Goal: Task Accomplishment & Management: Use online tool/utility

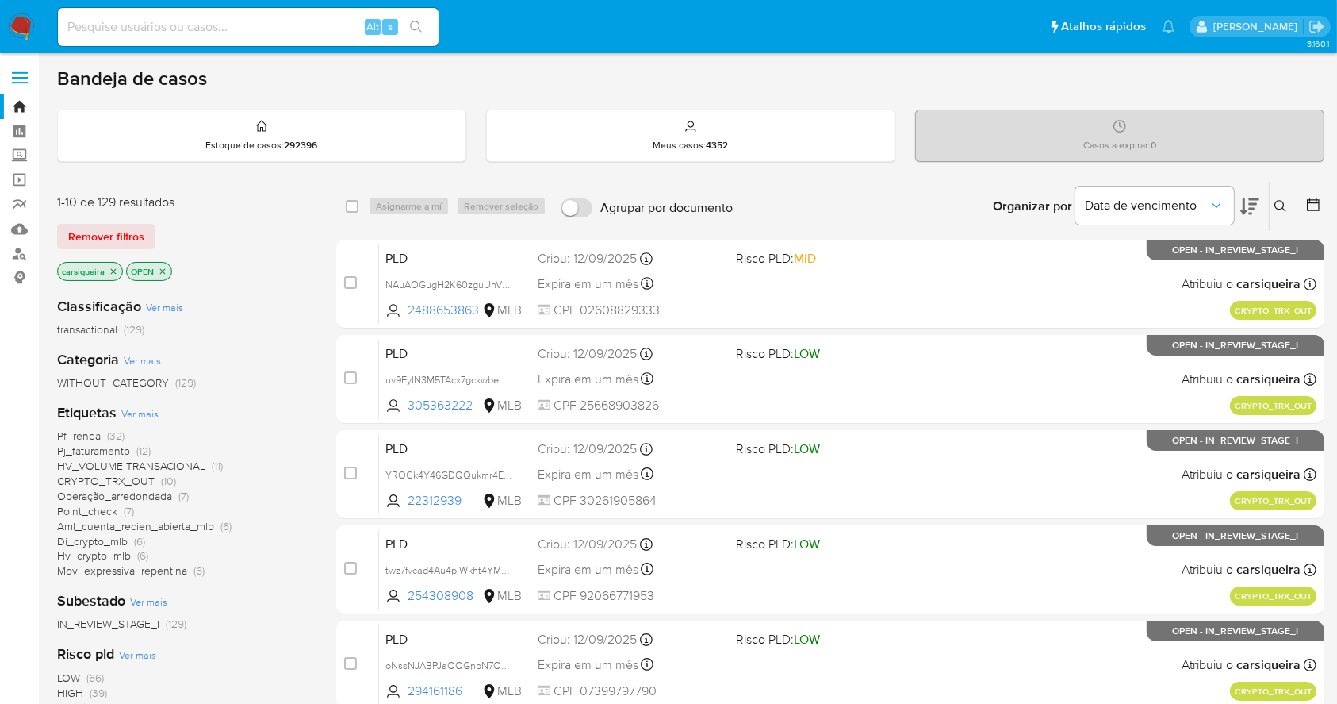
click at [205, 460] on span "HV_VOLUME TRANSACIONAL (11)" at bounding box center [140, 466] width 166 height 15
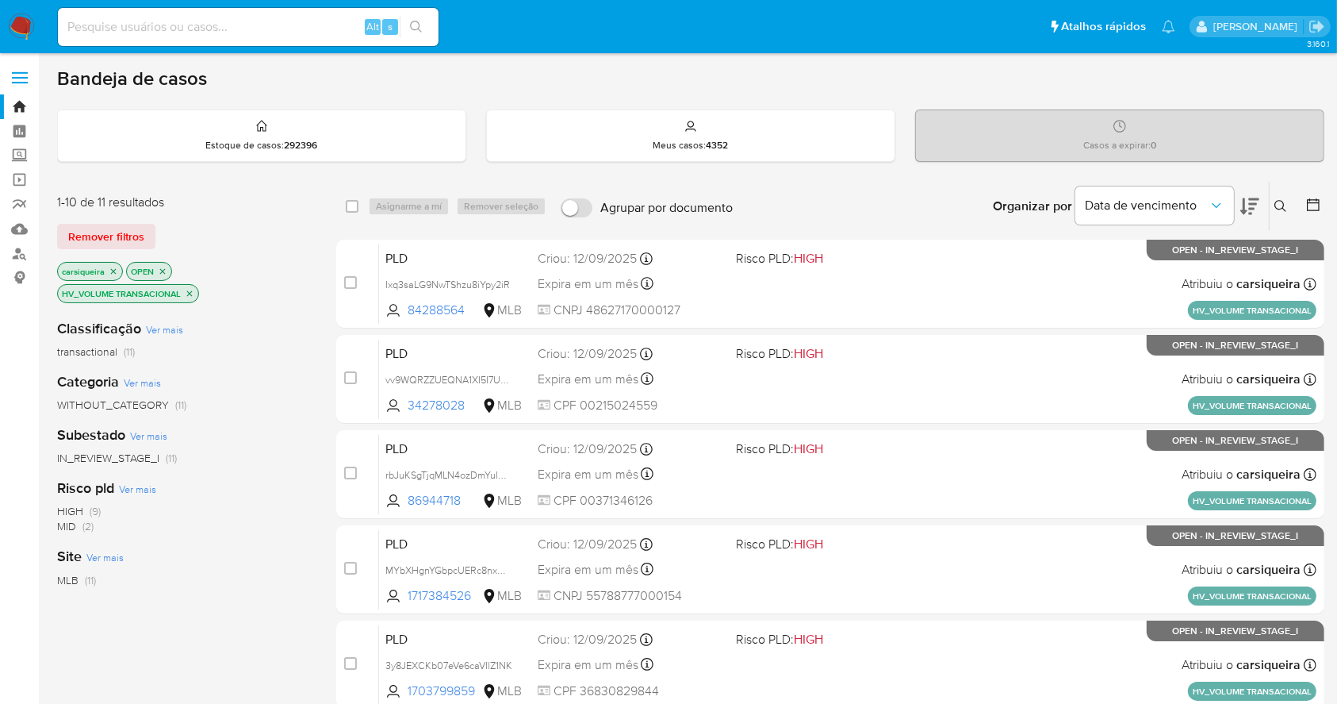
click at [94, 507] on span "(9)" at bounding box center [95, 511] width 11 height 16
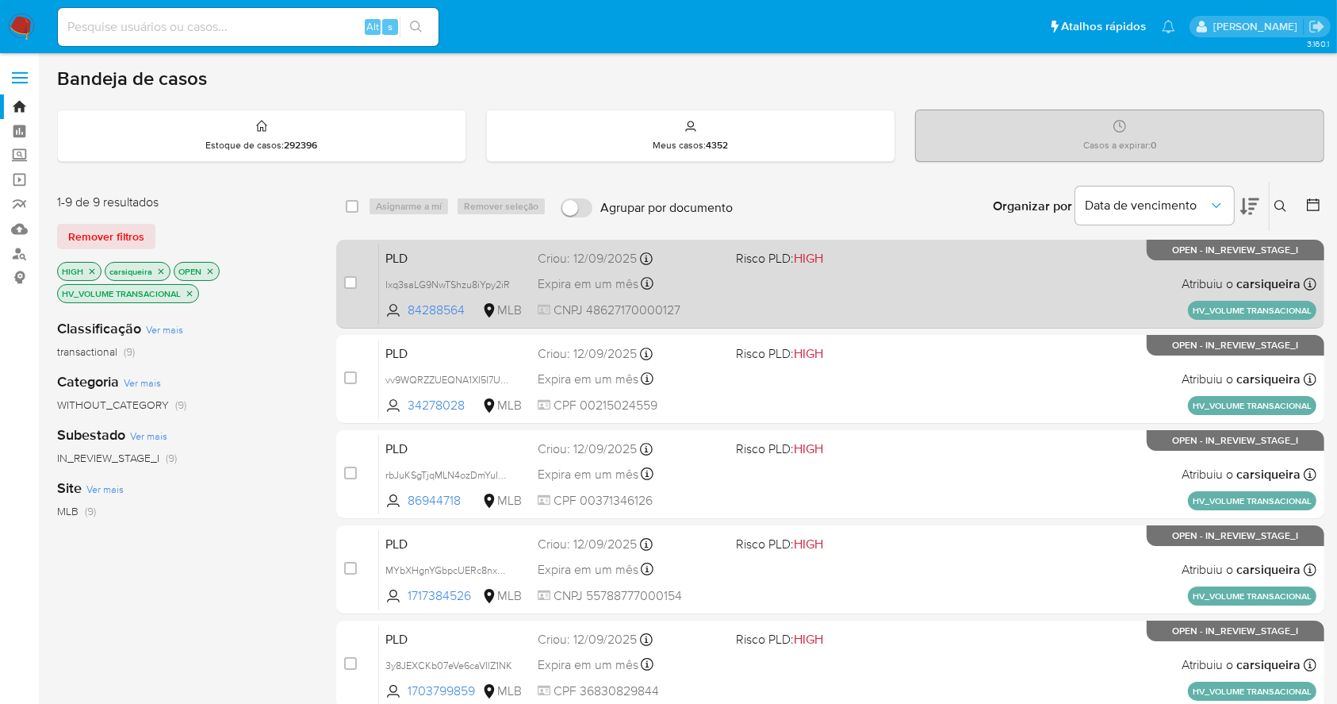
drag, startPoint x: 726, startPoint y: 228, endPoint x: 727, endPoint y: 253, distance: 24.6
click at [727, 253] on div "select-all-cases-checkbox Asignarme a mí Remover seleção Agrupar por documento …" at bounding box center [830, 638] width 988 height 915
click at [727, 253] on div "PLD Ixq3saLG9NwTShzu8iYpy2iR 84288564 MLB Risco PLD: HIGH Criou: 12/09/2025 Cri…" at bounding box center [848, 284] width 938 height 80
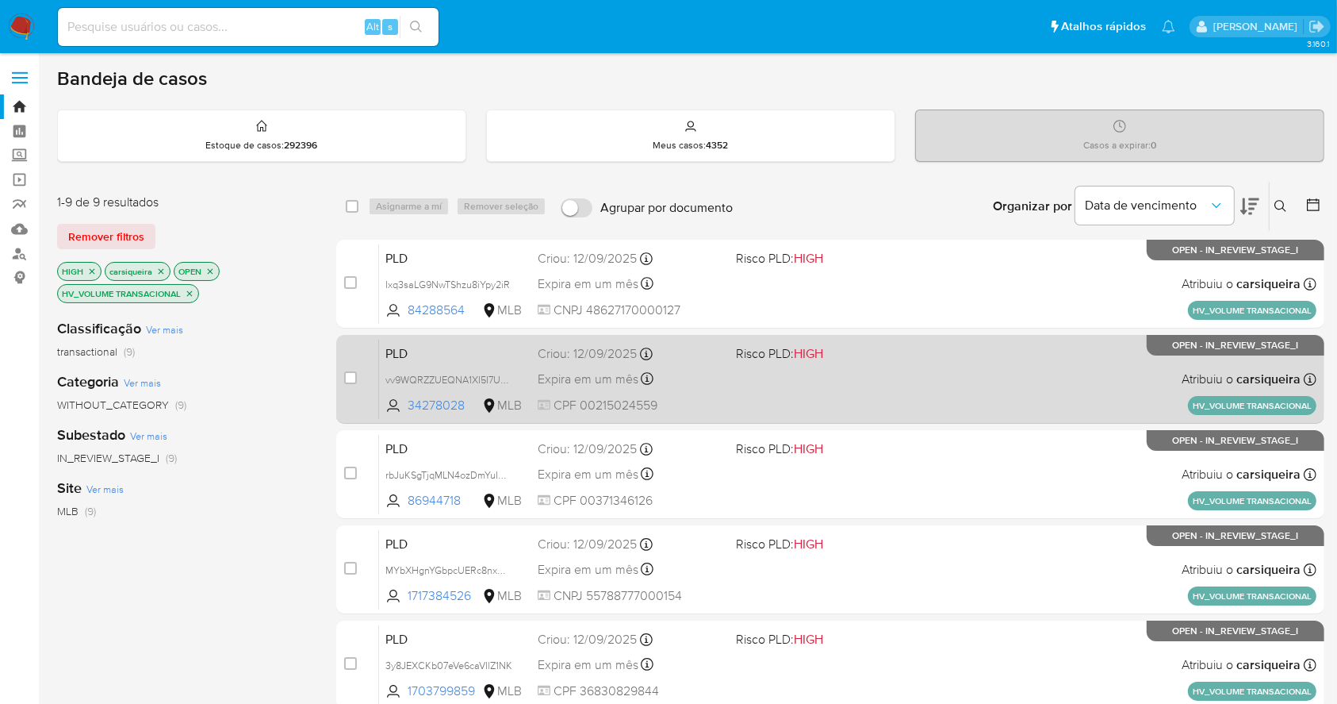
click at [761, 367] on div "PLD vv9WQRZZUEQNA1XI5I7UPo0L 34278028 MLB Risco PLD: HIGH Criou: 12/09/2025 Cri…" at bounding box center [848, 379] width 938 height 80
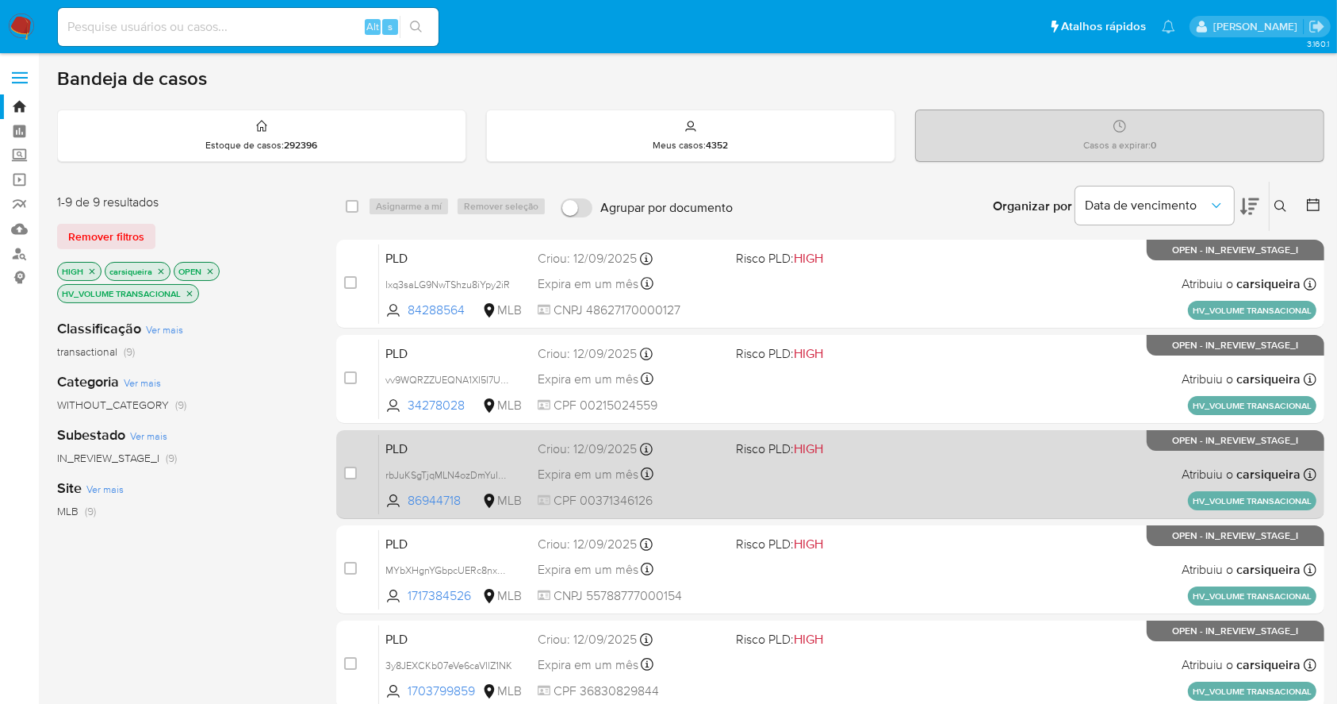
click at [800, 511] on div "PLD rbJuKSgTjqMLN4ozDmYuIKaO 86944718 MLB Risco PLD: HIGH Criou: 12/09/2025 Cri…" at bounding box center [848, 474] width 938 height 80
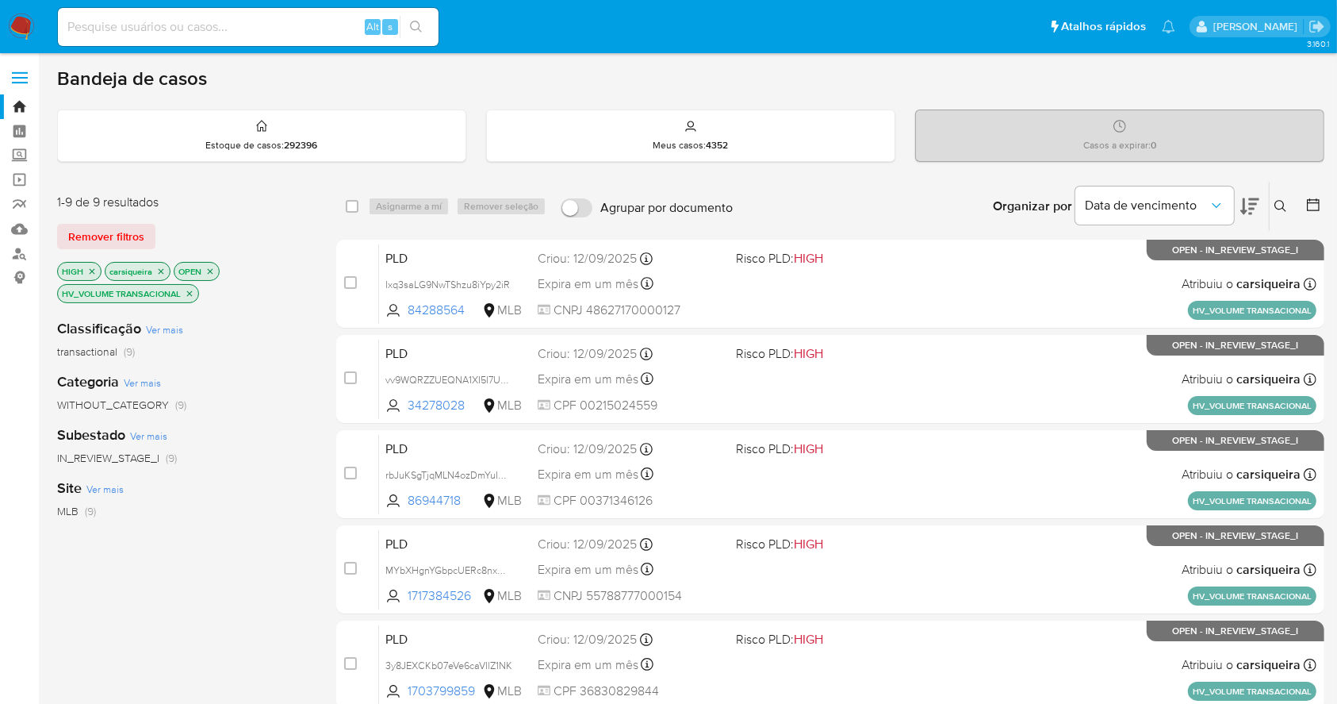
click at [835, 618] on div "case-item-checkbox Incapaz de atribuir o caso PLD Ixq3saLG9NwTShzu8iYpy2iR 8428…" at bounding box center [830, 665] width 988 height 850
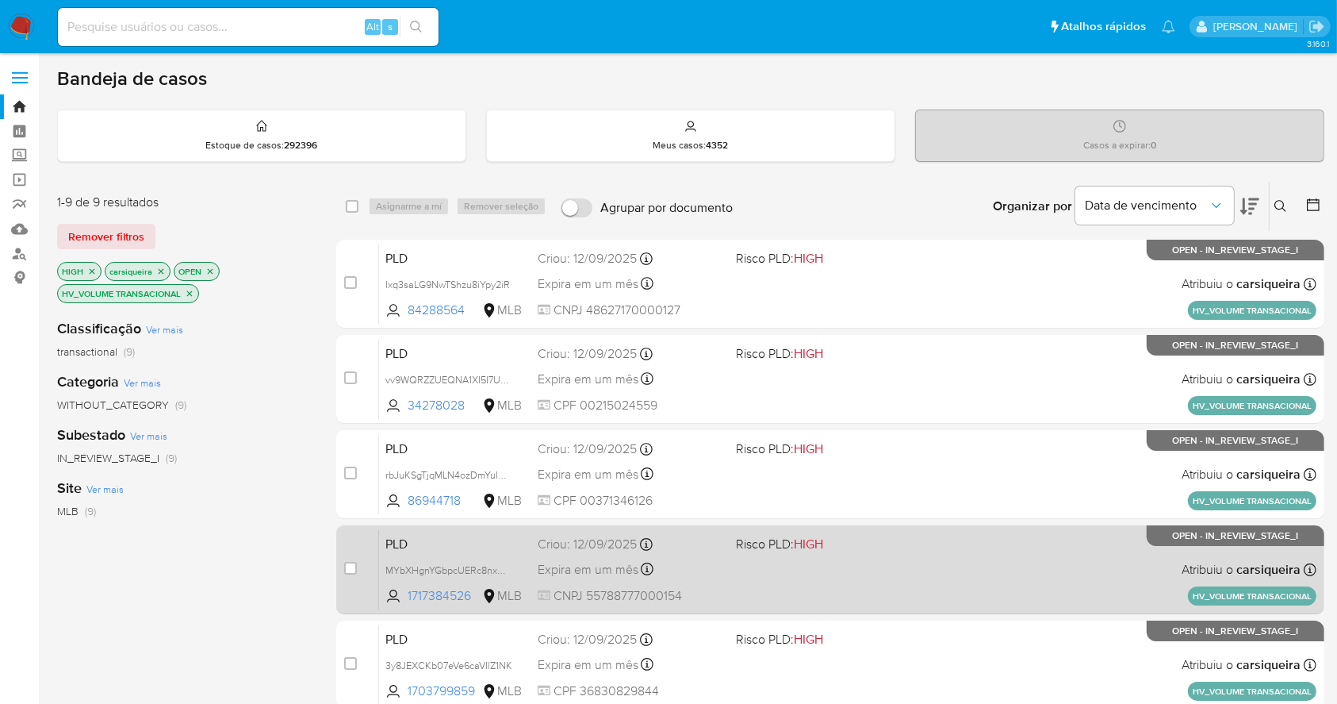
click at [857, 557] on div "PLD MYbXHgnYGbpcUERc8nxMLNrn 1717384526 MLB Risco PLD: HIGH Criou: 12/09/2025 C…" at bounding box center [848, 569] width 938 height 80
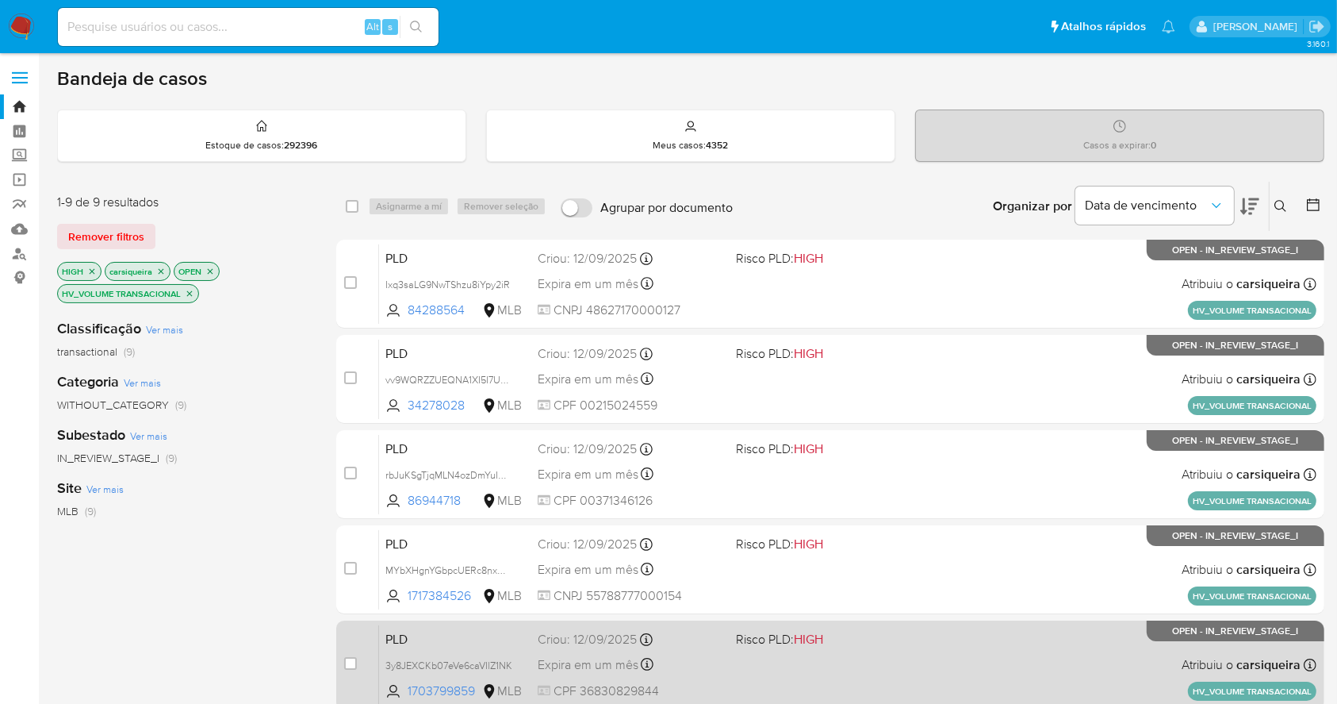
click at [904, 673] on div "PLD 3y8JEXCKb07eVe6caVIlZ1NK 1703799859 MLB Risco PLD: HIGH Criou: 12/09/2025 C…" at bounding box center [848, 664] width 938 height 80
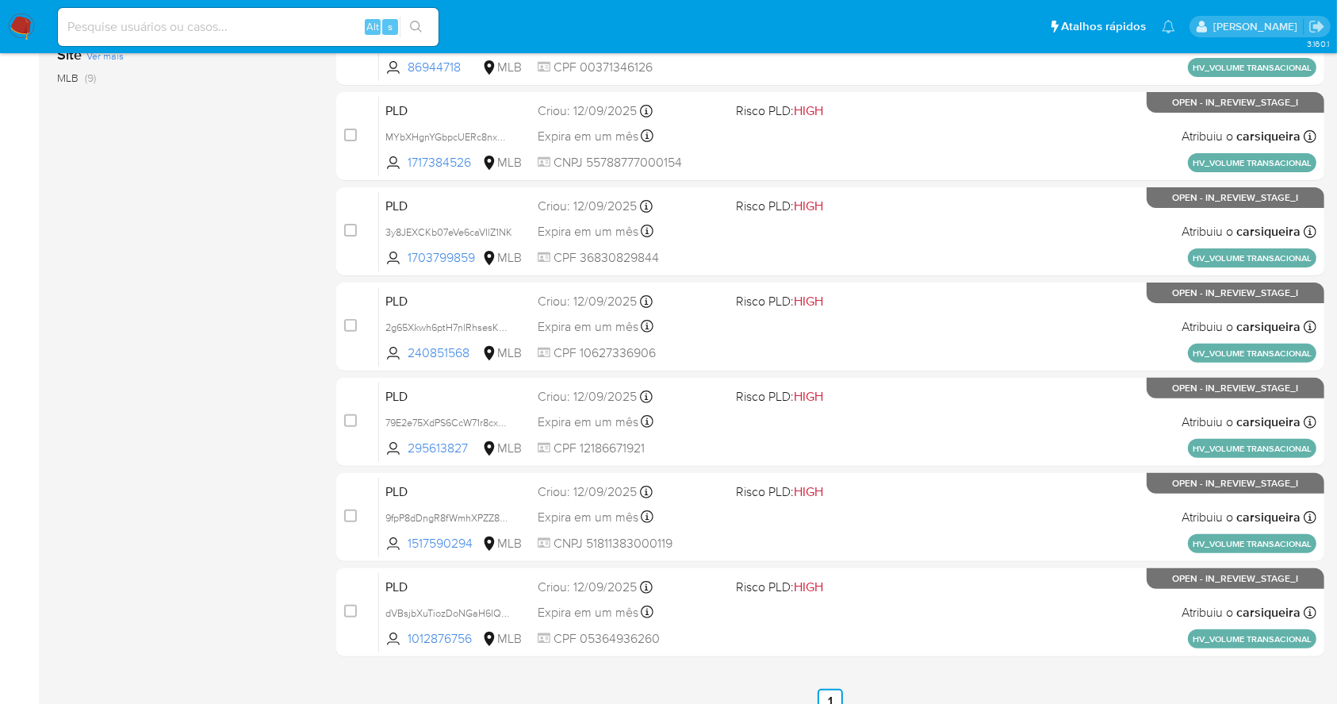
scroll to position [509, 0]
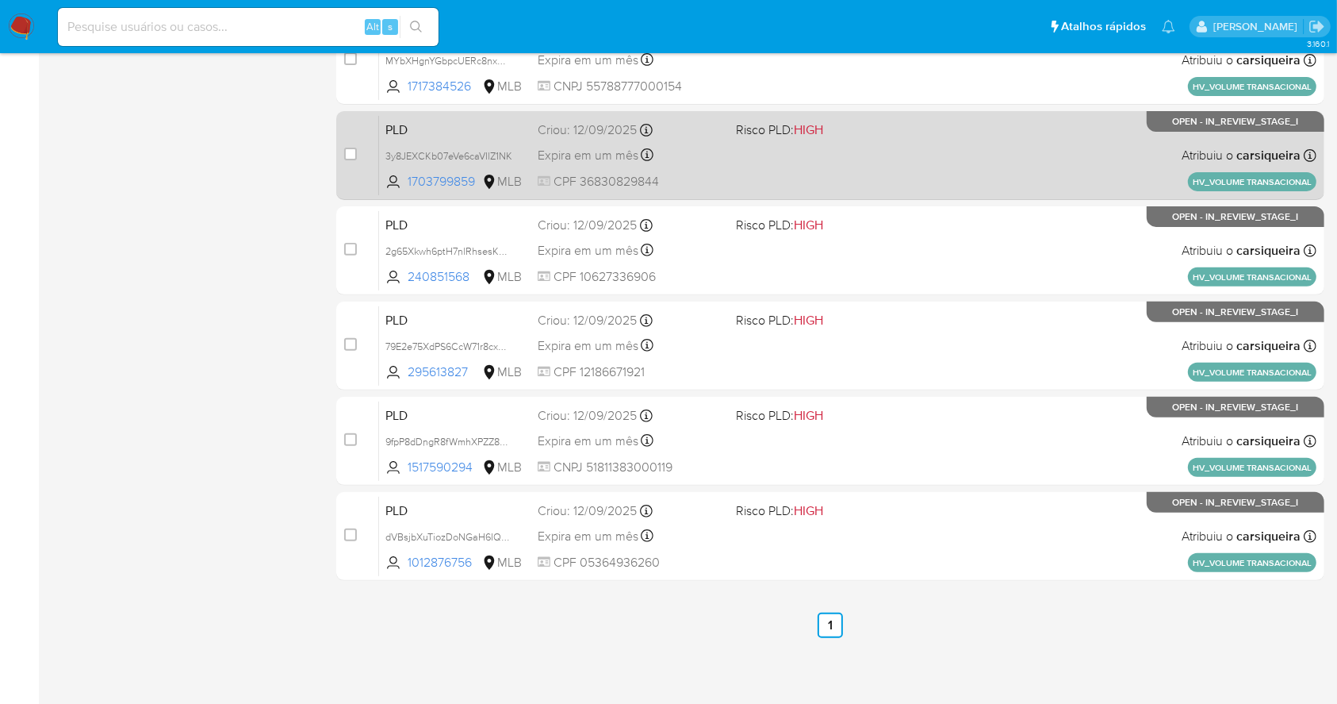
click at [1018, 164] on div "PLD 3y8JEXCKb07eVe6caVIlZ1NK 1703799859 MLB Risco PLD: HIGH Criou: 12/09/2025 C…" at bounding box center [848, 155] width 938 height 80
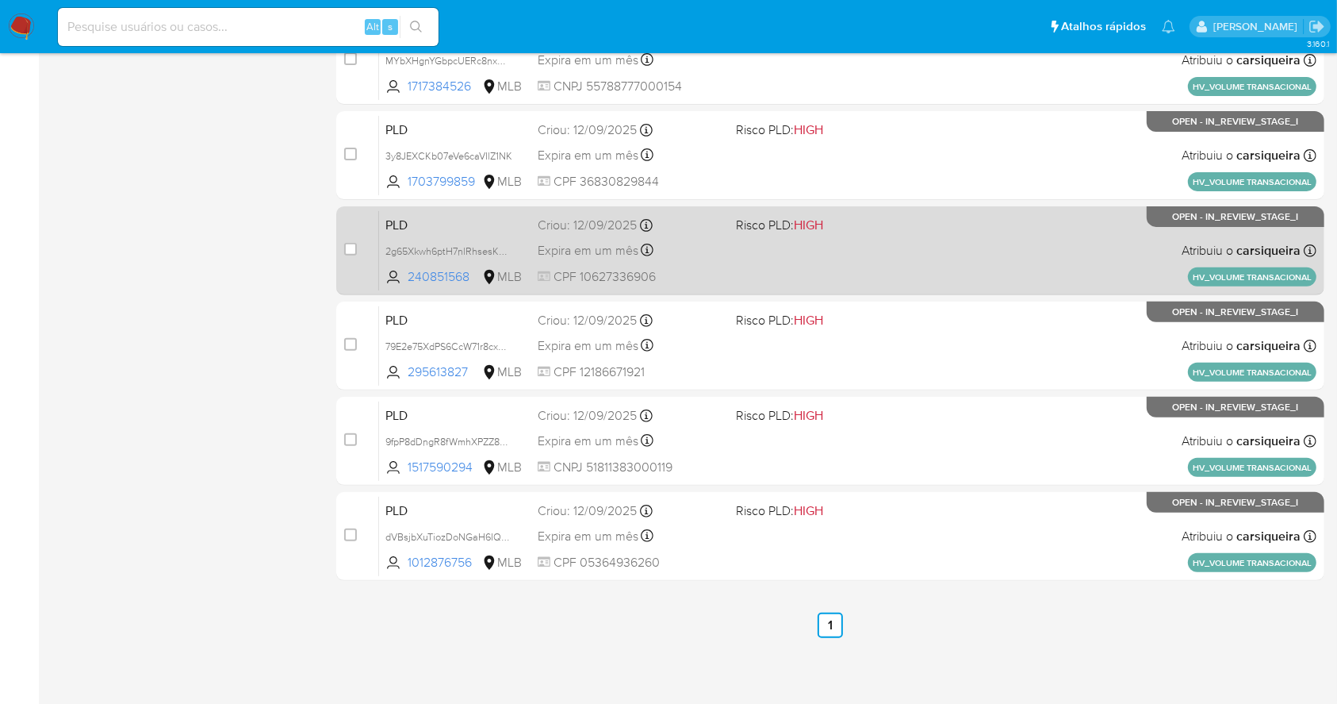
click at [843, 270] on div "PLD 2g65Xkwh6ptH7nlRhsesK4Uh 240851568 MLB Risco PLD: HIGH Criou: 12/09/2025 Cr…" at bounding box center [848, 250] width 938 height 80
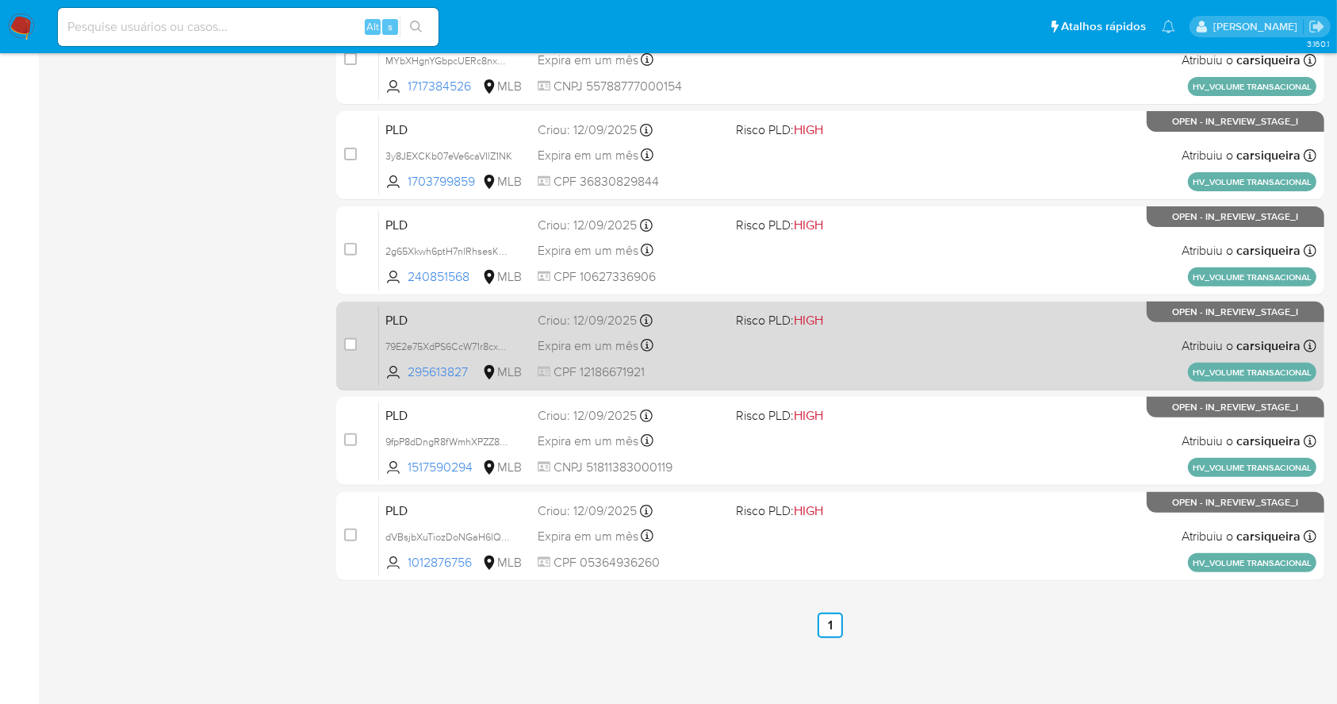
click at [980, 355] on div "PLD 79E2e75XdPS6CcW71r8cxXR3 295613827 MLB Risco PLD: HIGH Criou: 12/09/2025 Cr…" at bounding box center [848, 345] width 938 height 80
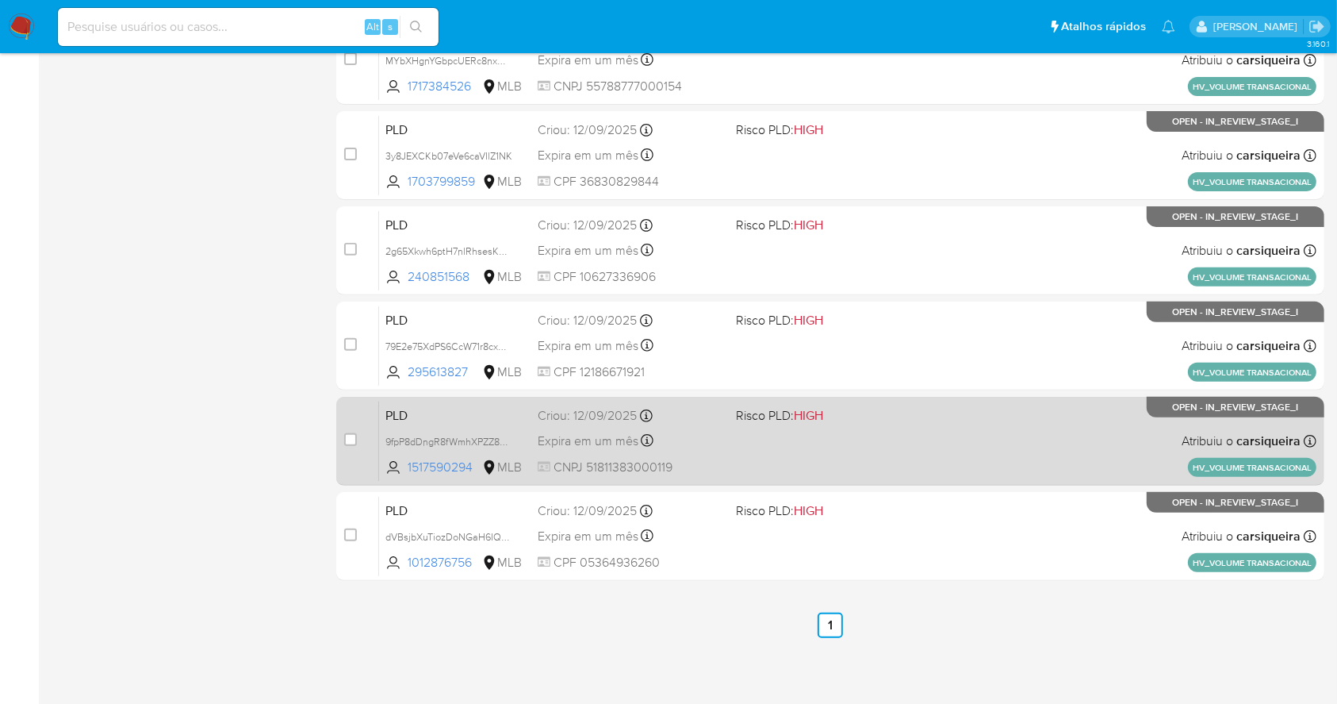
click at [918, 443] on div "PLD 9fpP8dDngR8fWmhXPZZ8Pk5T 1517590294 MLB Risco PLD: HIGH Criou: 12/09/2025 C…" at bounding box center [848, 441] width 938 height 80
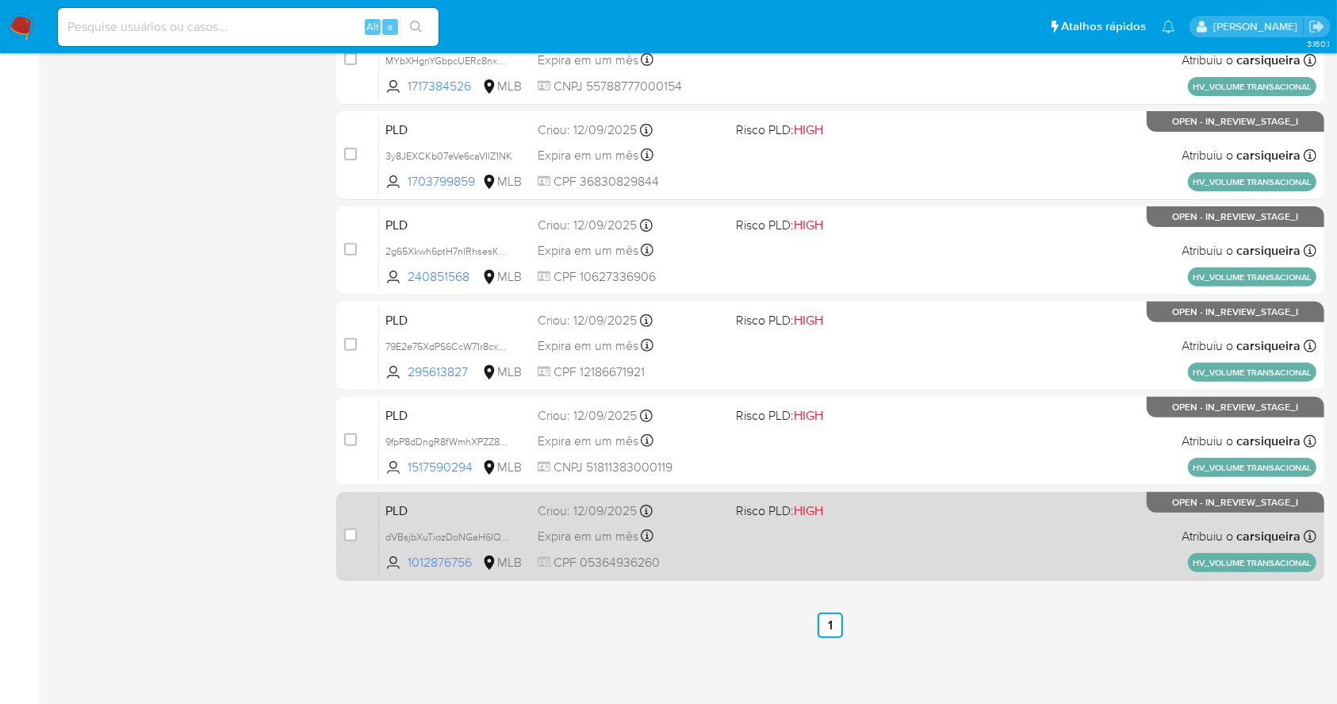
click at [934, 543] on div "PLD dVBsjbXuTiozDoNGaH6IQ6Wn 1012876756 MLB Risco PLD: HIGH Criou: 12/09/2025 C…" at bounding box center [848, 536] width 938 height 80
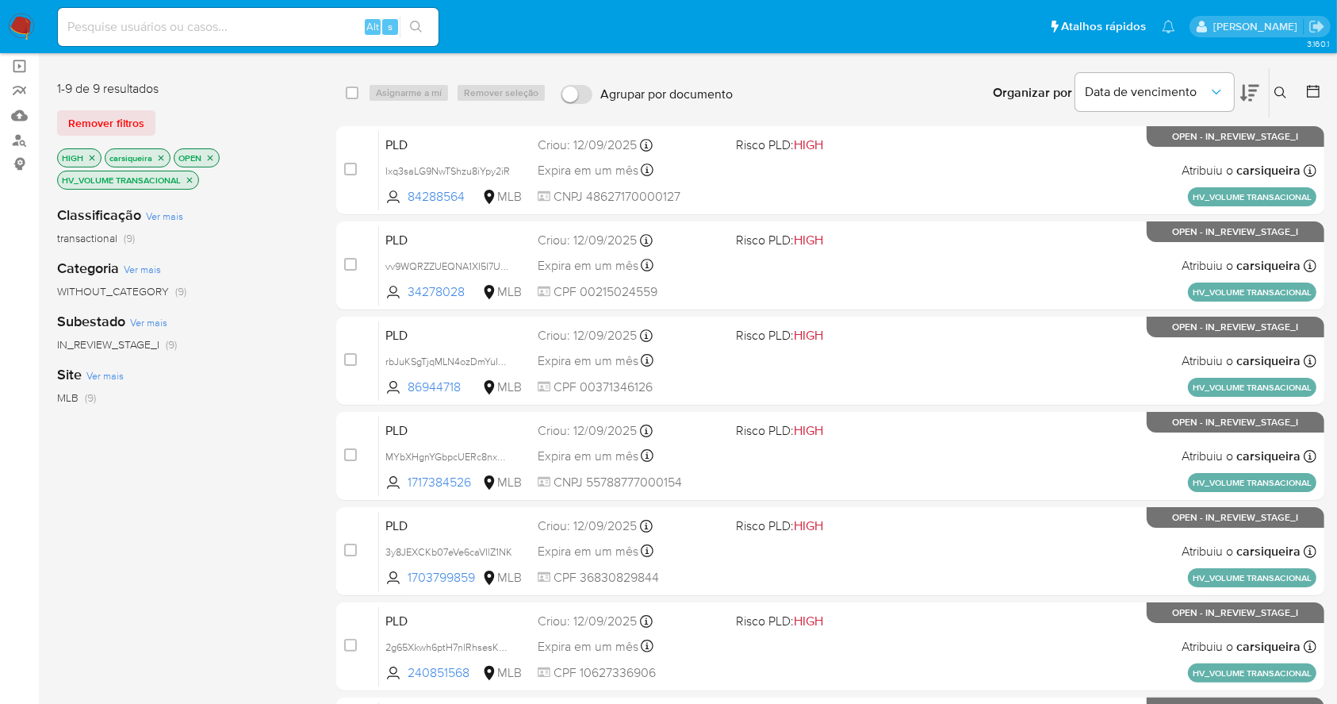
scroll to position [0, 0]
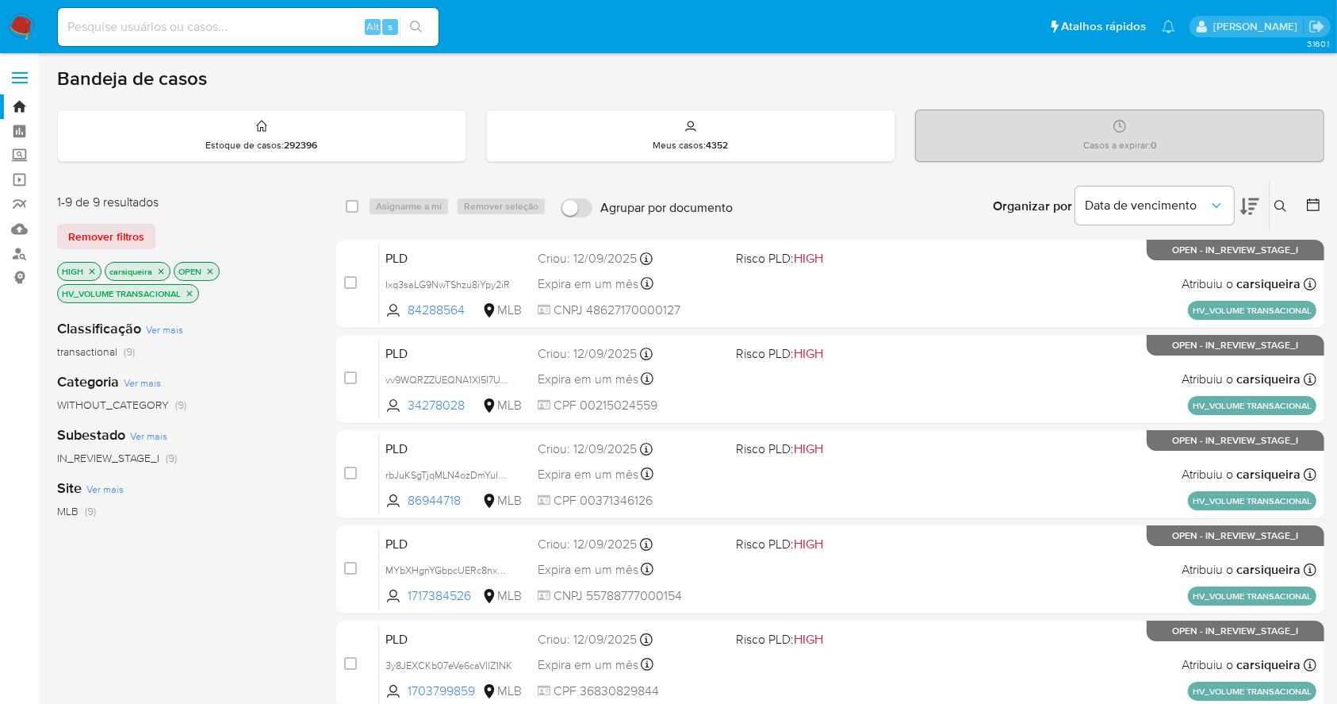
click at [91, 267] on icon "close-filter" at bounding box center [92, 272] width 10 height 10
click at [83, 530] on span "(2)" at bounding box center [88, 526] width 11 height 16
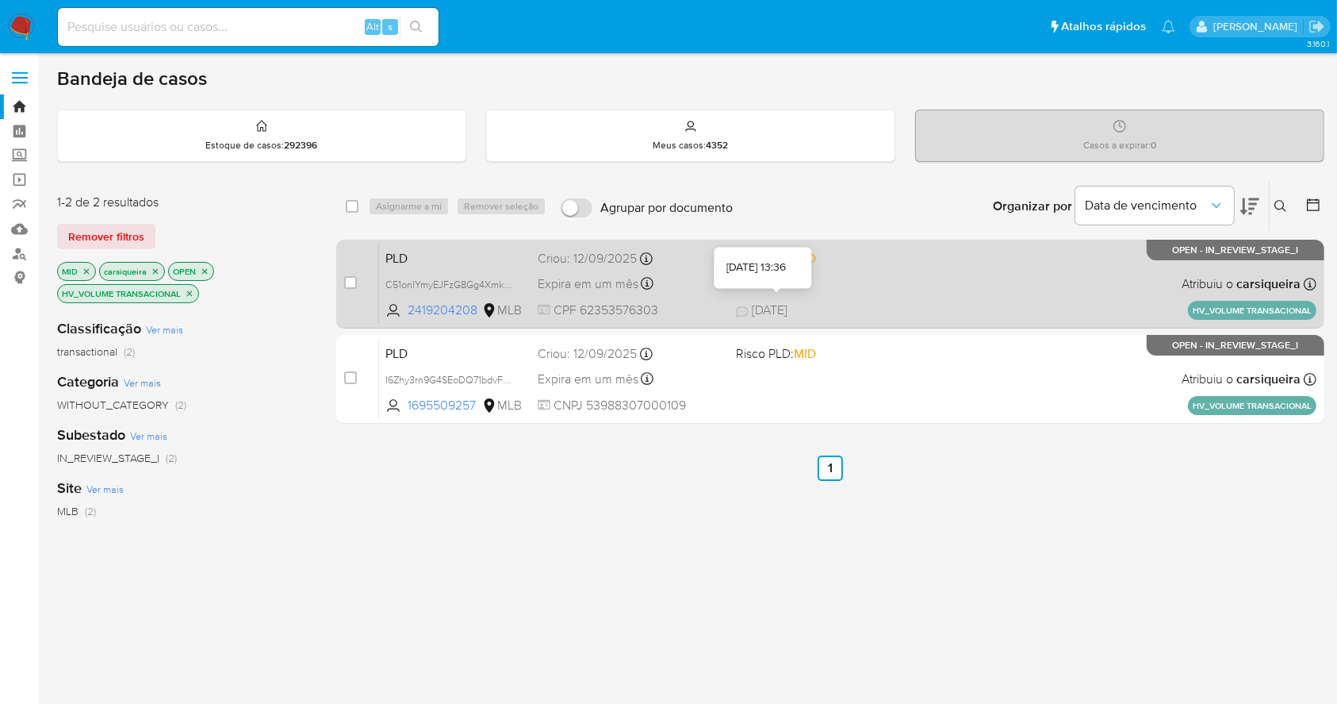
click at [736, 313] on icon at bounding box center [742, 311] width 13 height 13
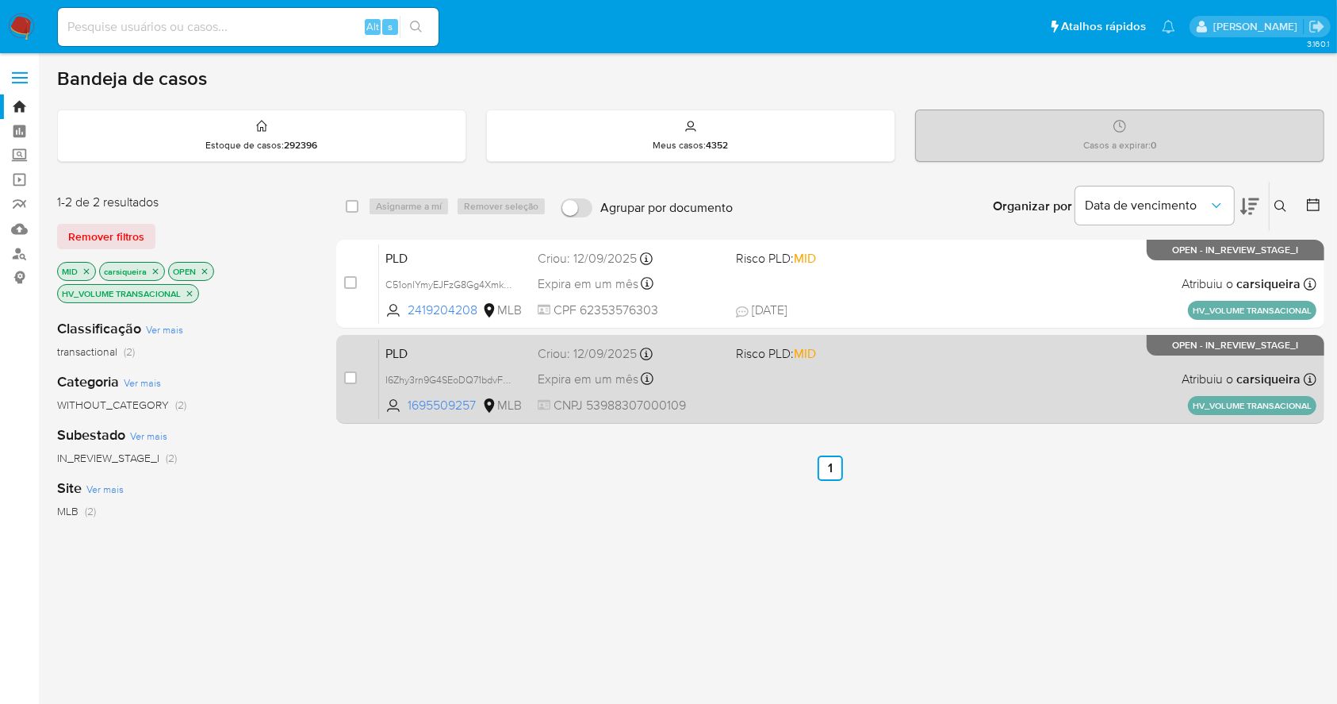
click at [804, 397] on div "PLD I6Zhy3rn9G4SEoDQ71bdvF4v 1695509257 MLB Risco PLD: MID Criou: 12/09/2025 Cr…" at bounding box center [848, 379] width 938 height 80
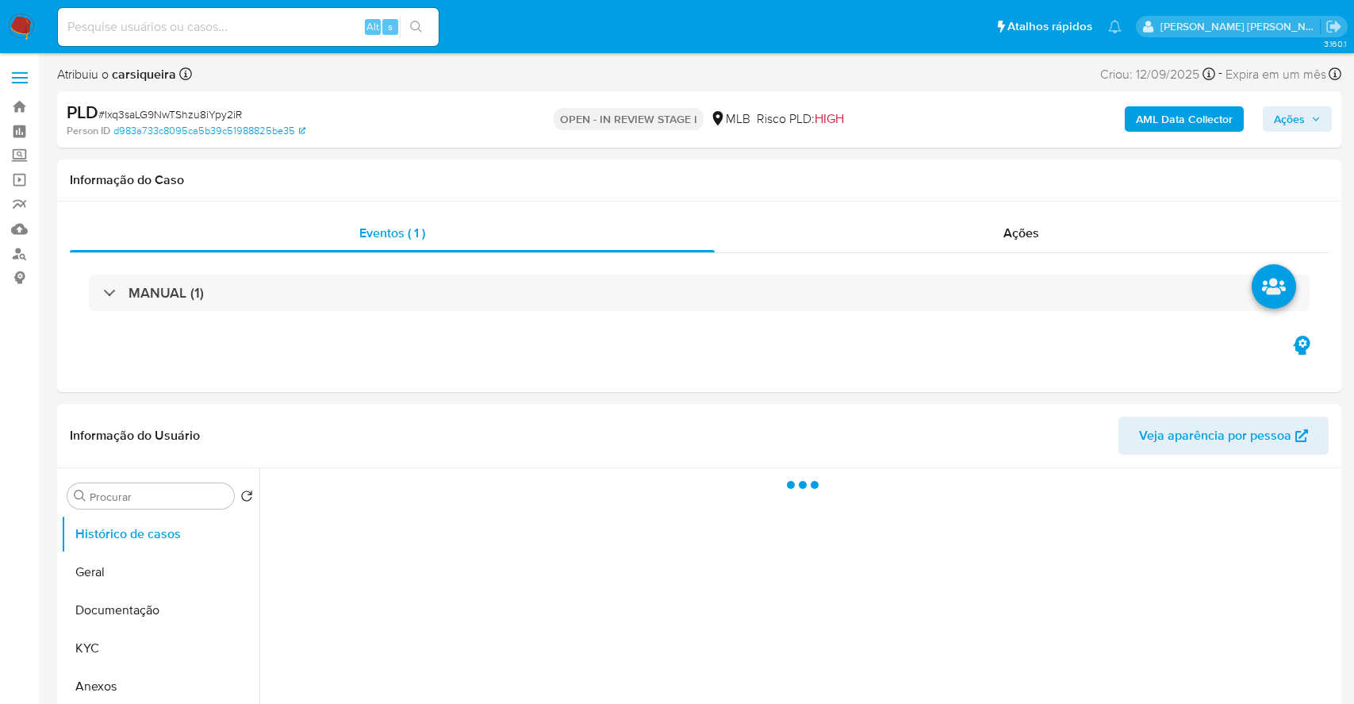
select select "10"
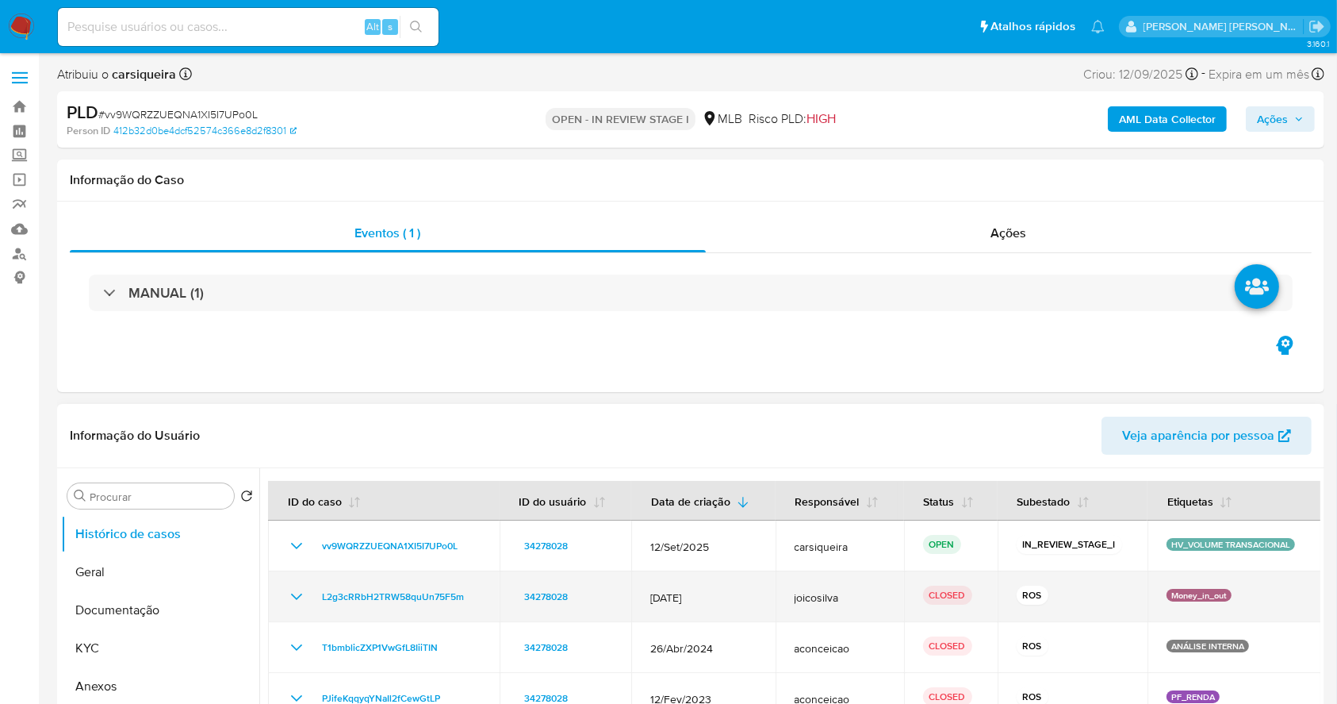
click at [298, 594] on icon "Mostrar/Ocultar" at bounding box center [296, 596] width 19 height 19
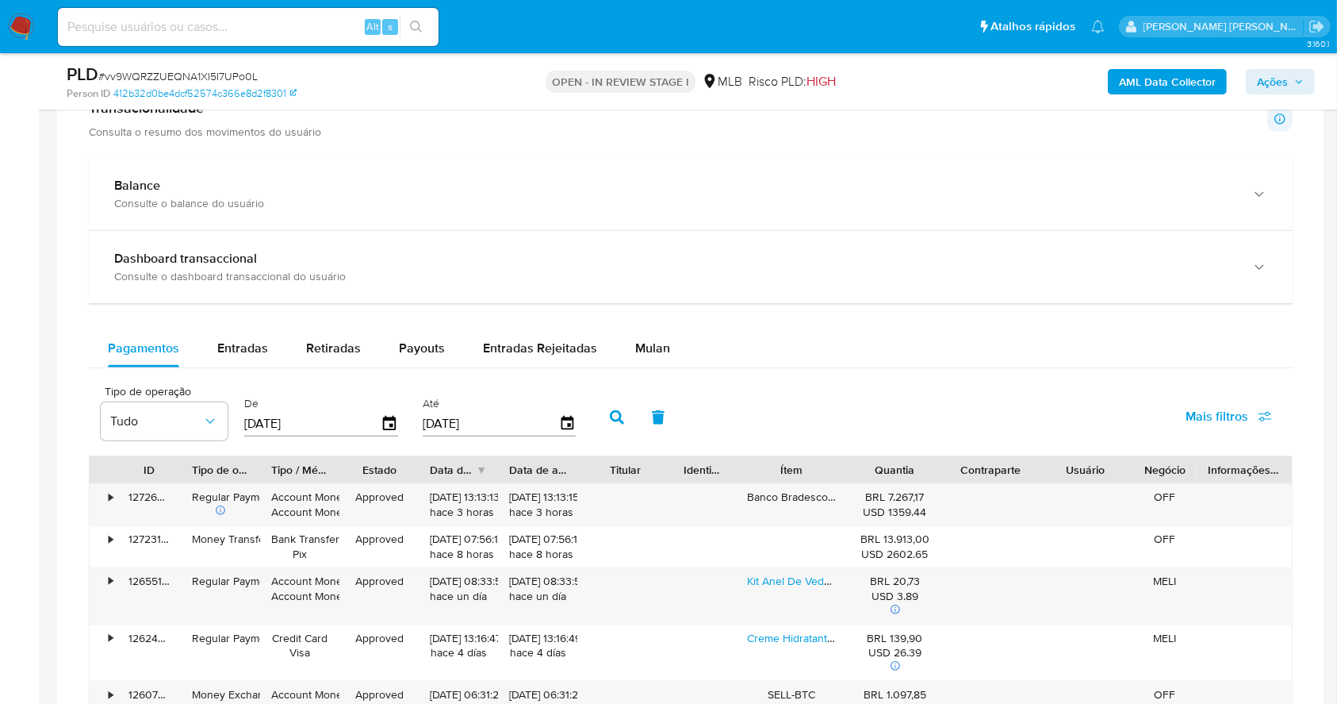
scroll to position [1103, 0]
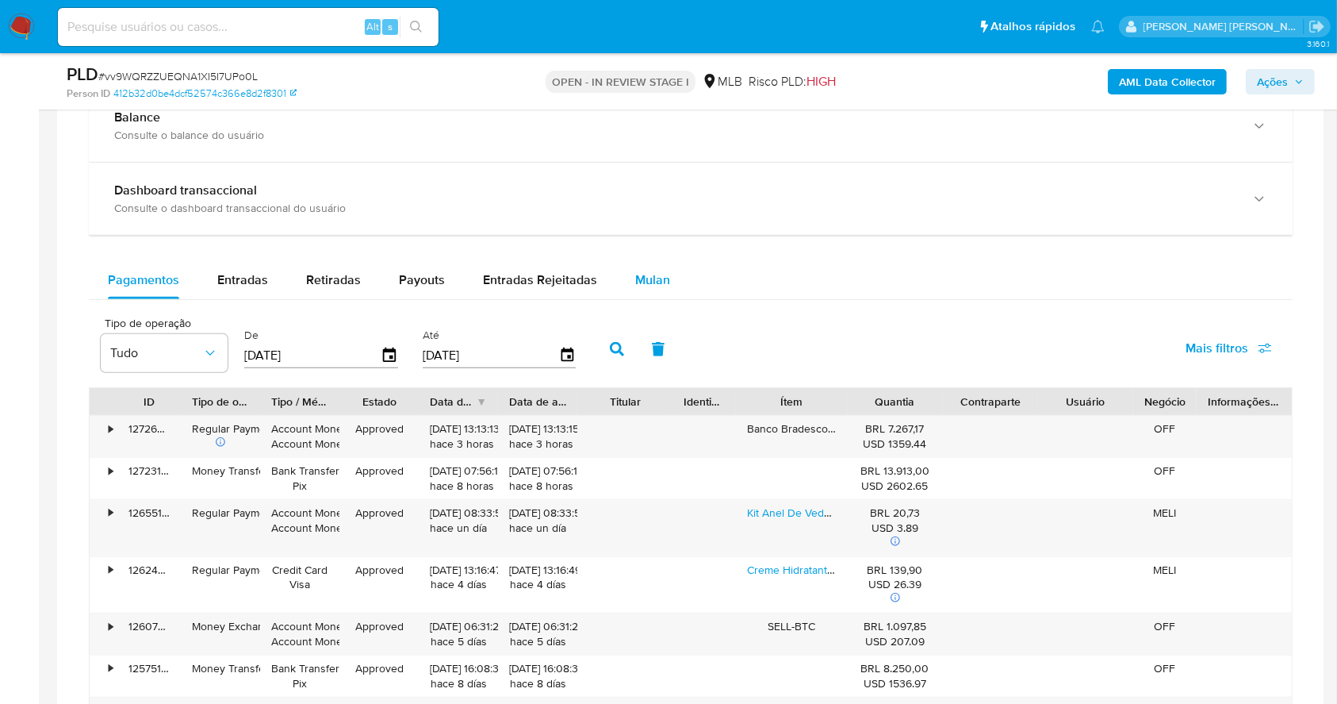
click at [635, 278] on span "Mulan" at bounding box center [652, 280] width 35 height 18
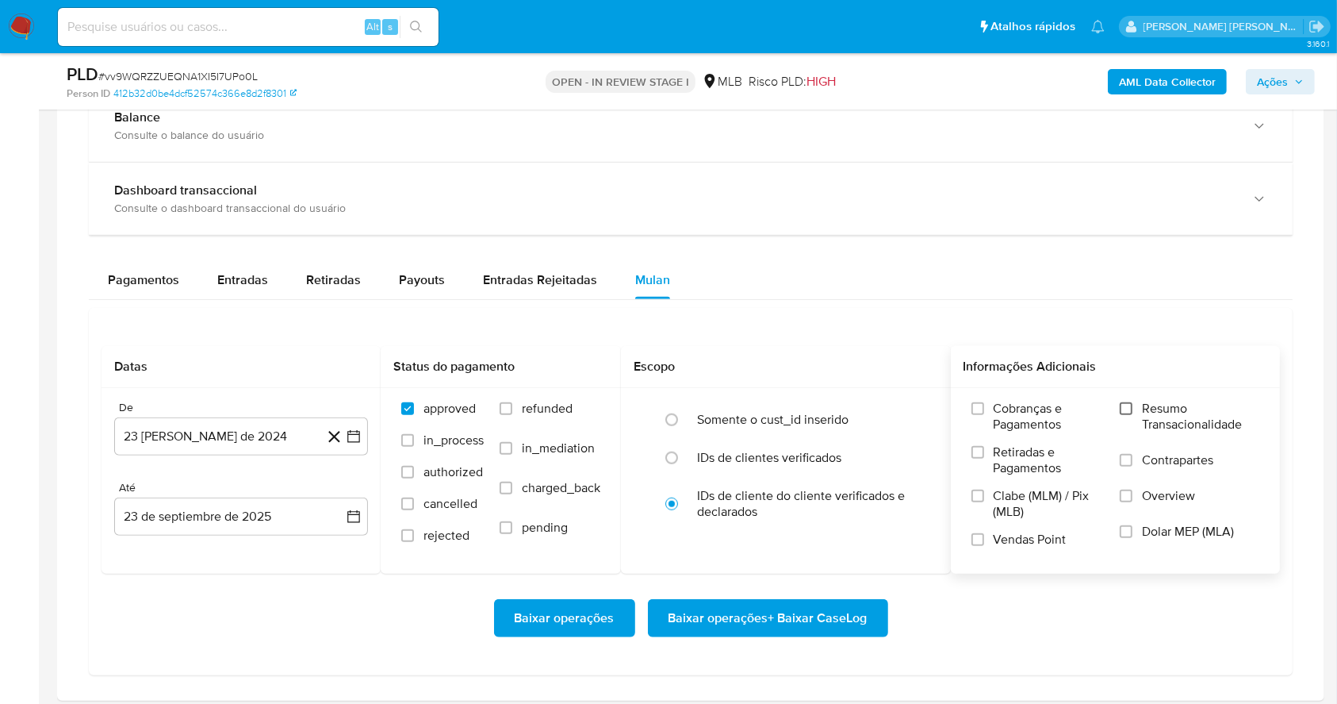
click at [1128, 414] on input "Resumo Transacionalidade" at bounding box center [1126, 408] width 13 height 13
click at [982, 536] on input "Vendas Point" at bounding box center [978, 539] width 13 height 13
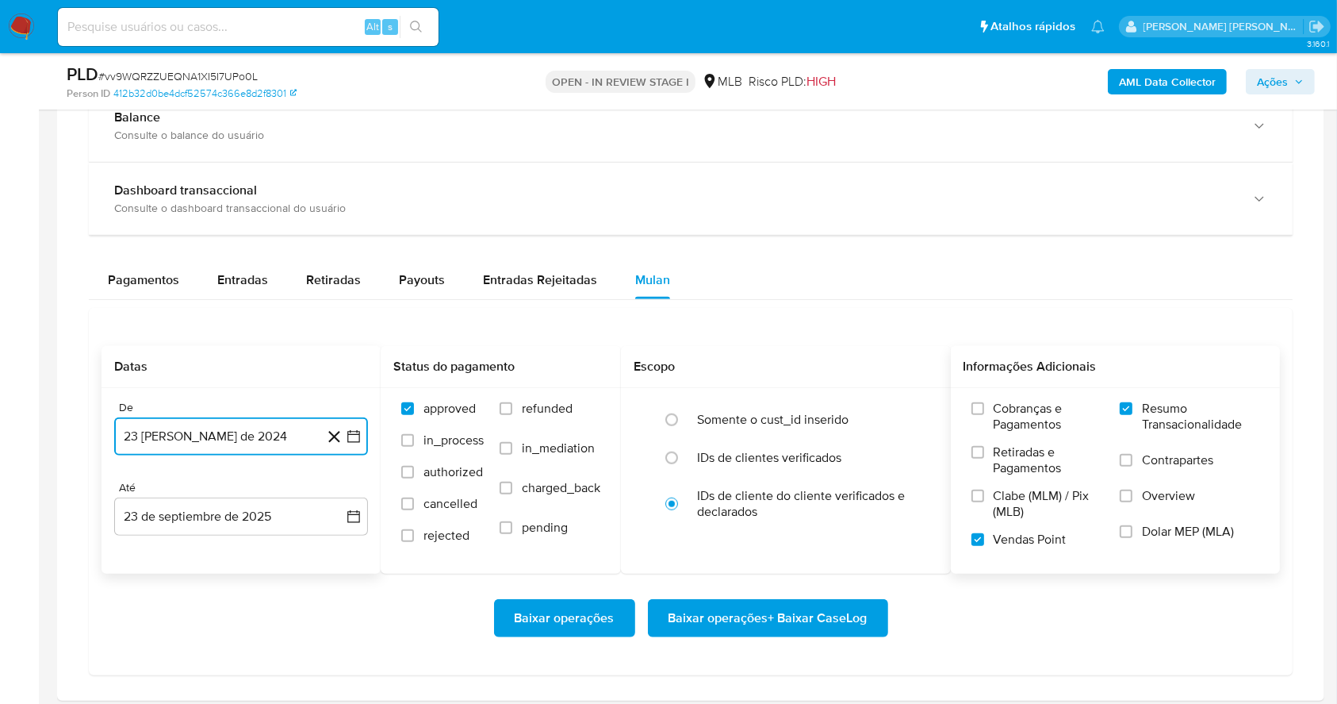
click at [359, 439] on icon "button" at bounding box center [354, 436] width 16 height 16
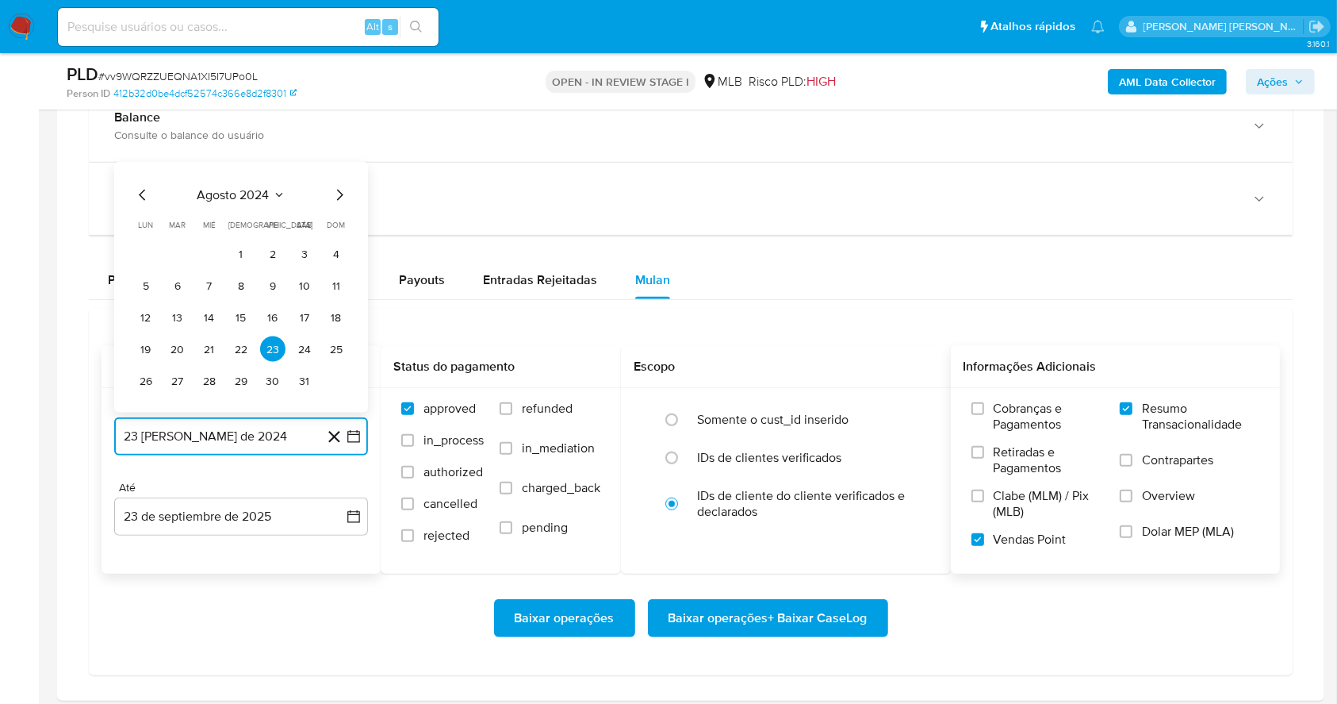
click at [341, 194] on icon "Mes siguiente" at bounding box center [339, 195] width 19 height 19
click at [341, 219] on span "dom" at bounding box center [337, 225] width 18 height 12
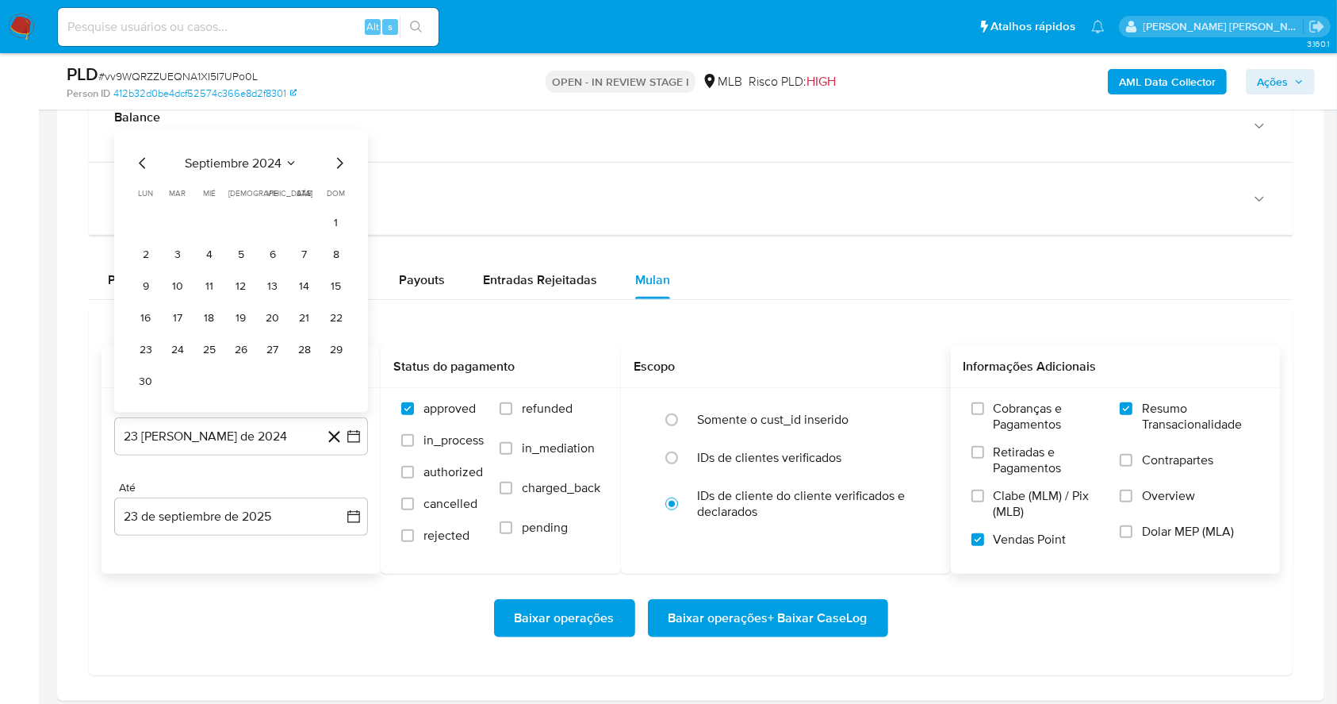
click at [341, 194] on span "dom" at bounding box center [337, 193] width 18 height 12
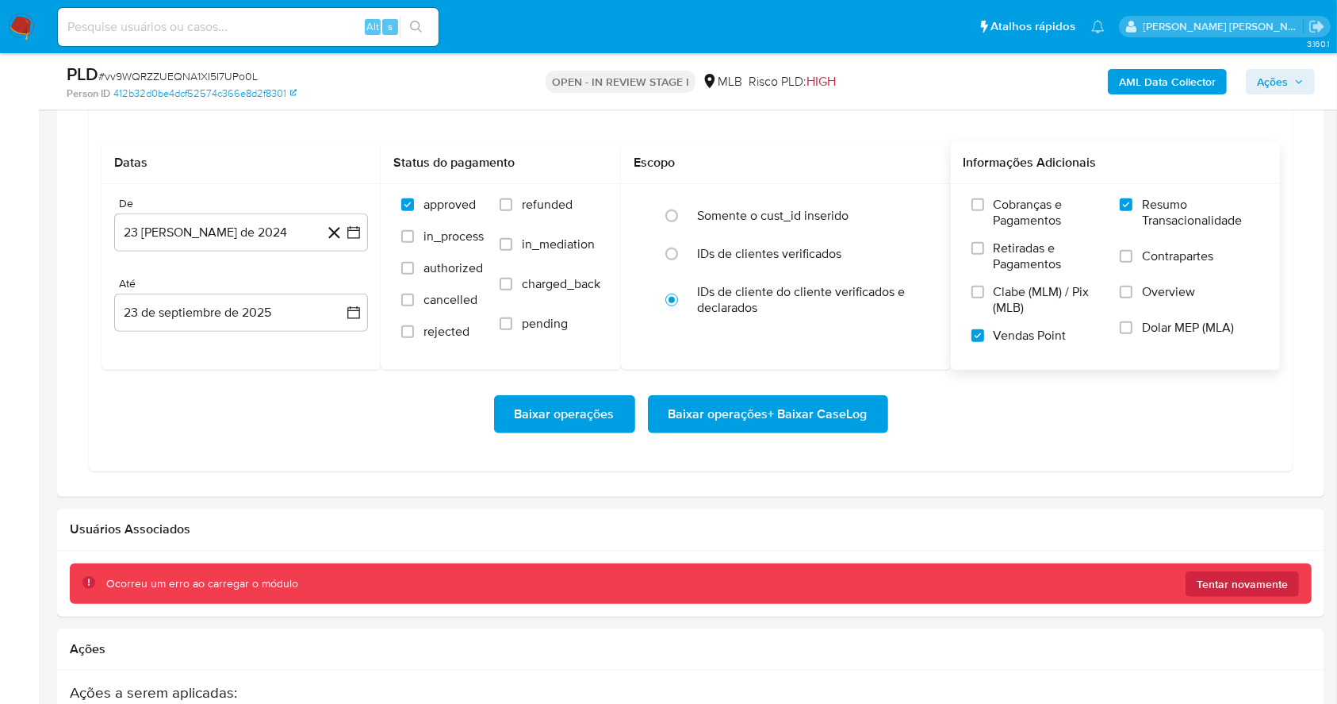
scroll to position [1317, 0]
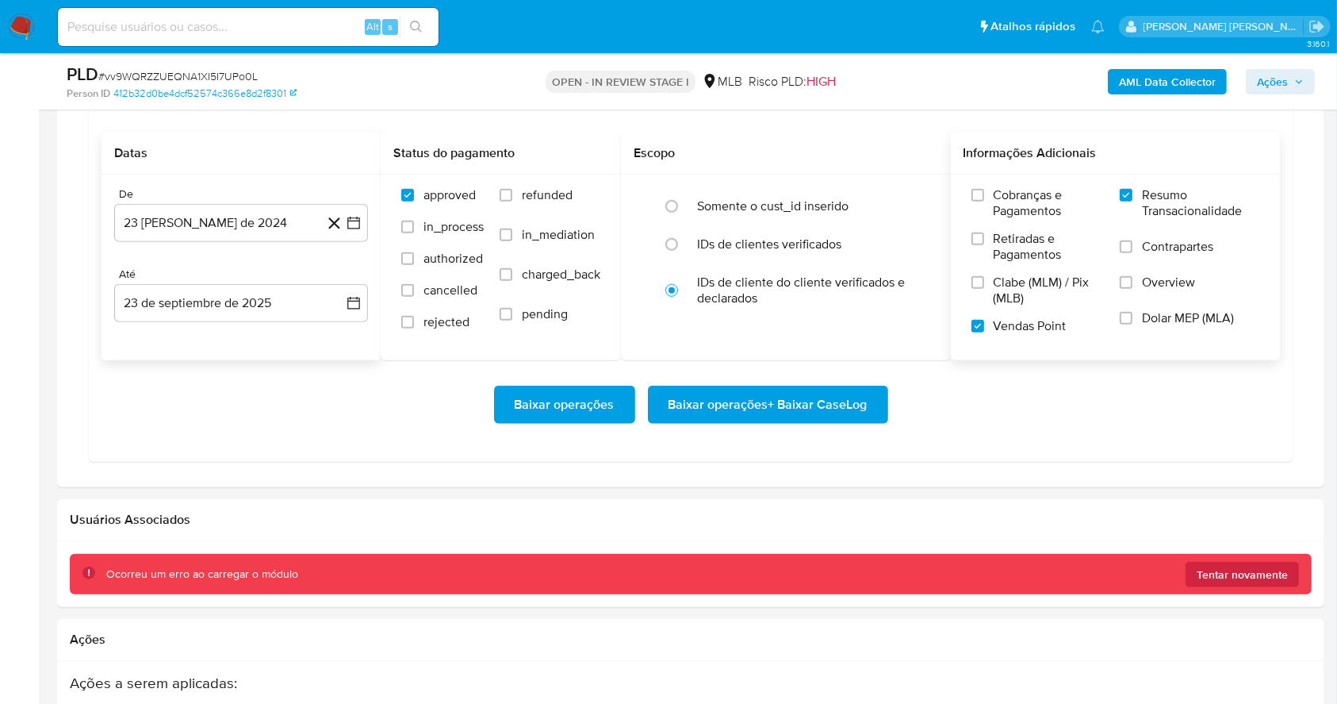
click at [368, 228] on div "De 23 de agosto de 2024 23-08-2024 Até 23 de septiembre de 2025 23-09-2025" at bounding box center [241, 268] width 279 height 186
click at [360, 224] on icon "button" at bounding box center [354, 223] width 16 height 16
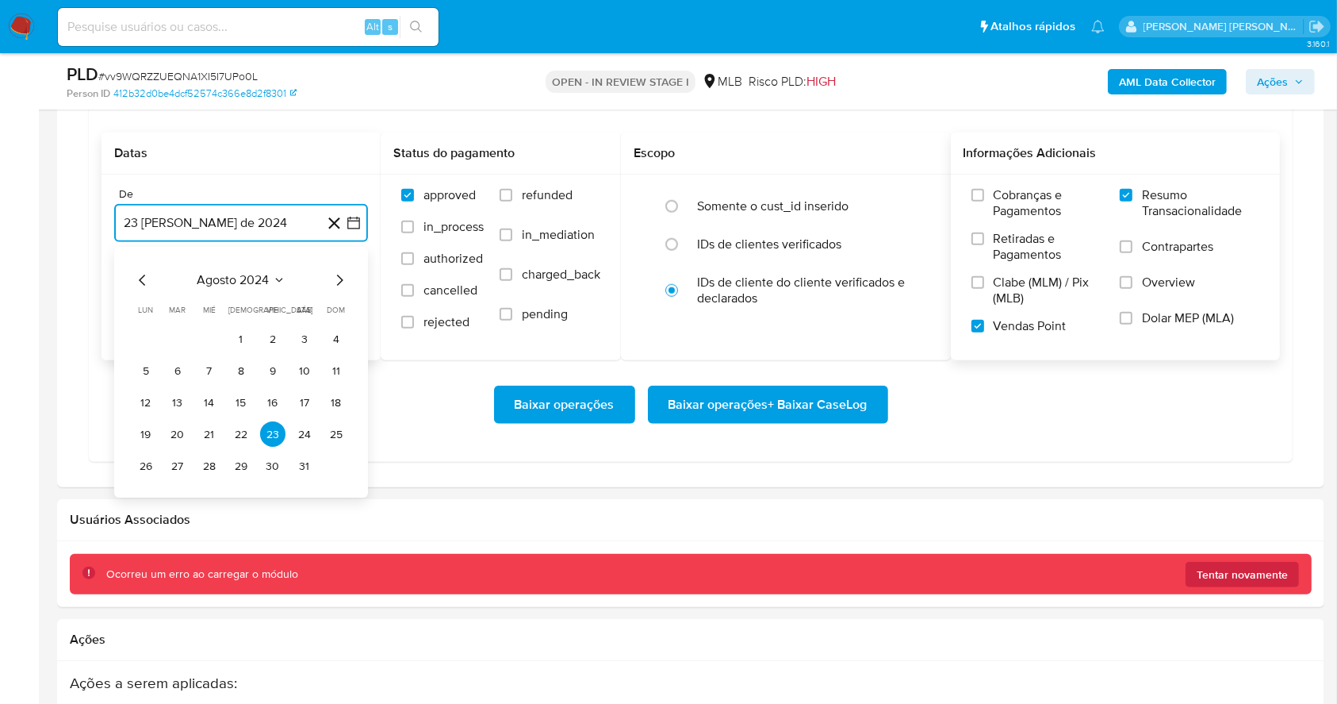
click at [335, 284] on icon "Mes siguiente" at bounding box center [339, 280] width 19 height 19
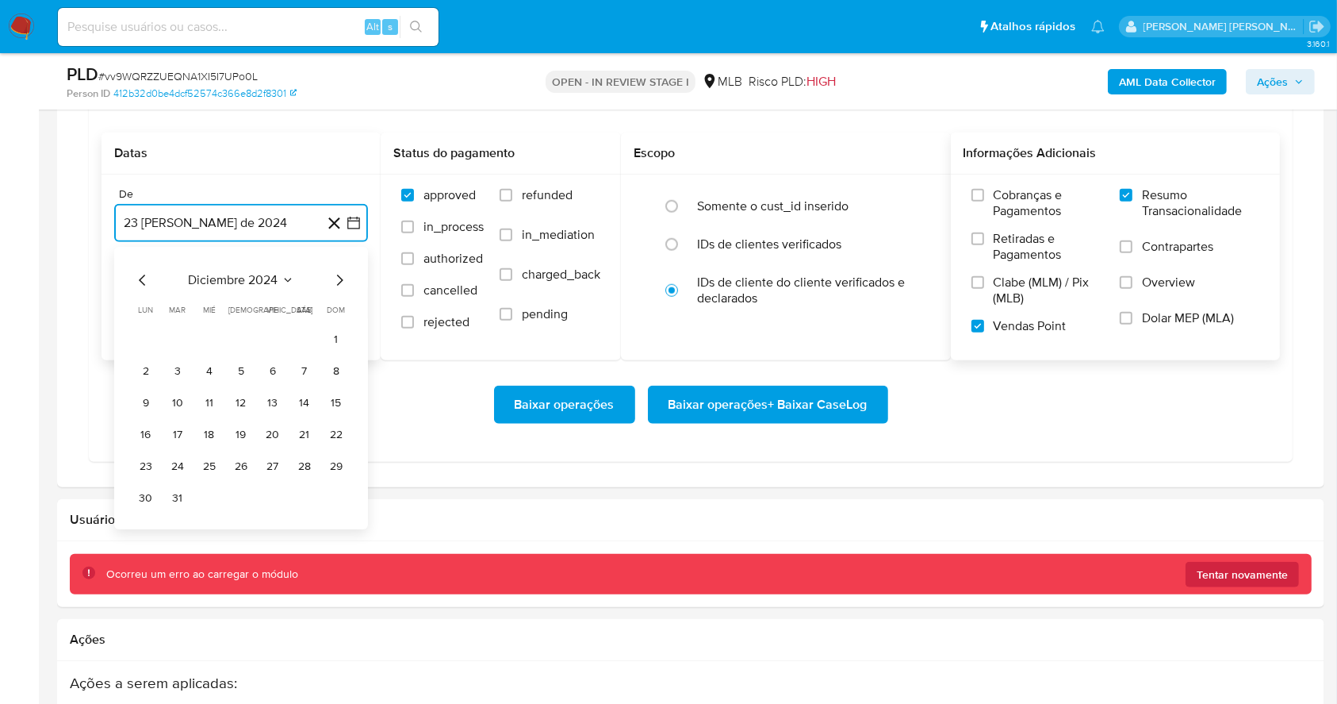
click at [335, 284] on icon "Mes siguiente" at bounding box center [339, 280] width 19 height 19
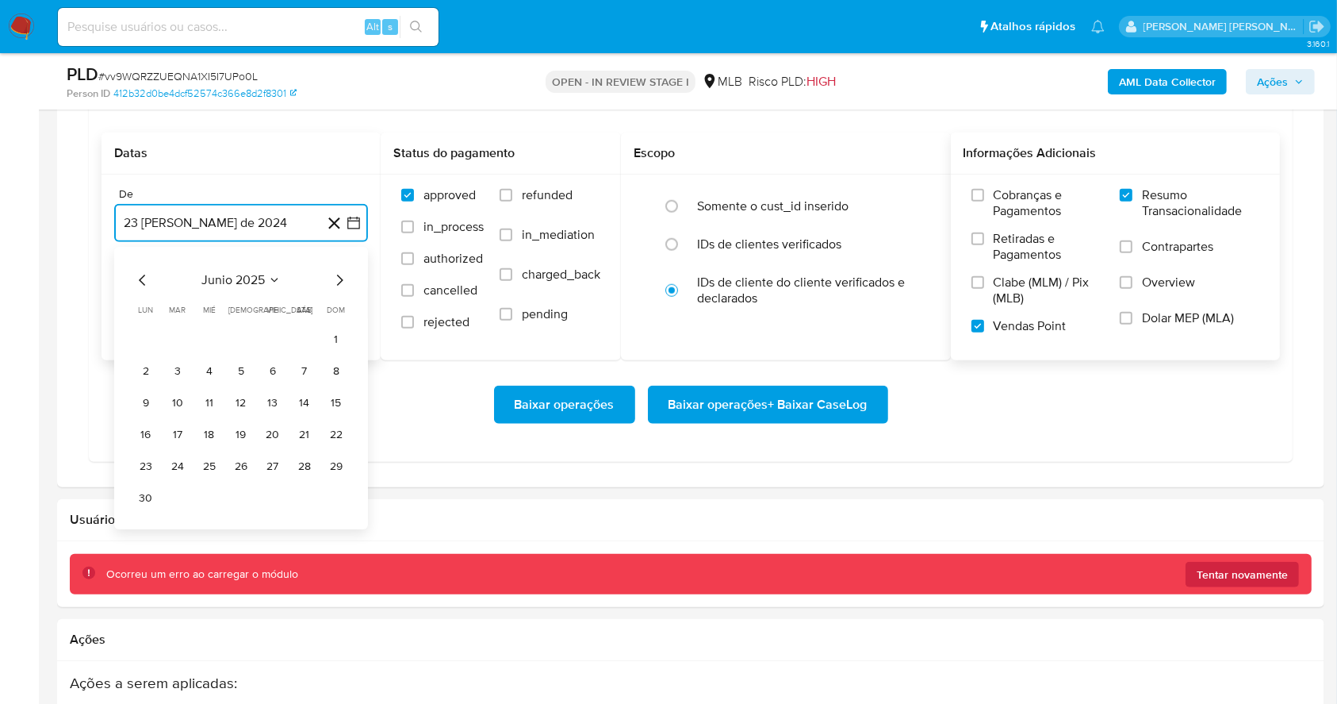
click at [335, 284] on icon "Mes siguiente" at bounding box center [339, 280] width 19 height 19
click at [268, 345] on button "1" at bounding box center [272, 339] width 25 height 25
click at [317, 312] on button "23 de septiembre de 2025" at bounding box center [241, 303] width 254 height 38
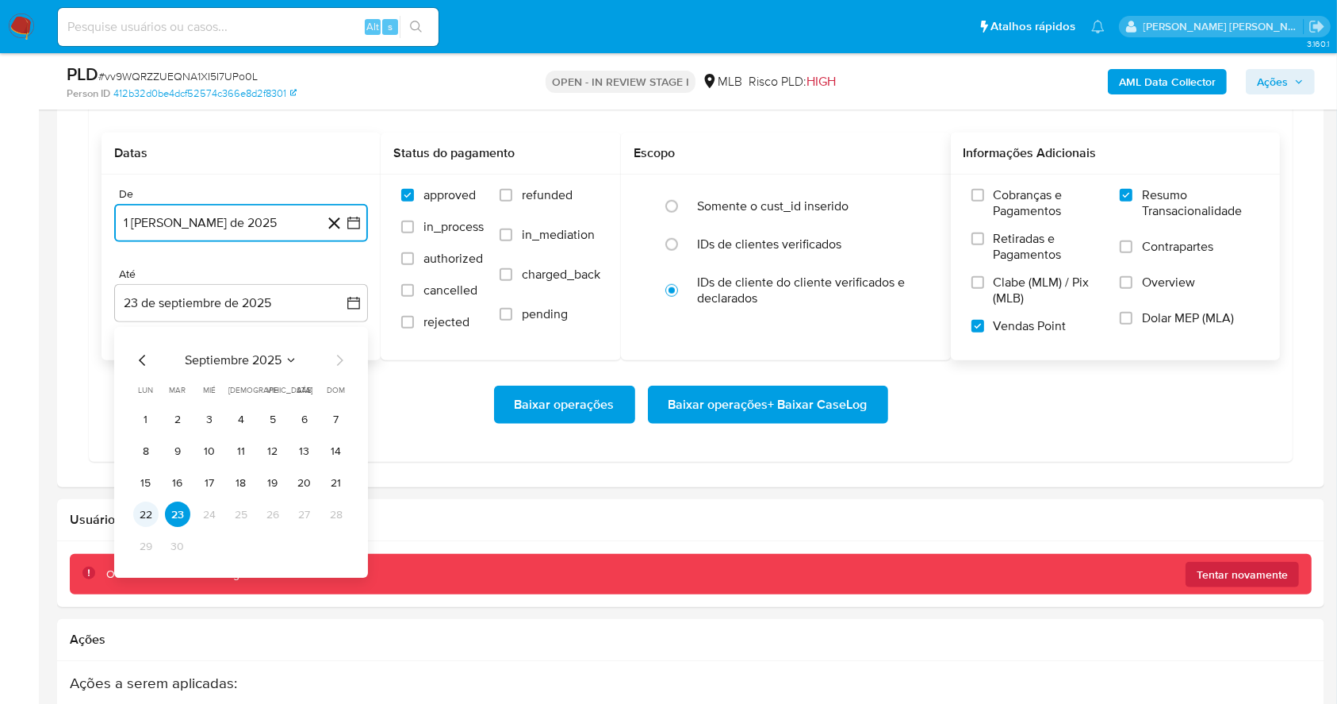
click at [145, 508] on button "22" at bounding box center [145, 514] width 25 height 25
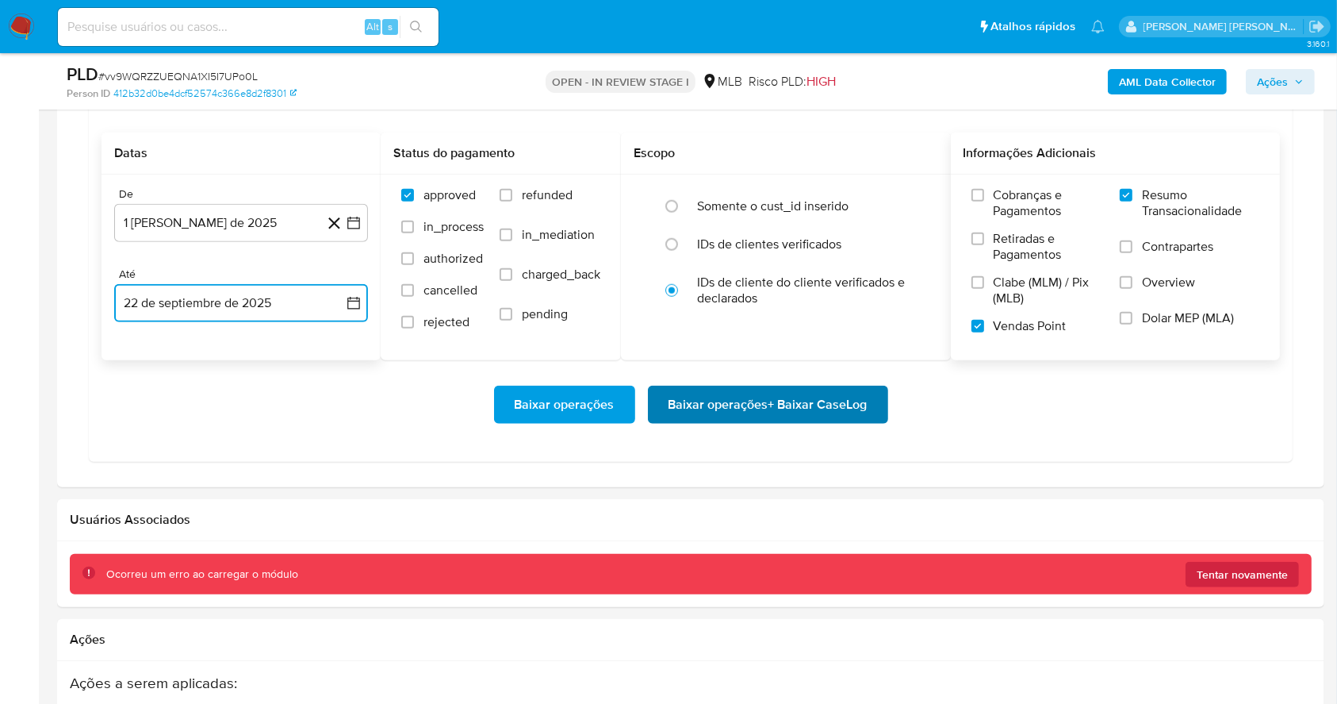
click at [812, 394] on span "Baixar operações + Baixar CaseLog" at bounding box center [768, 404] width 199 height 35
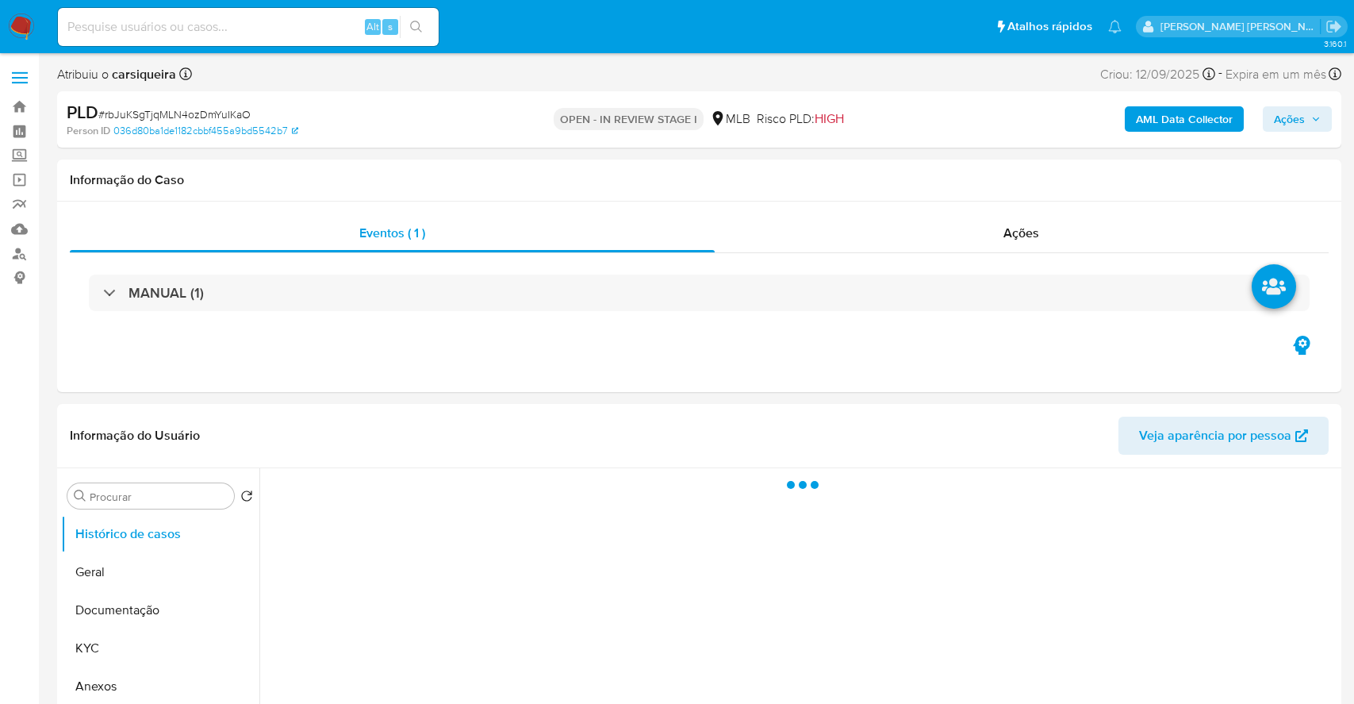
select select "10"
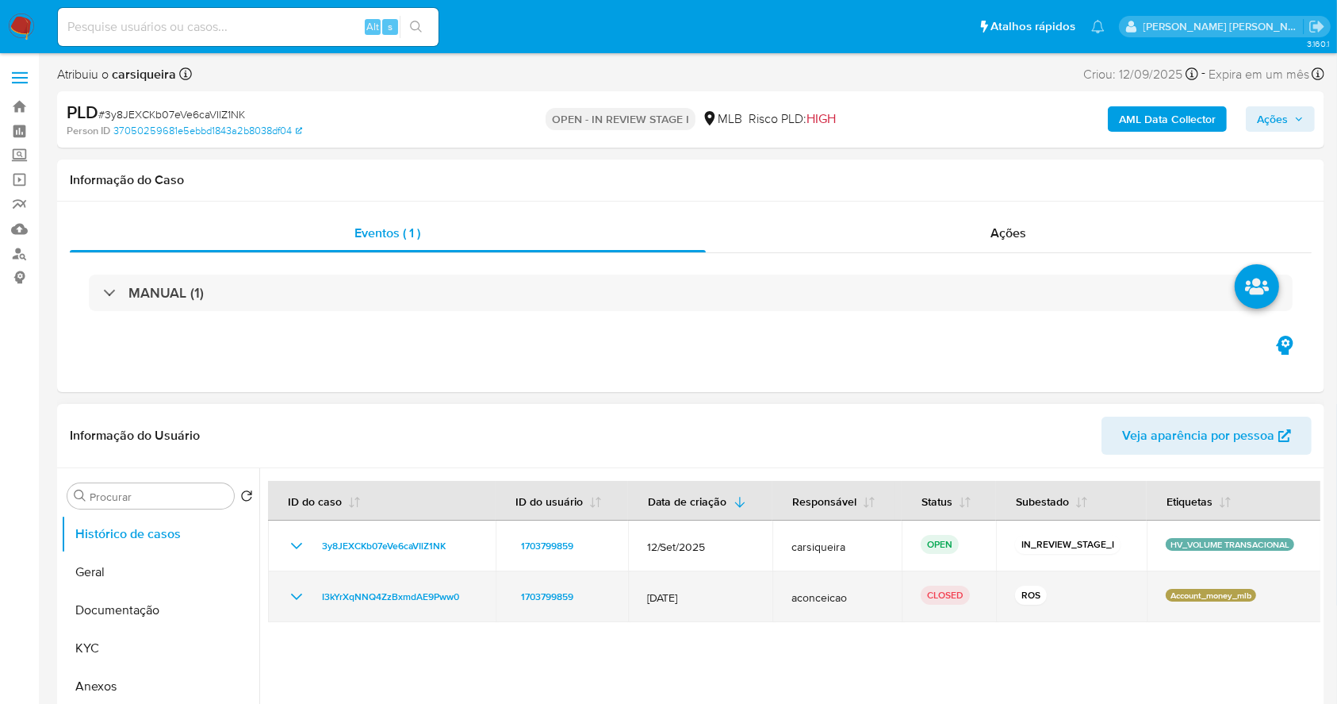
click at [297, 595] on icon "Mostrar/Ocultar" at bounding box center [296, 596] width 19 height 19
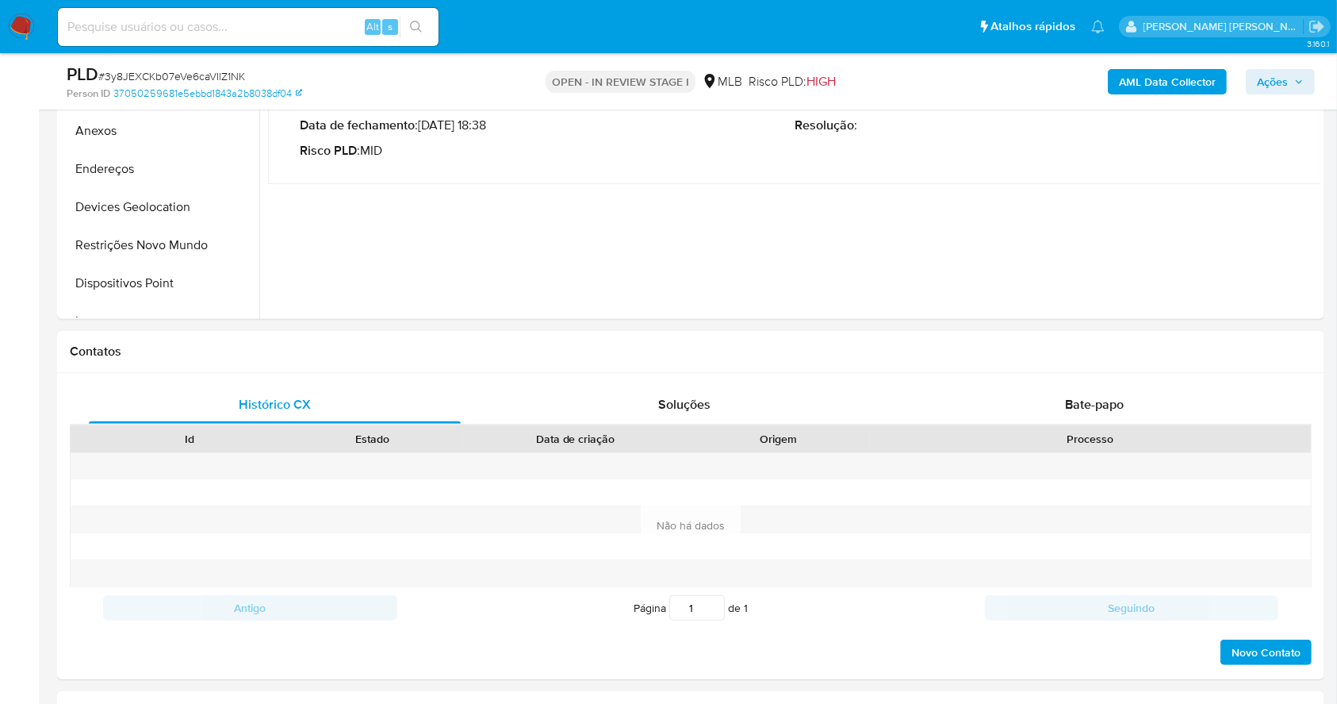
scroll to position [585, 0]
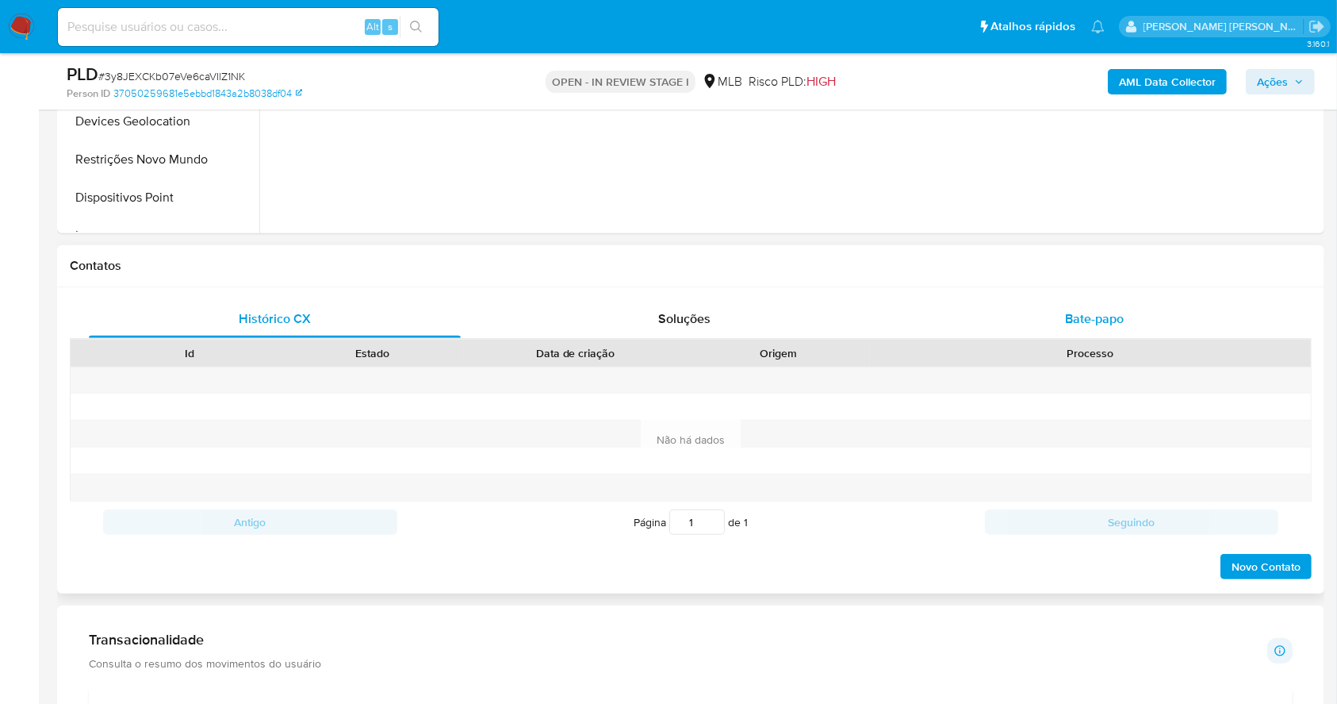
click at [1180, 333] on div "Bate-papo" at bounding box center [1095, 319] width 372 height 38
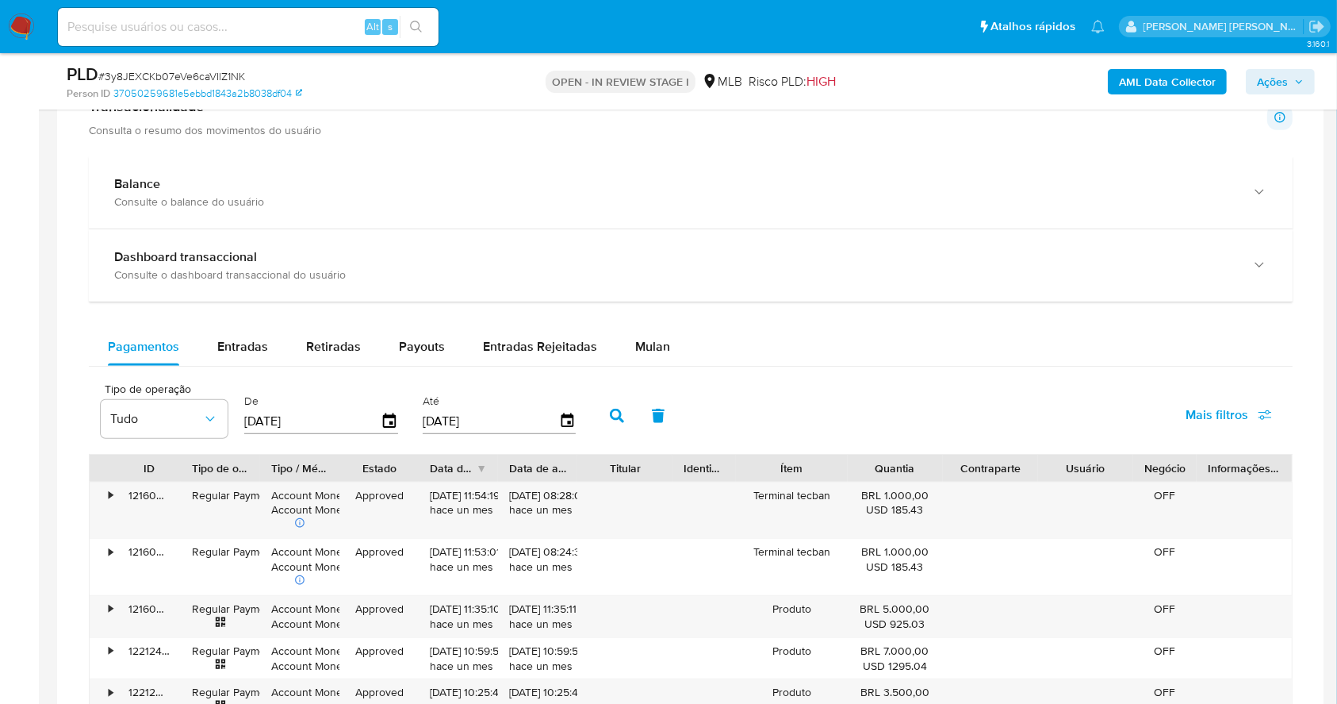
scroll to position [1429, 0]
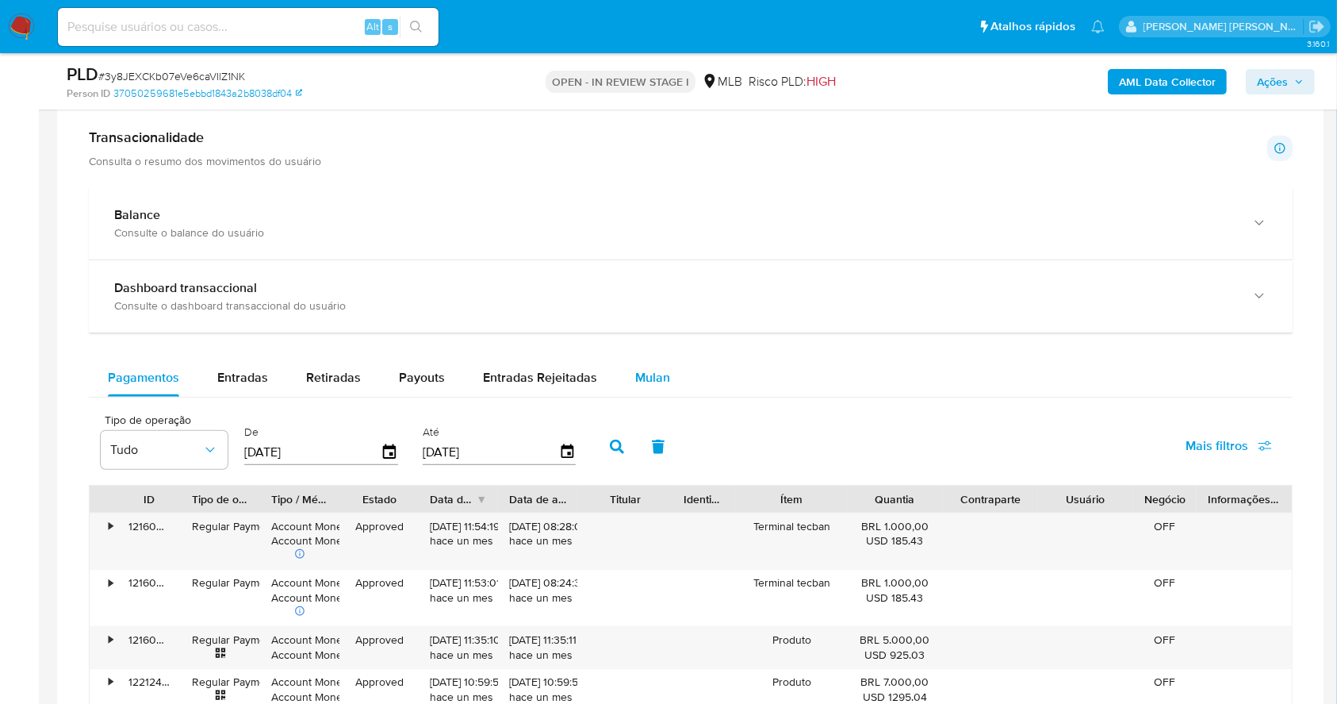
click at [647, 390] on div "Mulan" at bounding box center [652, 378] width 35 height 38
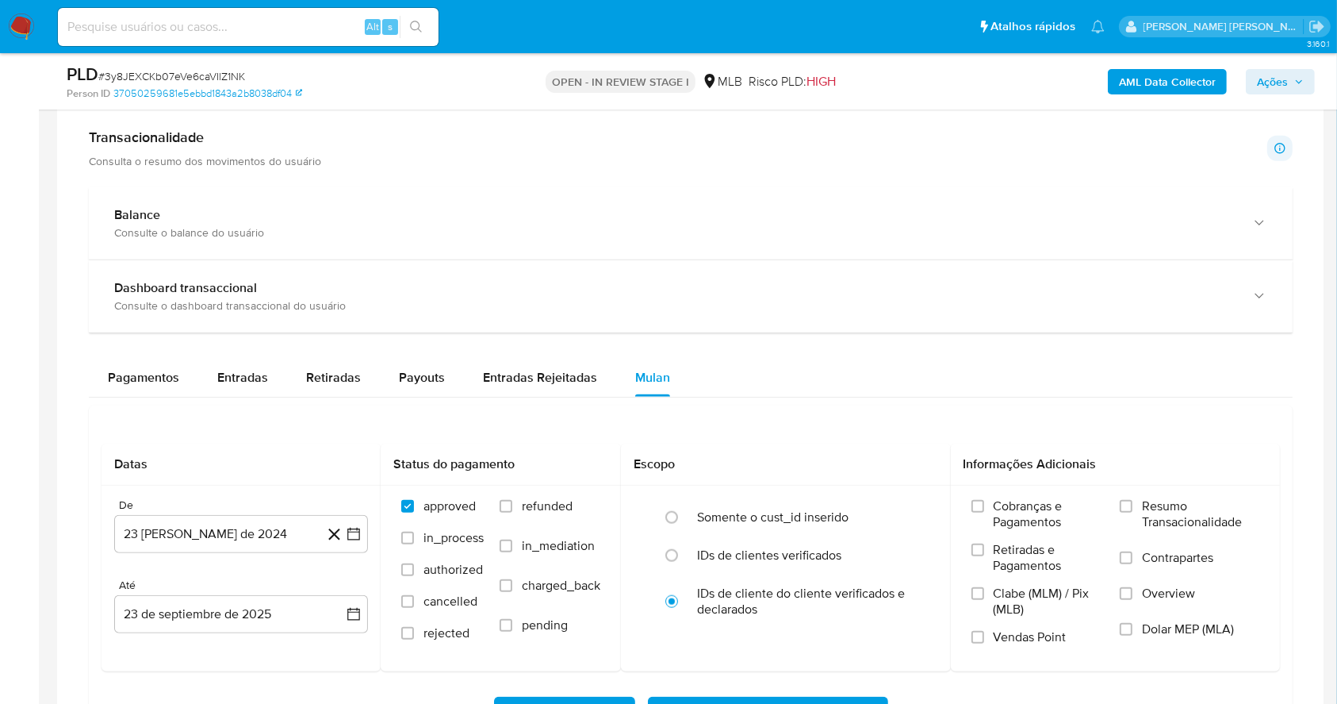
click at [769, 378] on div "Pagamentos Entradas Retiradas Payouts Entradas Rejeitadas Mulan" at bounding box center [691, 378] width 1204 height 38
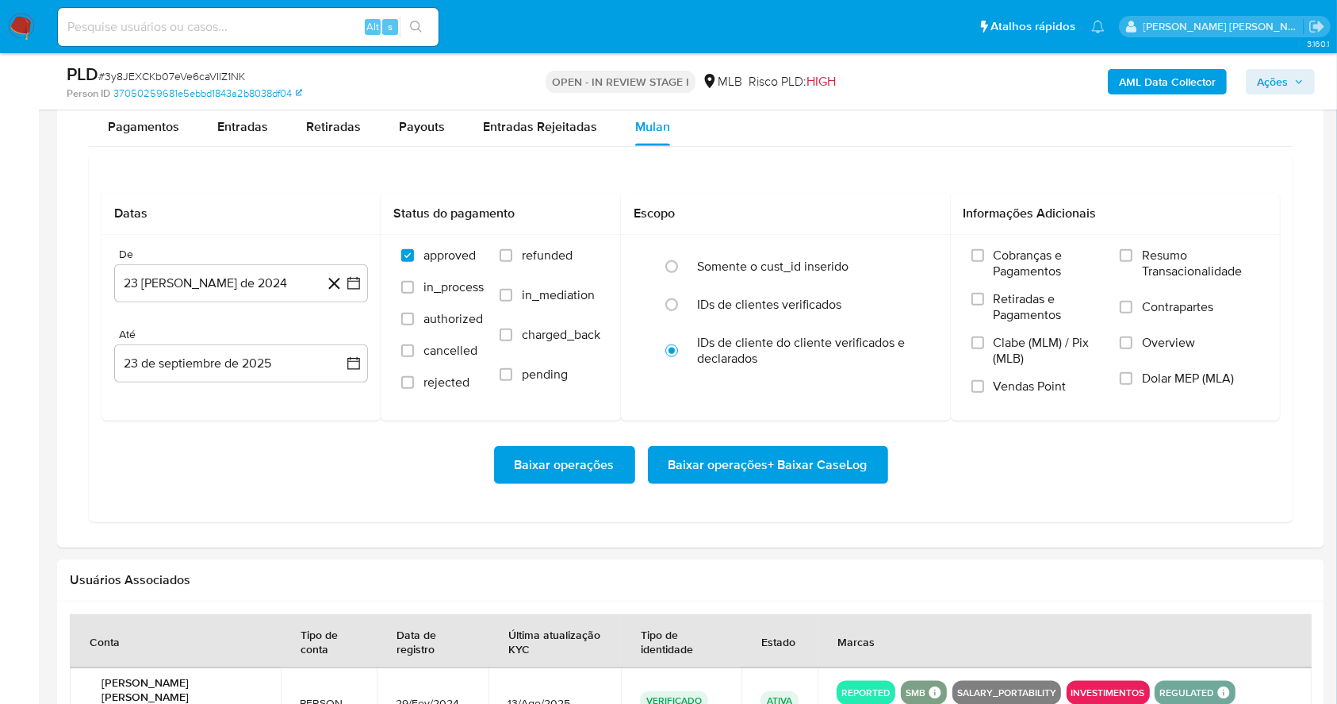
scroll to position [1810, 0]
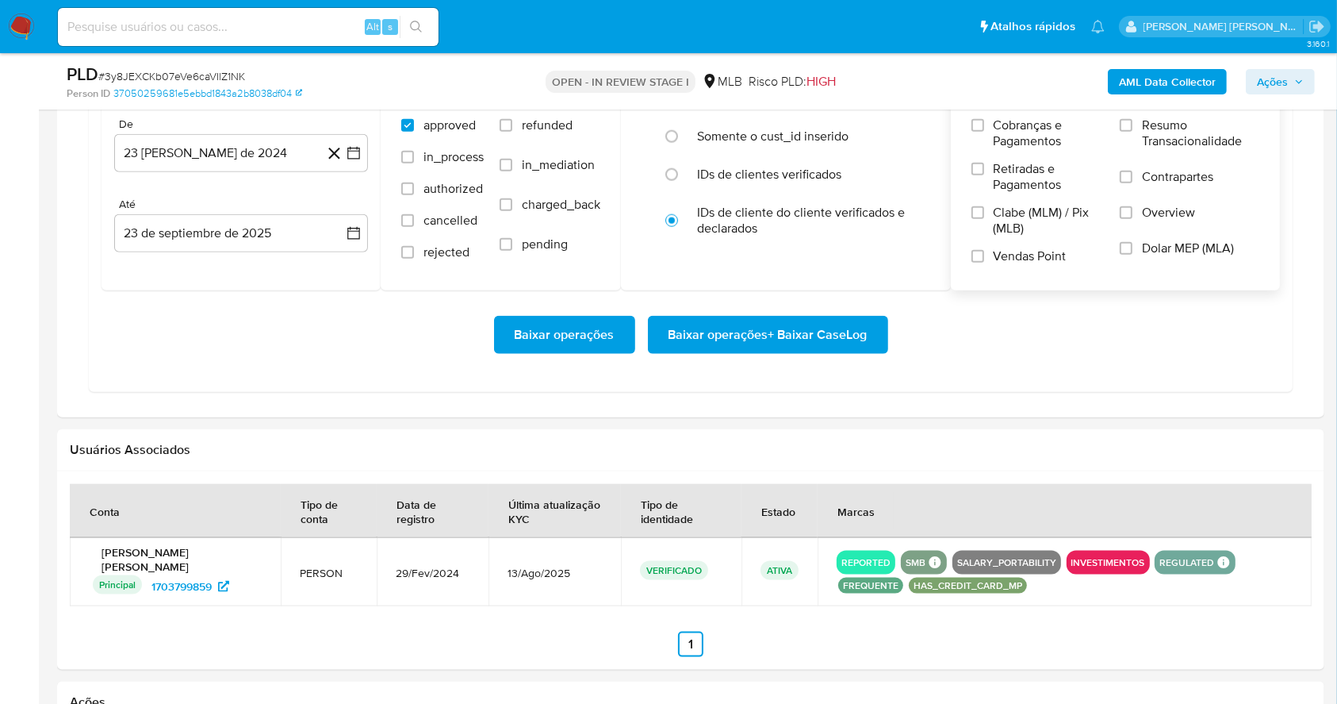
click at [1119, 120] on div "Cobranças e Pagamentos Retiradas e Pagamentos Clabe (MLM) / Pix (MLB) Vendas Po…" at bounding box center [1116, 196] width 305 height 159
click at [973, 259] on input "Vendas Point" at bounding box center [978, 256] width 13 height 13
click at [1135, 124] on label "Resumo Transacionalidade" at bounding box center [1190, 143] width 140 height 52
click at [1133, 124] on input "Resumo Transacionalidade" at bounding box center [1126, 125] width 13 height 13
click at [363, 151] on button "23 [PERSON_NAME] de 2024" at bounding box center [241, 153] width 254 height 38
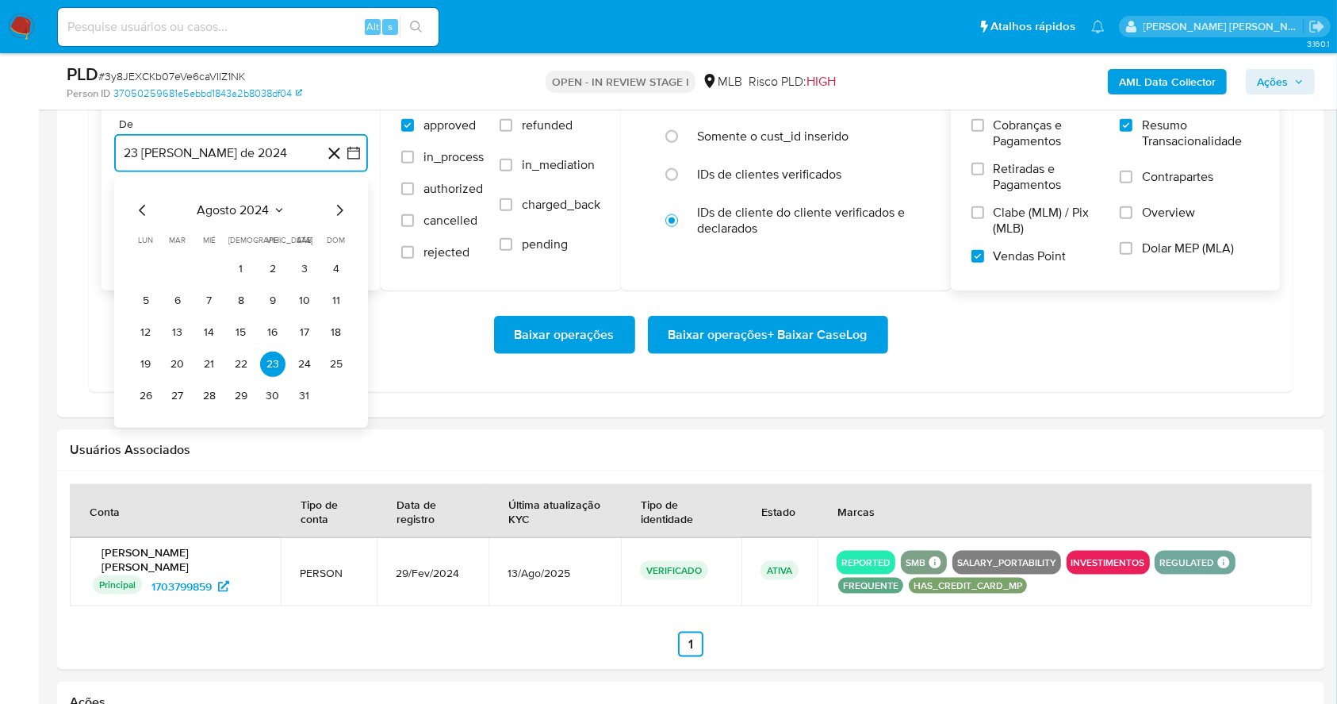
click at [337, 201] on icon "Mes siguiente" at bounding box center [339, 210] width 19 height 19
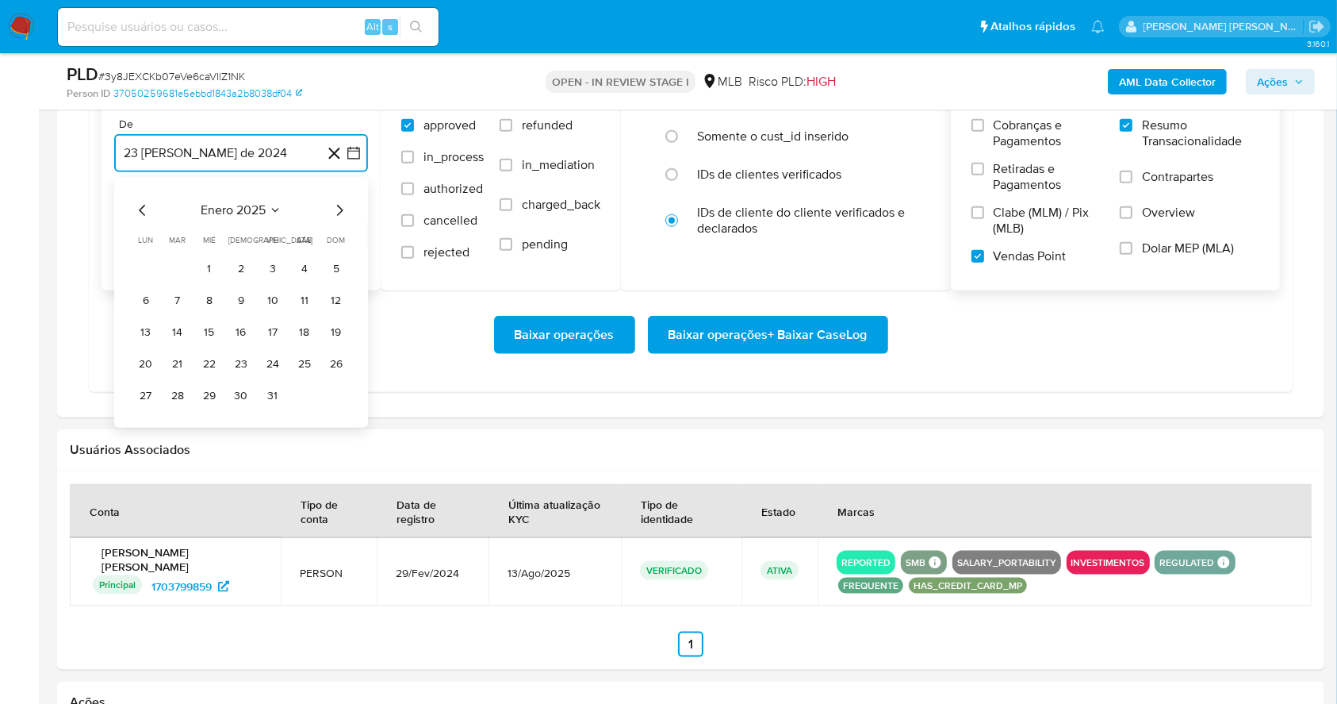
click at [337, 201] on icon "Mes siguiente" at bounding box center [339, 210] width 19 height 19
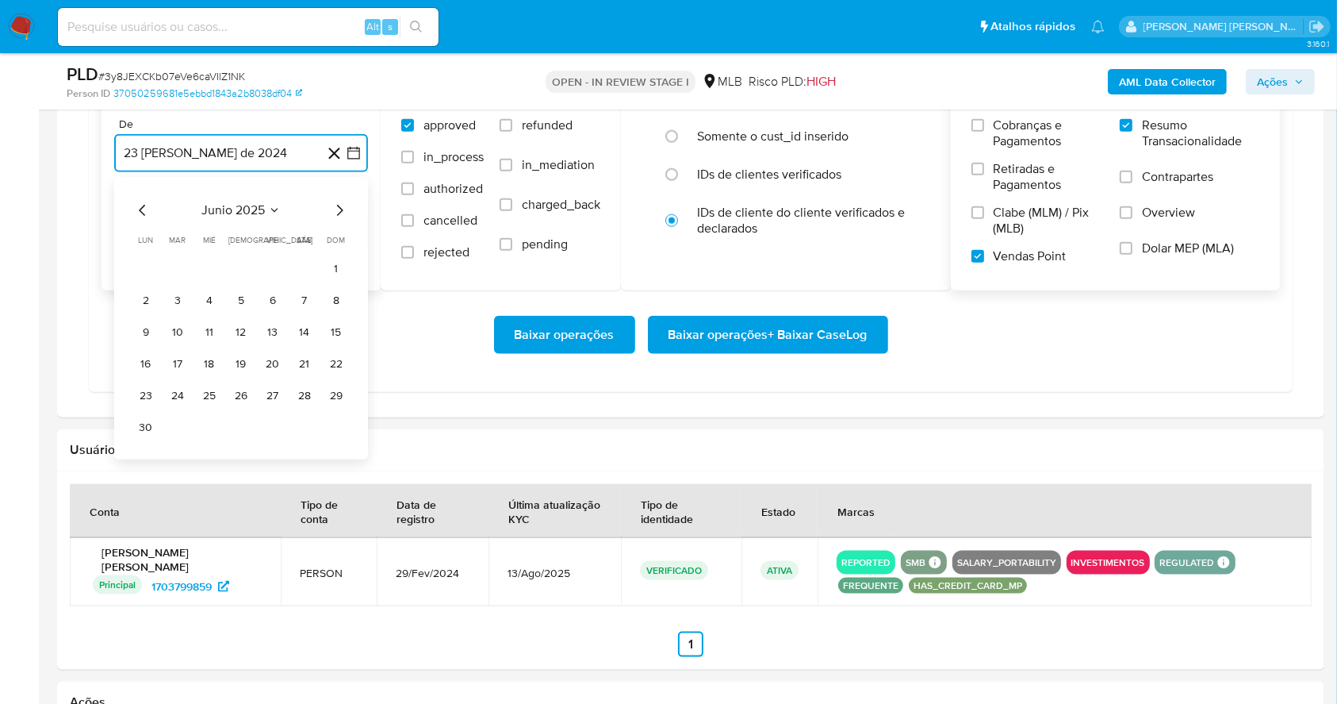
click at [337, 201] on icon "Mes siguiente" at bounding box center [339, 210] width 19 height 19
click at [264, 270] on button "1" at bounding box center [272, 268] width 25 height 25
click at [311, 231] on button "23 de septiembre de 2025" at bounding box center [241, 233] width 254 height 38
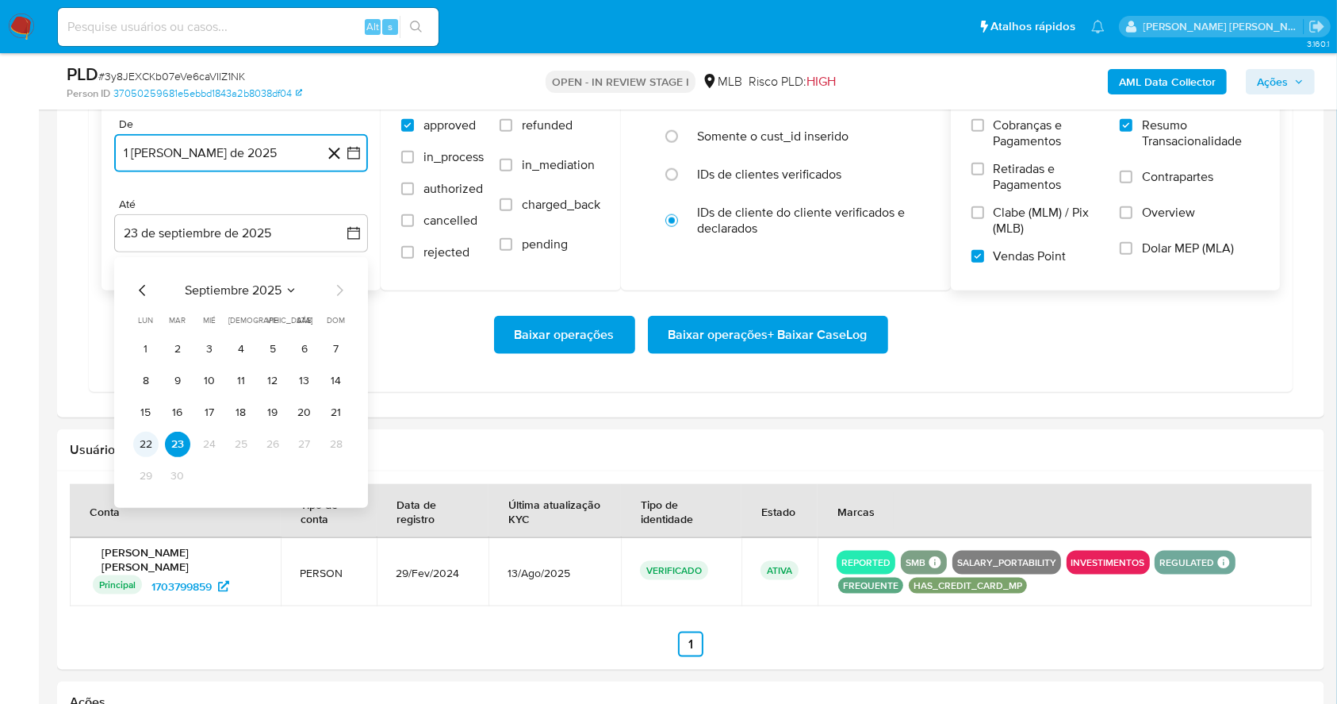
click at [144, 439] on button "22" at bounding box center [145, 444] width 25 height 25
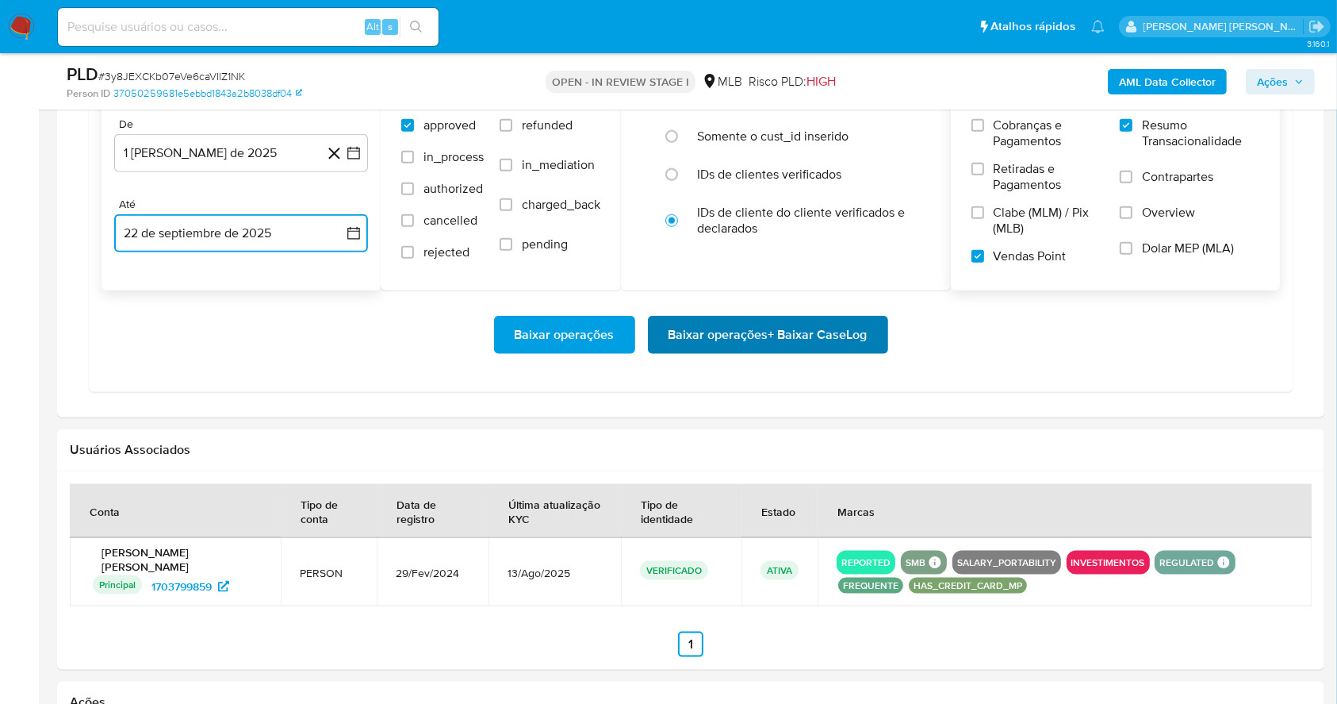
click at [835, 333] on span "Baixar operações + Baixar CaseLog" at bounding box center [768, 334] width 199 height 35
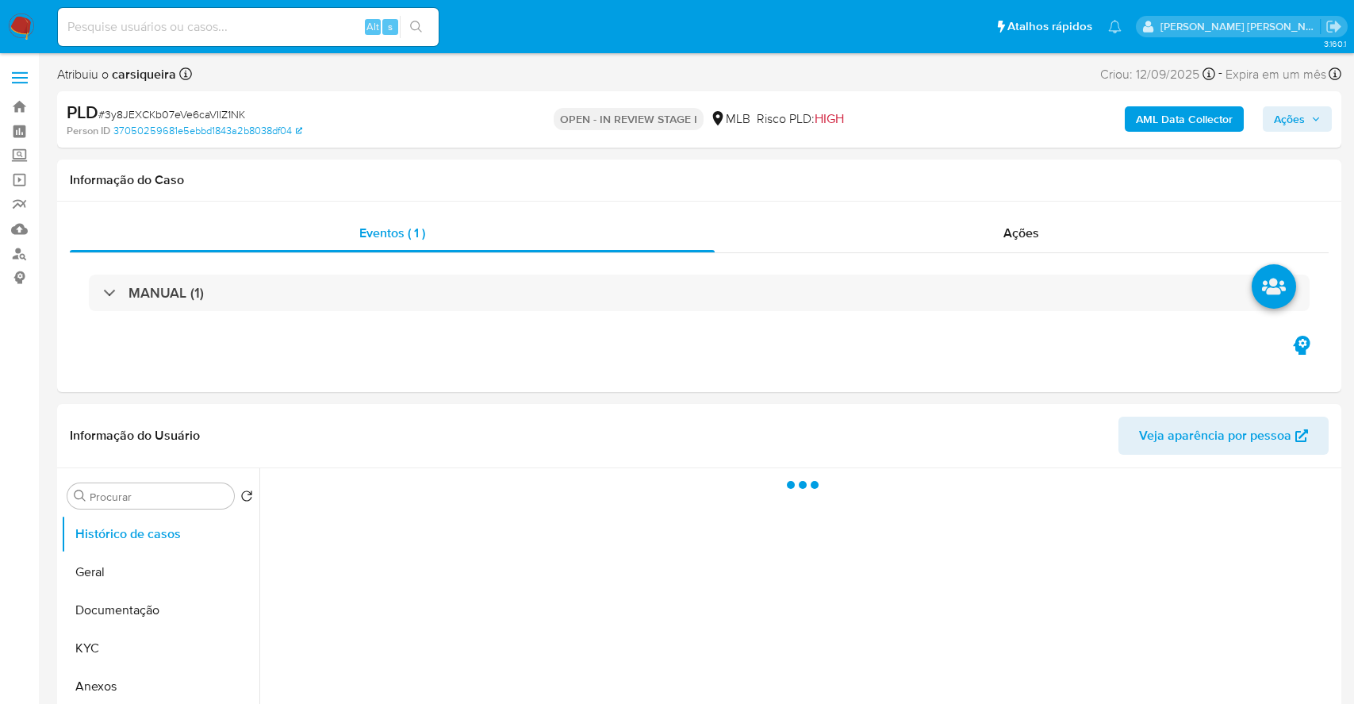
select select "10"
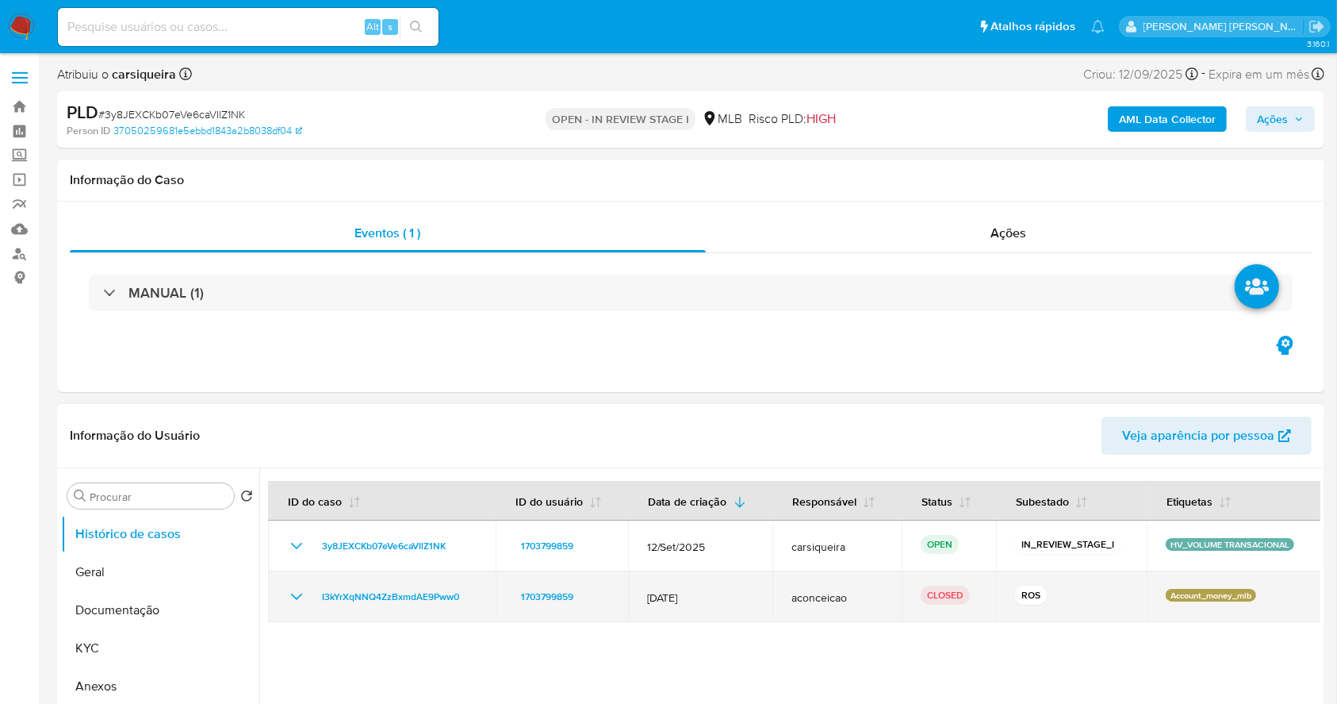
click at [294, 589] on icon "Mostrar/Ocultar" at bounding box center [296, 596] width 19 height 19
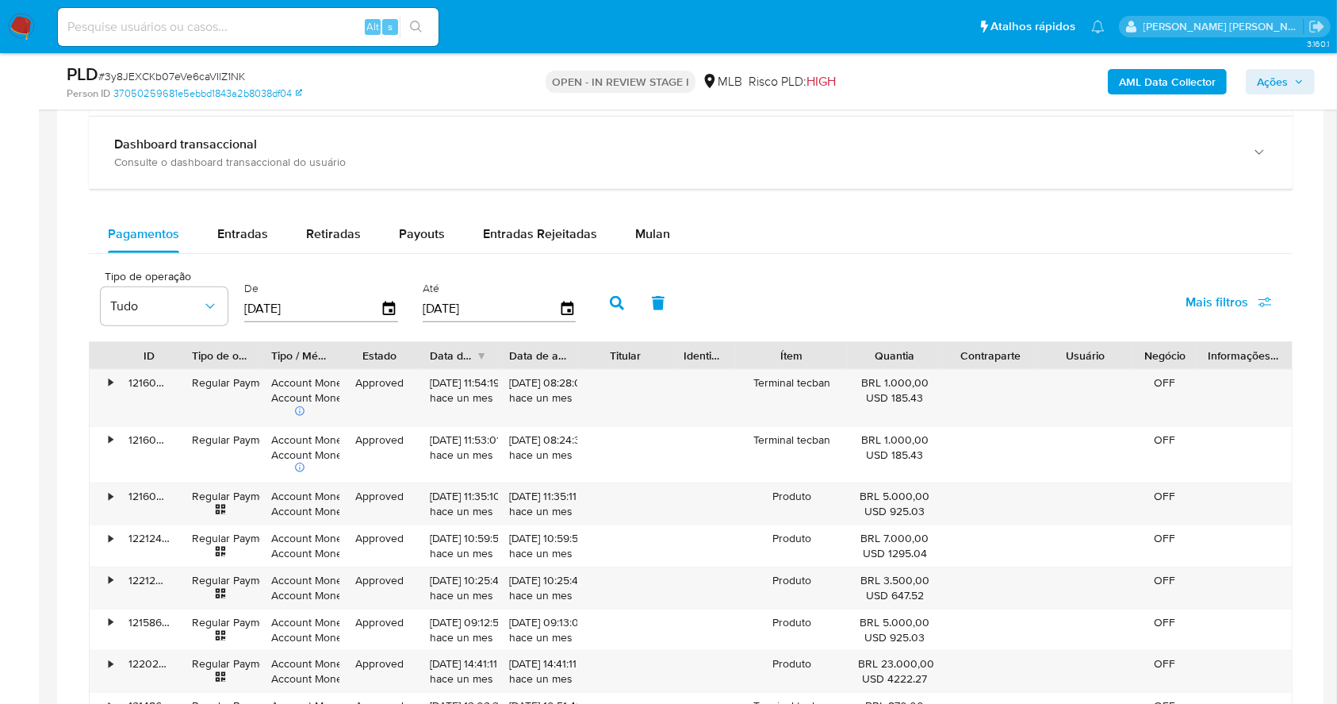
scroll to position [1233, 0]
click at [658, 238] on span "Mulan" at bounding box center [652, 231] width 35 height 18
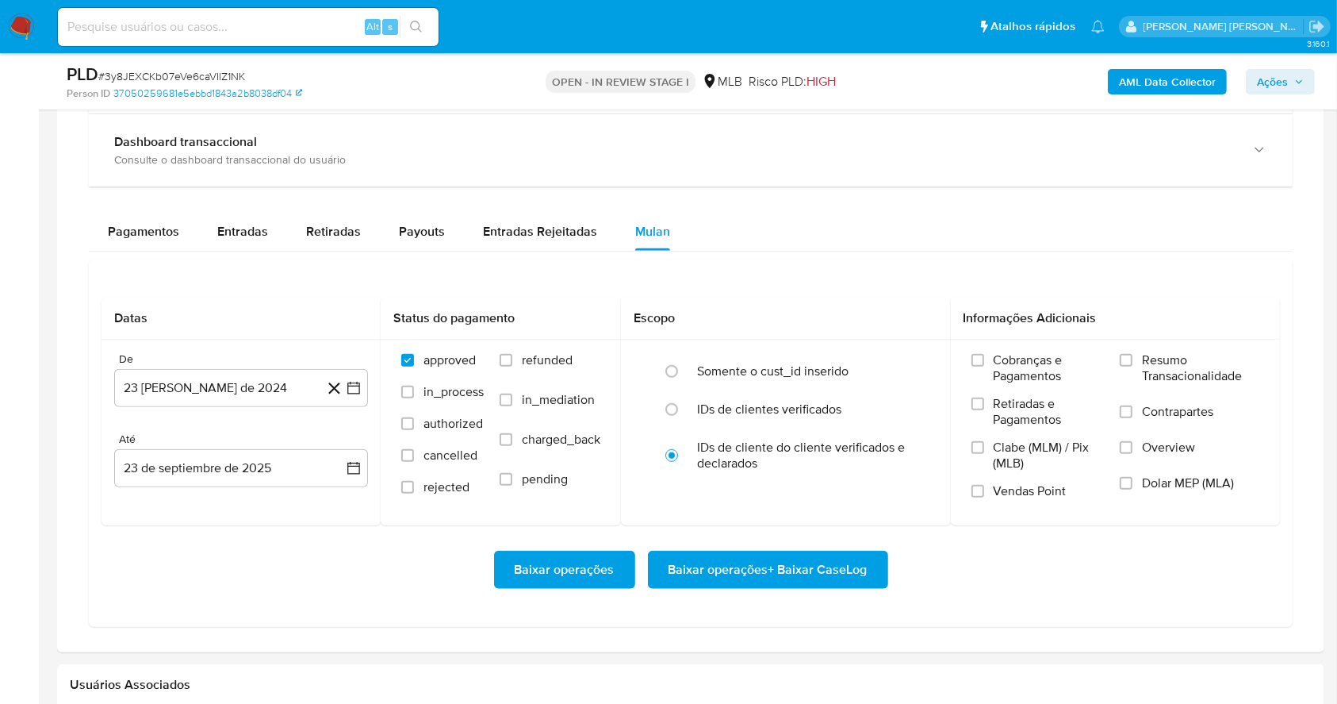
click at [1019, 246] on div "Pagamentos Entradas Retiradas Payouts Entradas Rejeitadas Mulan" at bounding box center [691, 232] width 1204 height 38
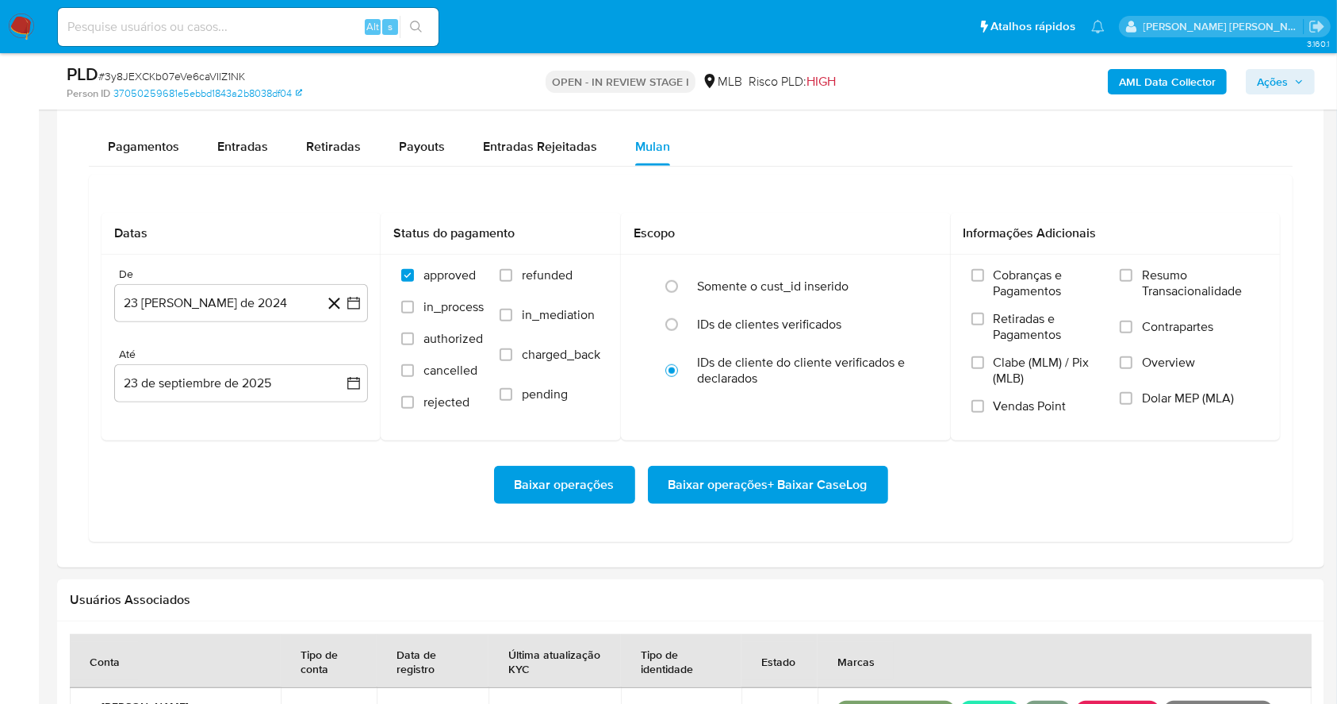
scroll to position [1360, 0]
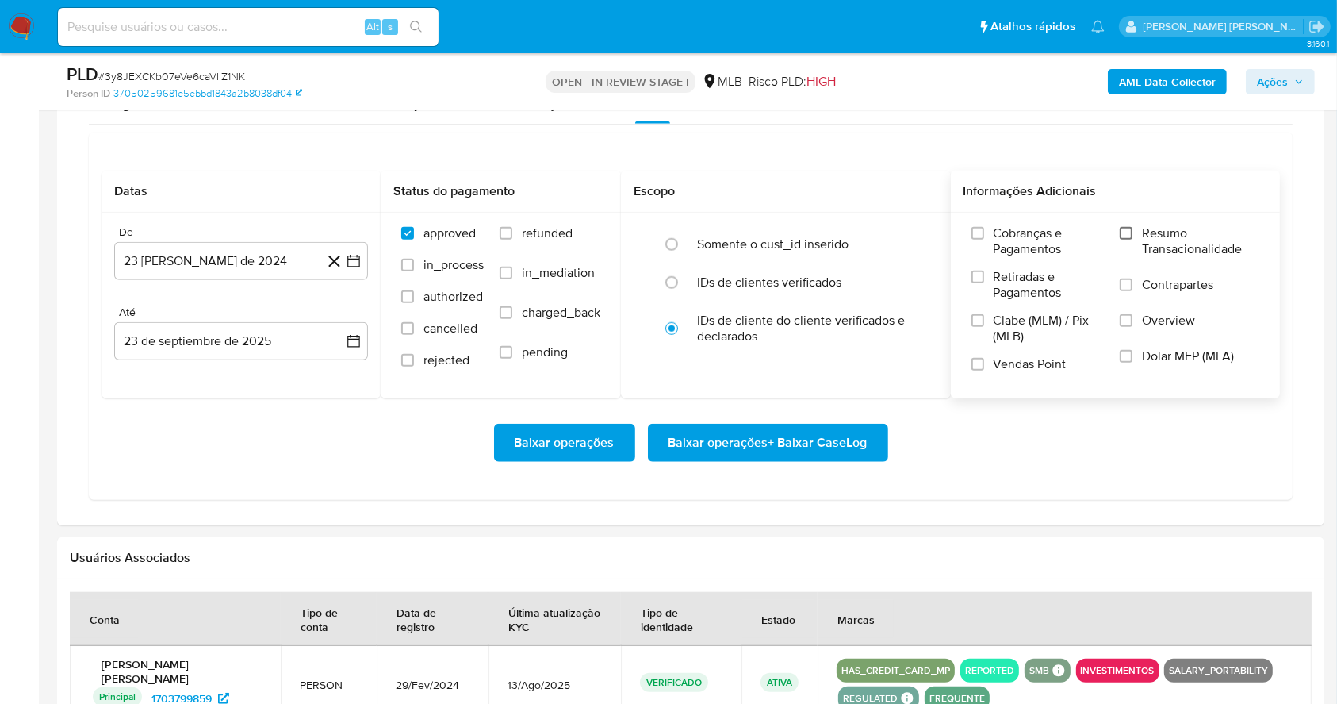
click at [1130, 228] on input "Resumo Transacionalidade" at bounding box center [1126, 233] width 13 height 13
click at [977, 363] on input "Vendas Point" at bounding box center [978, 364] width 13 height 13
click at [358, 261] on icon "button" at bounding box center [354, 261] width 16 height 16
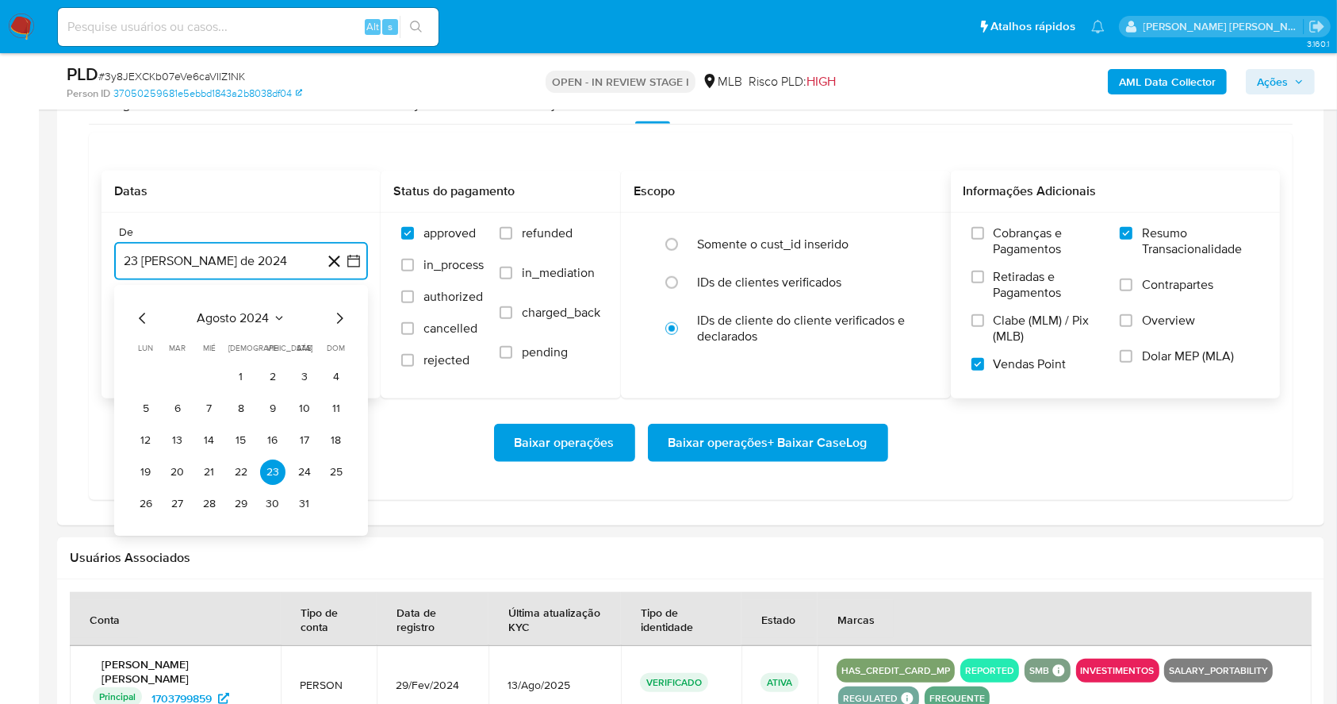
click at [332, 324] on icon "Mes siguiente" at bounding box center [339, 318] width 19 height 19
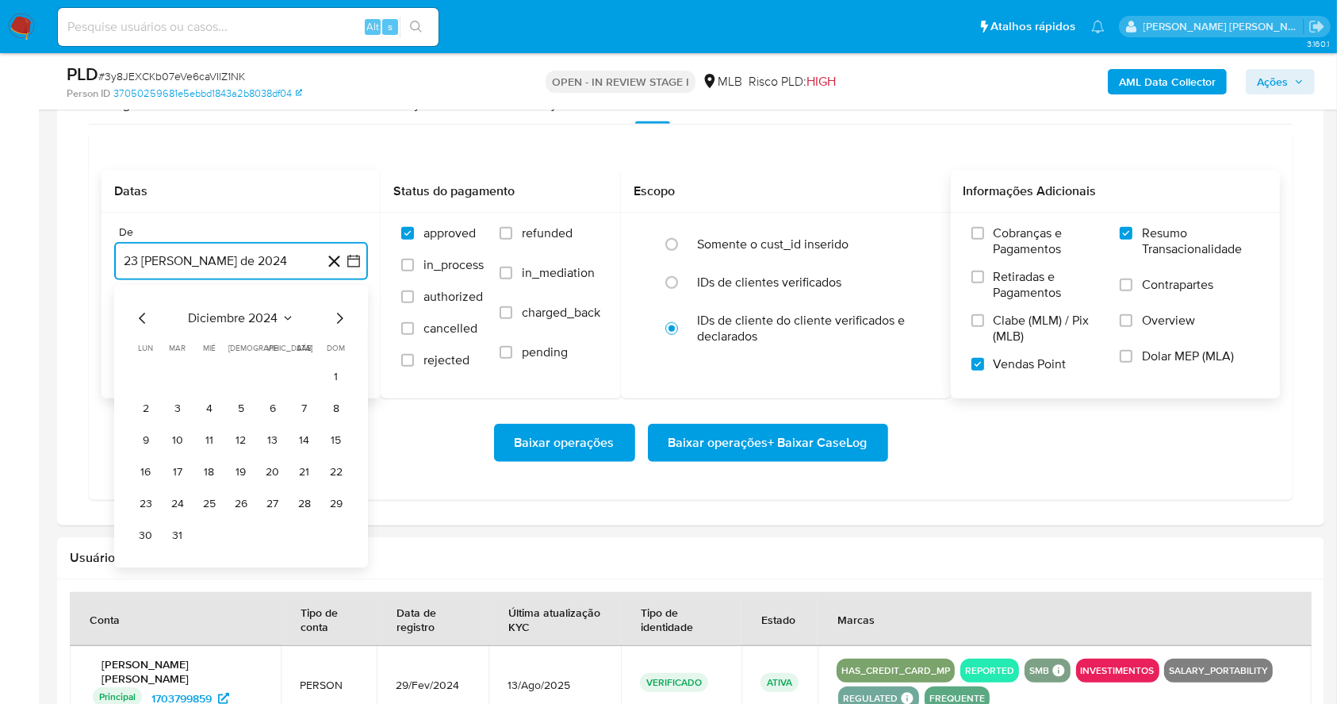
click at [332, 324] on icon "Mes siguiente" at bounding box center [339, 318] width 19 height 19
click at [340, 316] on icon "Mes siguiente" at bounding box center [339, 318] width 19 height 19
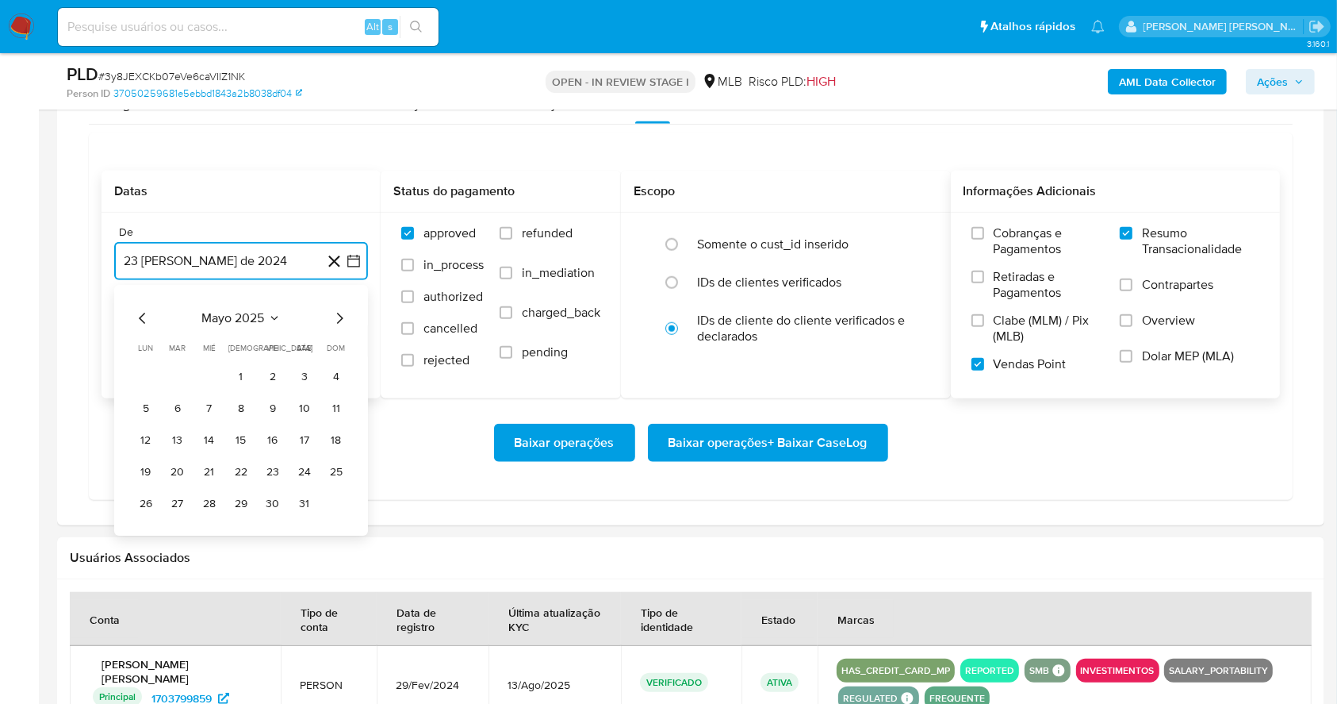
click at [340, 316] on icon "Mes siguiente" at bounding box center [339, 318] width 19 height 19
click at [137, 325] on icon "Mes anterior" at bounding box center [142, 318] width 19 height 19
click at [276, 371] on button "1" at bounding box center [272, 376] width 25 height 25
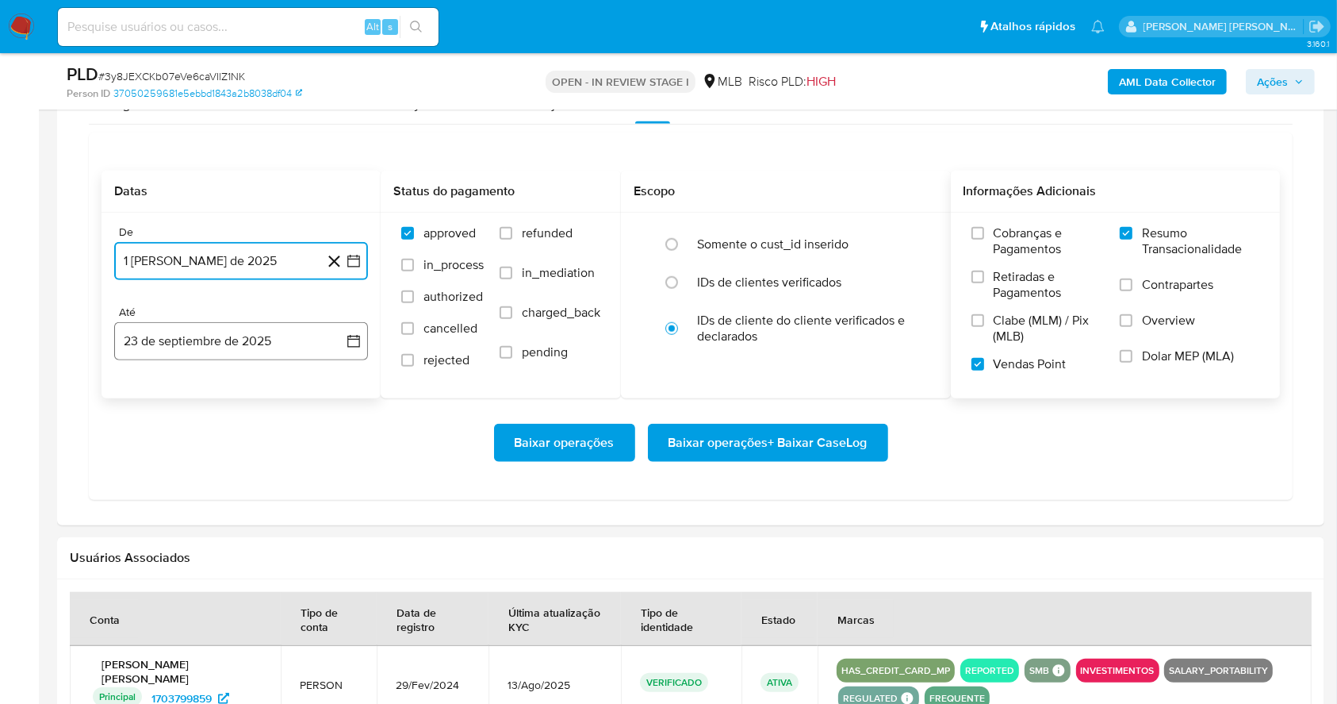
click at [252, 340] on button "23 de septiembre de 2025" at bounding box center [241, 341] width 254 height 38
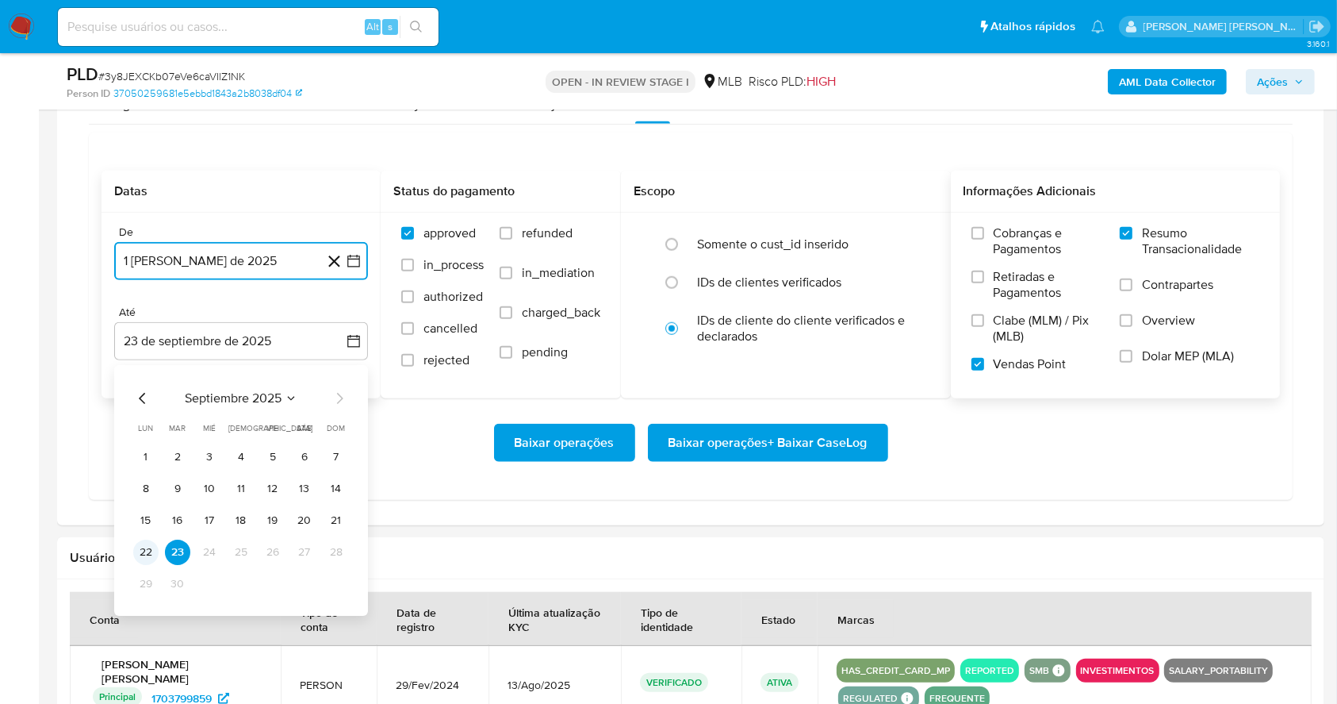
click at [149, 555] on button "22" at bounding box center [145, 551] width 25 height 25
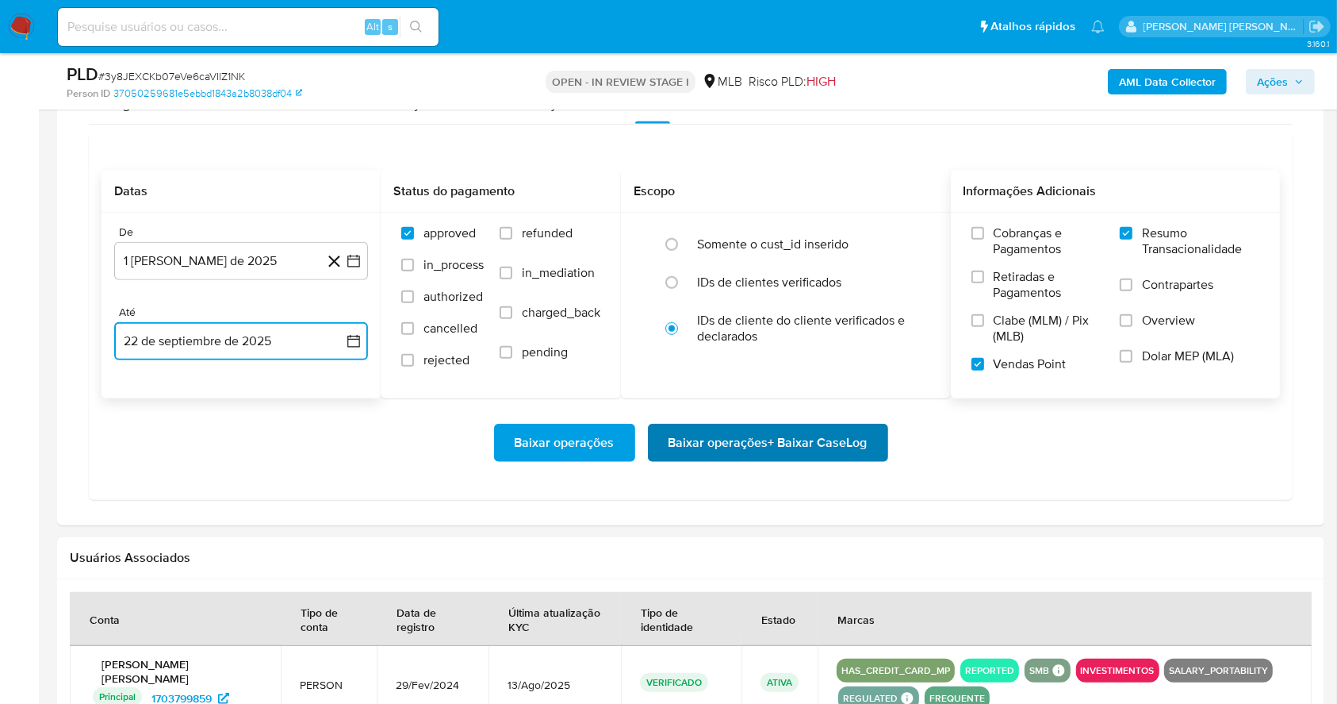
click at [768, 436] on span "Baixar operações + Baixar CaseLog" at bounding box center [768, 442] width 199 height 35
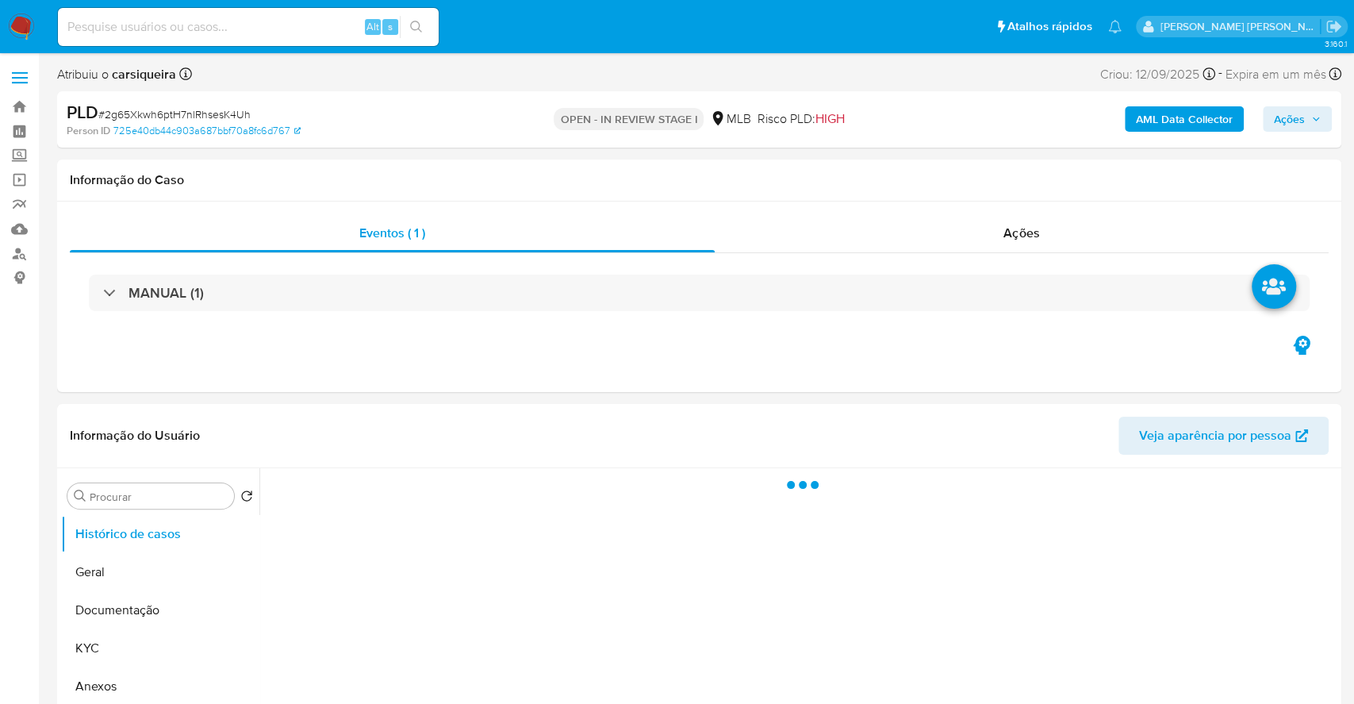
select select "10"
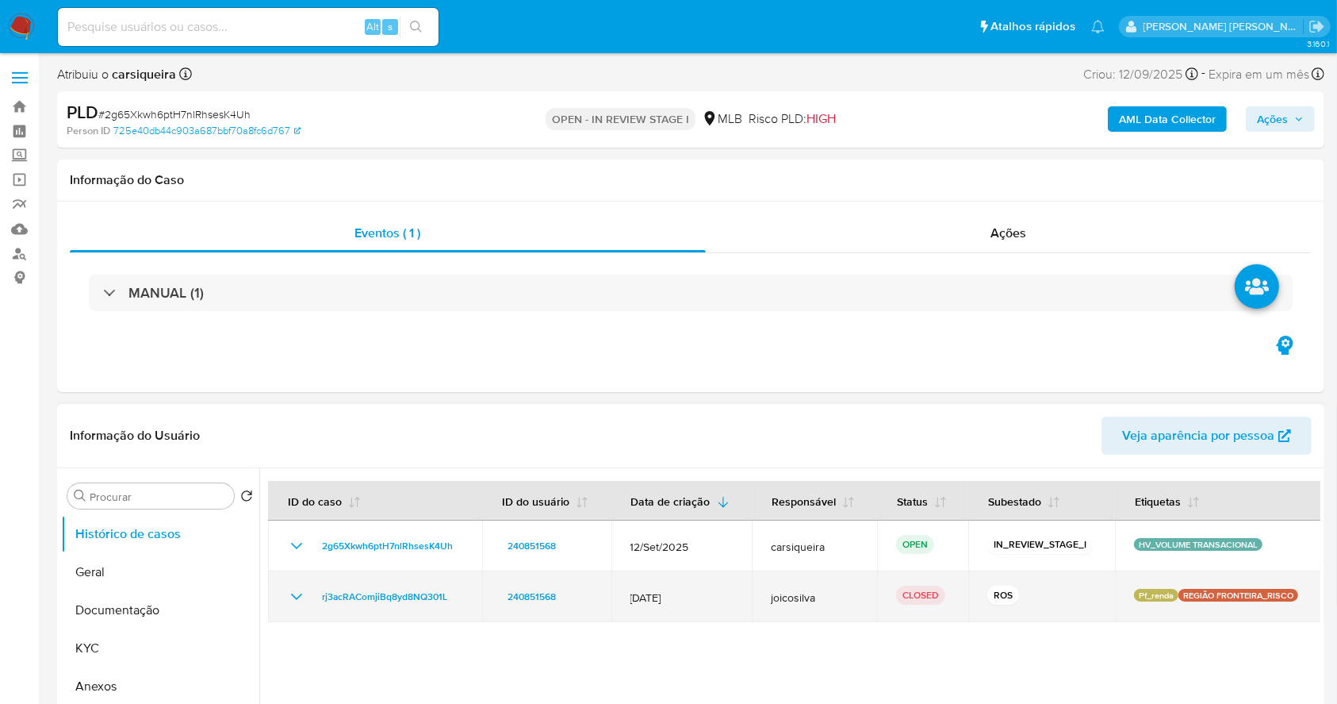
click at [304, 590] on icon "Mostrar/Ocultar" at bounding box center [296, 596] width 19 height 19
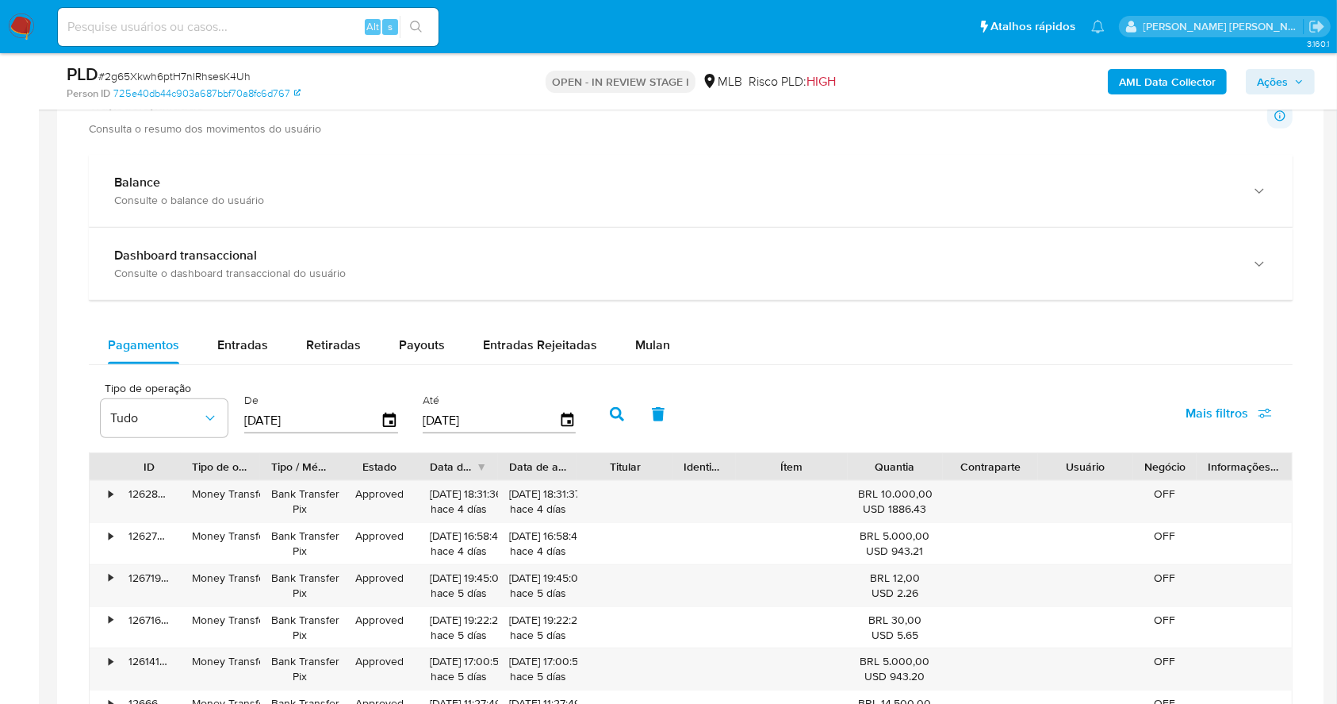
scroll to position [1035, 0]
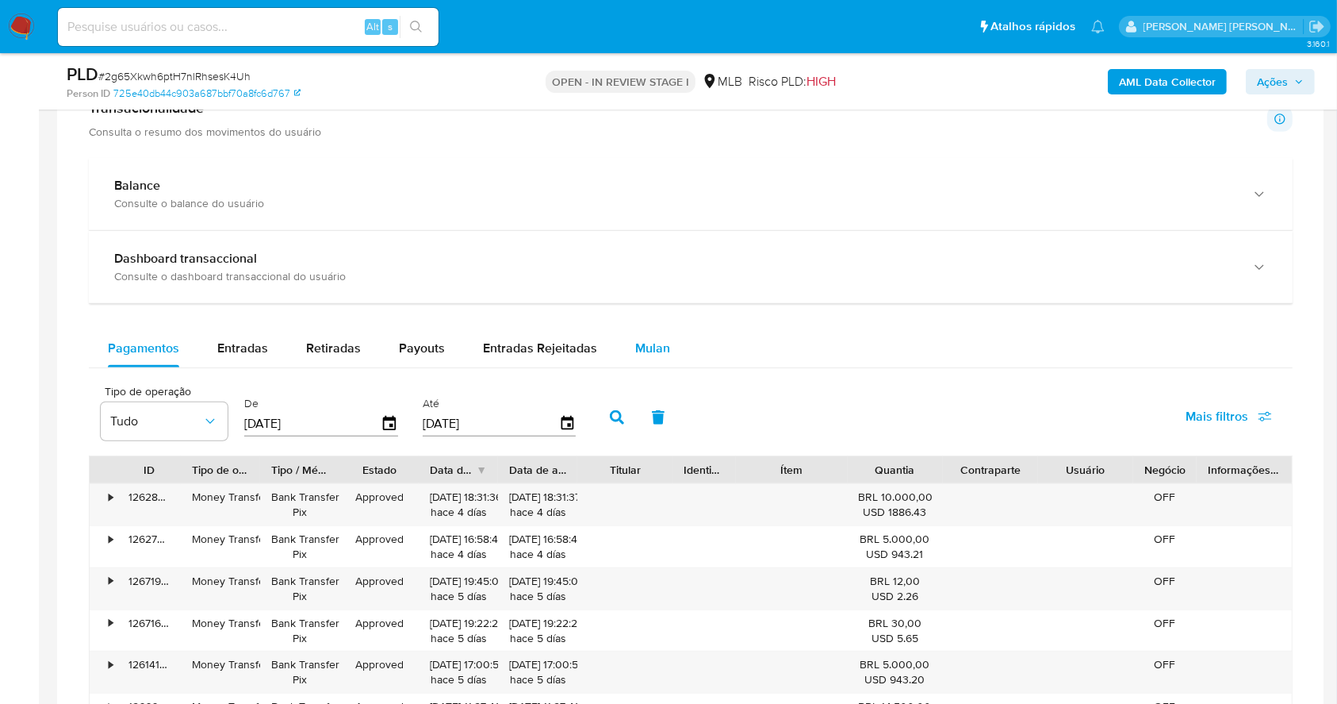
click at [654, 339] on span "Mulan" at bounding box center [652, 348] width 35 height 18
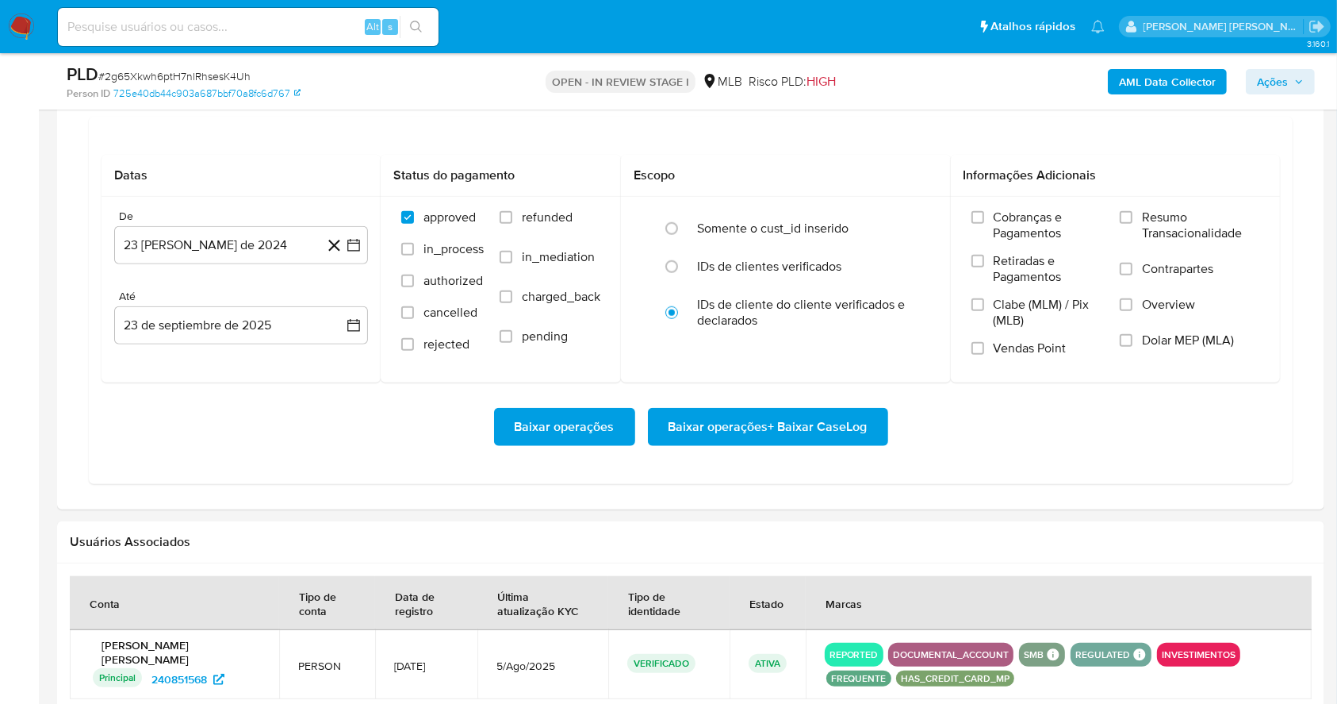
scroll to position [1303, 0]
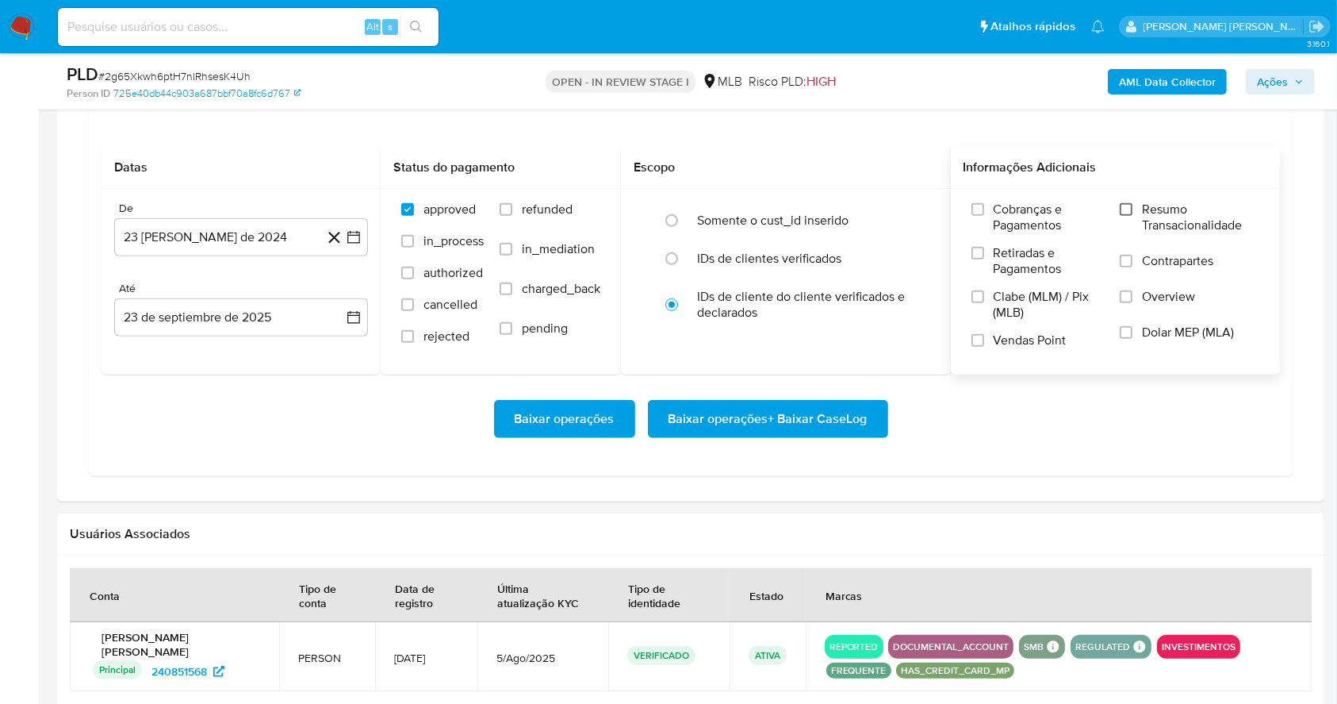
click at [1128, 205] on input "Resumo Transacionalidade" at bounding box center [1126, 209] width 13 height 13
click at [980, 340] on input "Vendas Point" at bounding box center [978, 340] width 13 height 13
click at [352, 242] on icon "button" at bounding box center [353, 238] width 13 height 13
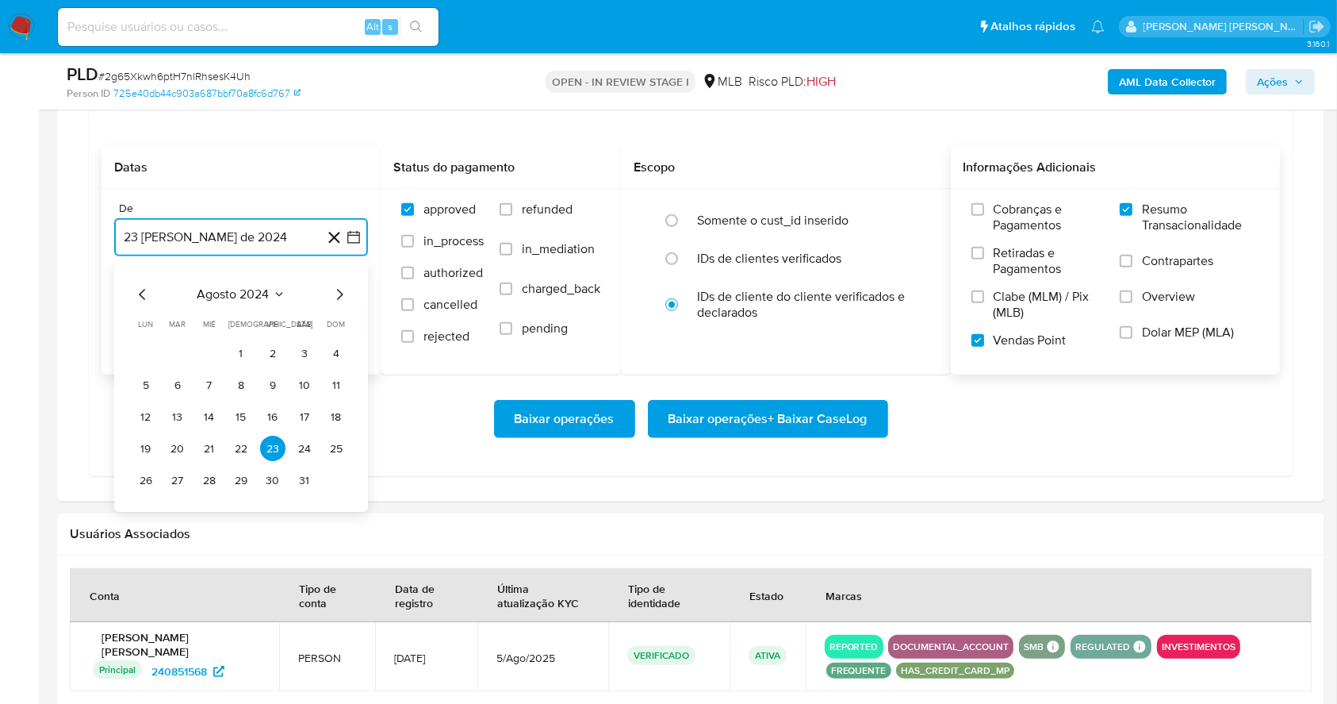
click at [341, 298] on icon "Mes siguiente" at bounding box center [339, 295] width 19 height 19
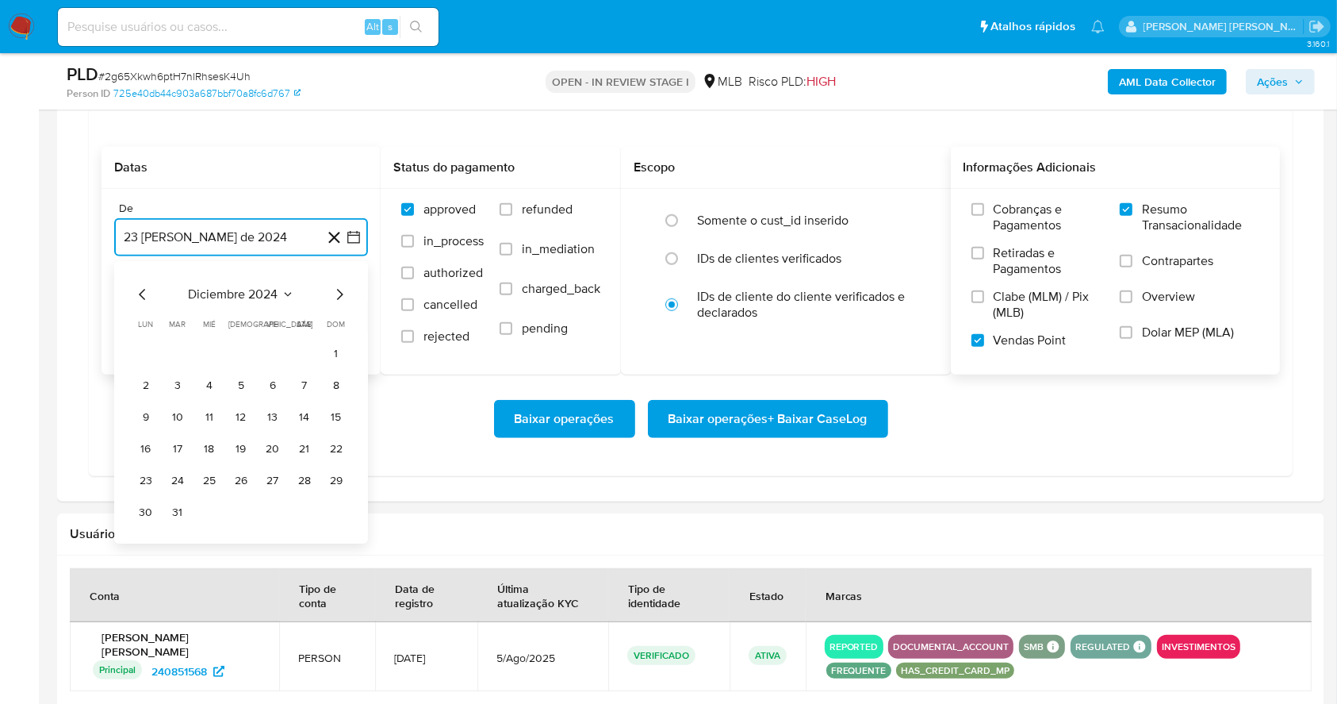
click at [341, 298] on icon "Mes siguiente" at bounding box center [339, 295] width 19 height 19
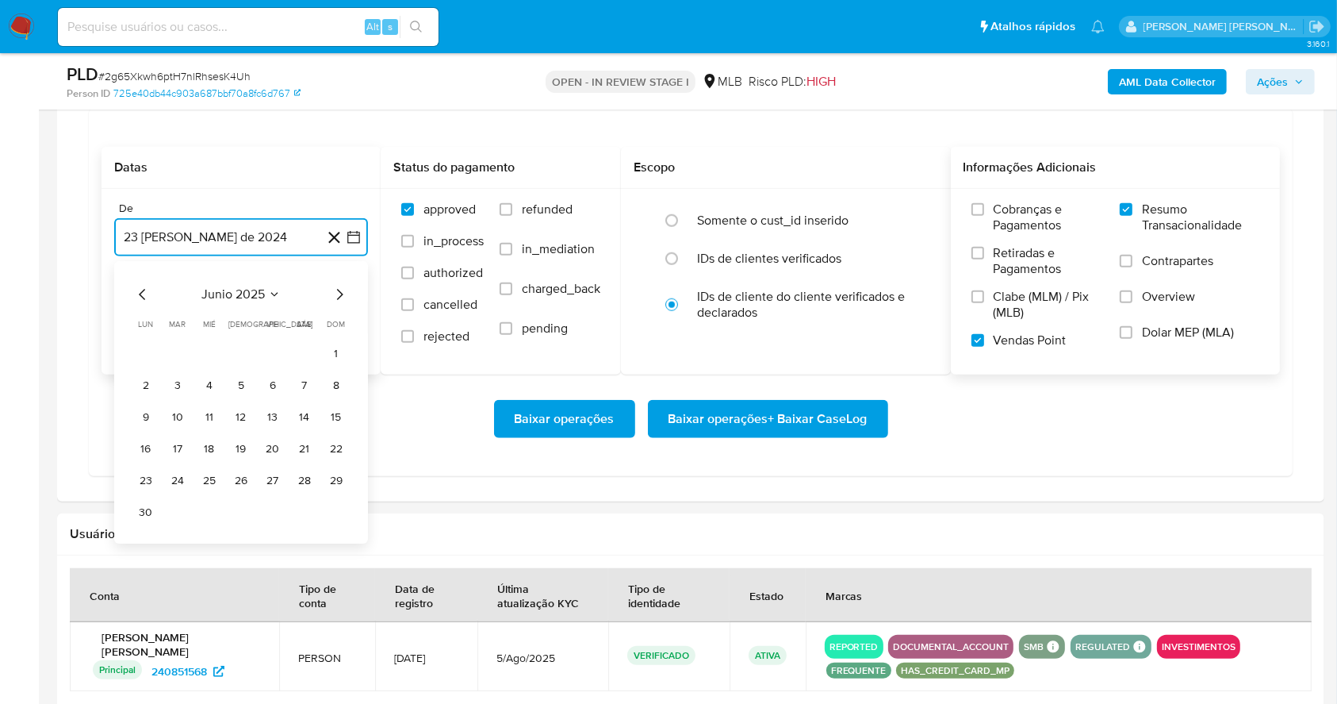
click at [341, 298] on icon "Mes siguiente" at bounding box center [339, 295] width 19 height 19
click at [267, 357] on button "1" at bounding box center [272, 353] width 25 height 25
click at [240, 317] on button "23 de septiembre de 2025" at bounding box center [241, 317] width 254 height 38
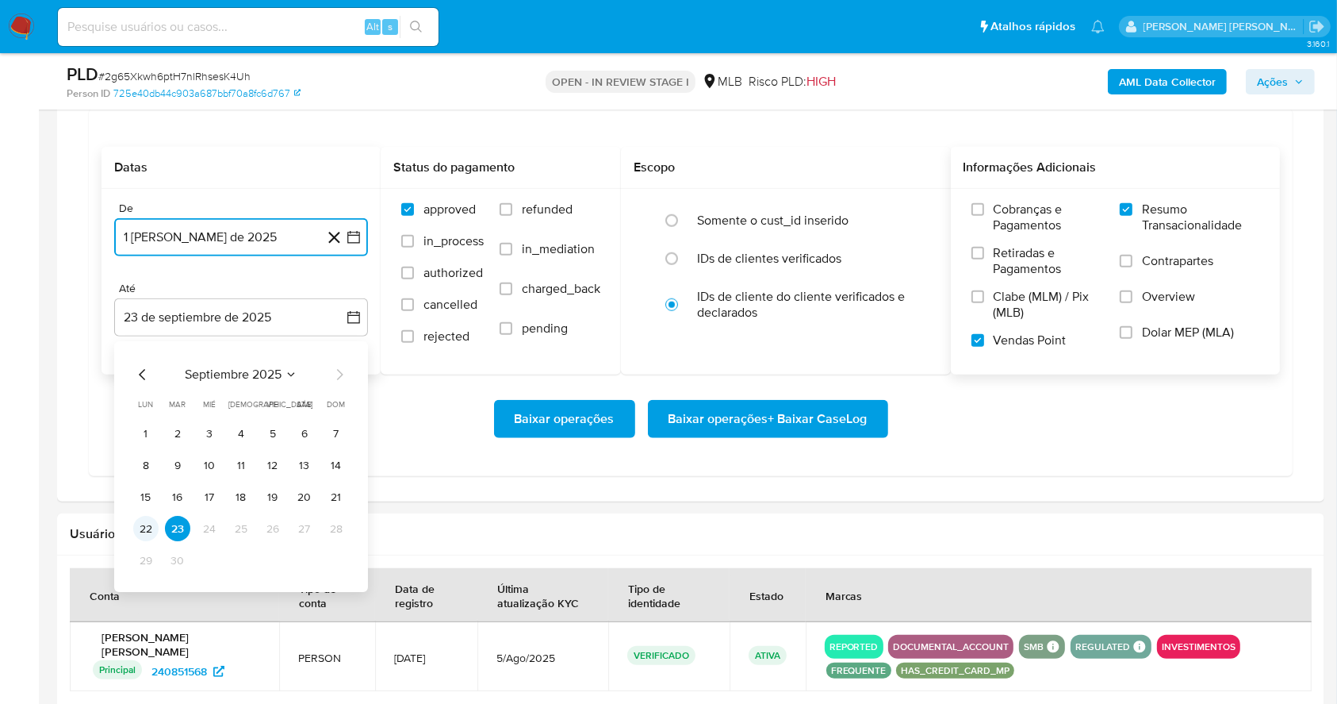
click at [155, 528] on button "22" at bounding box center [145, 528] width 25 height 25
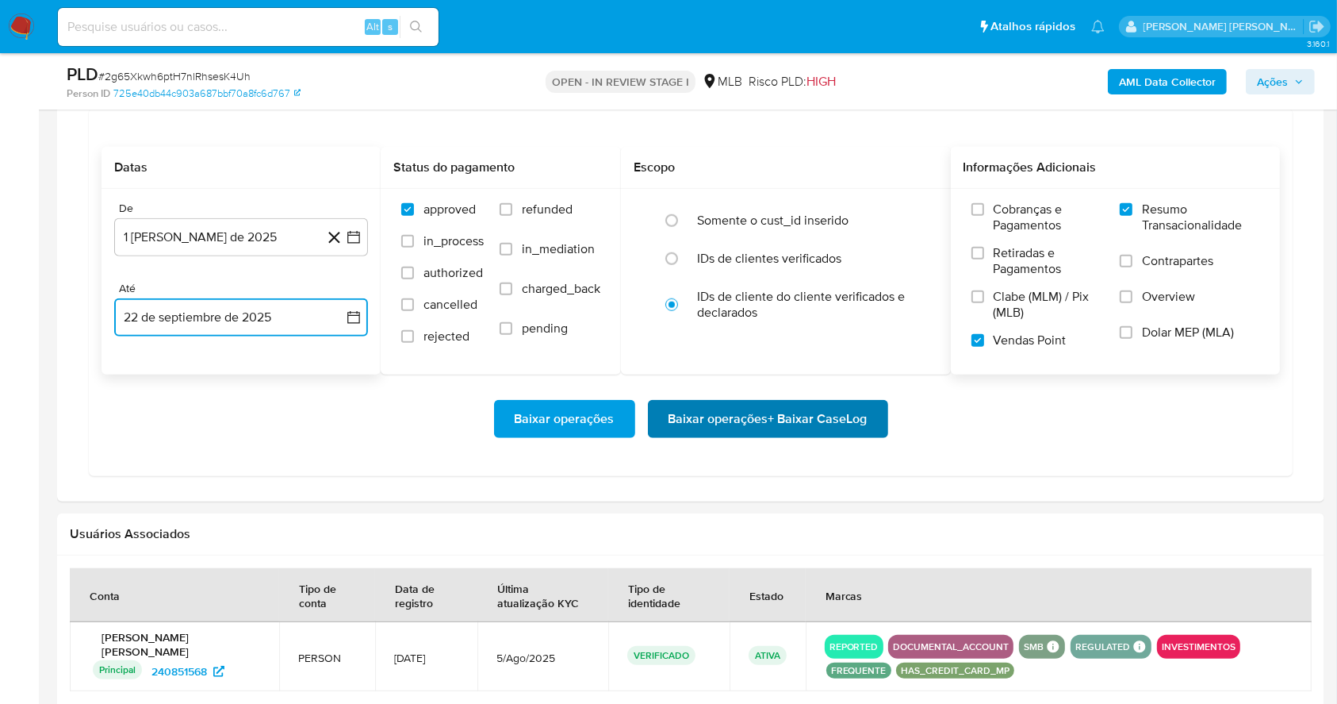
click at [827, 405] on span "Baixar operações + Baixar CaseLog" at bounding box center [768, 418] width 199 height 35
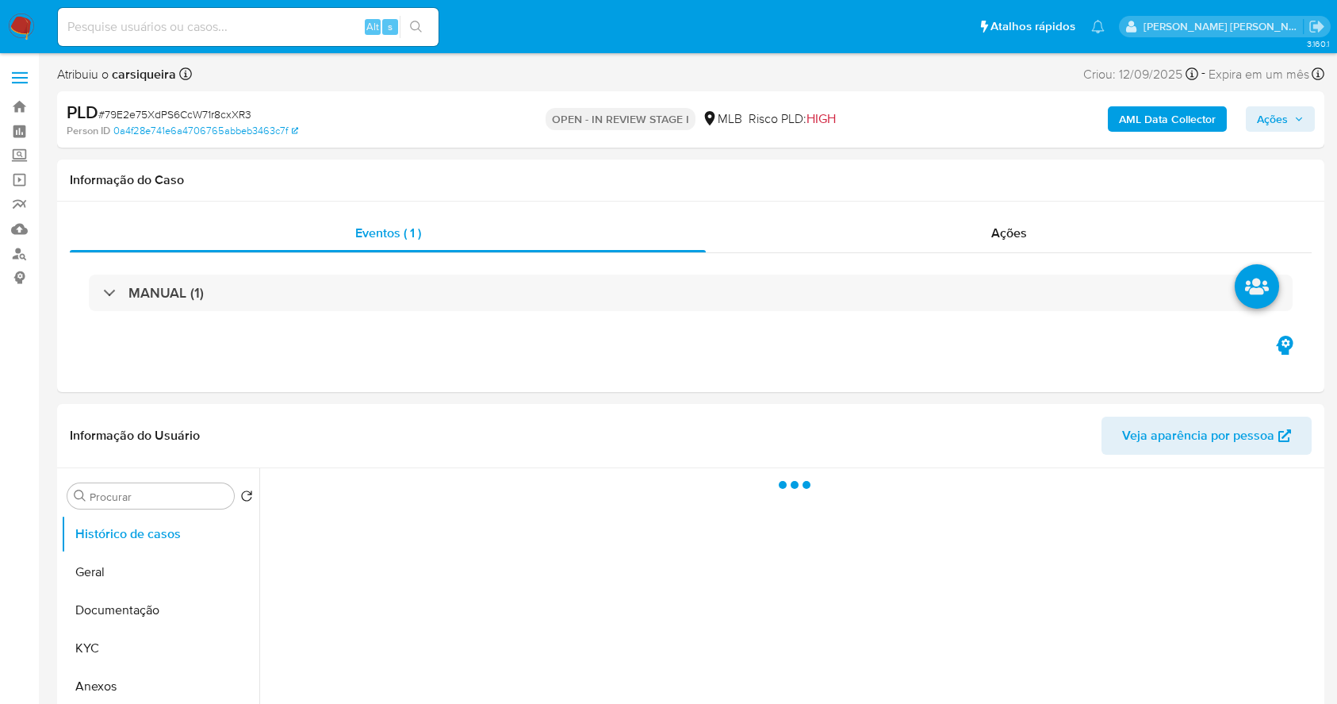
select select "10"
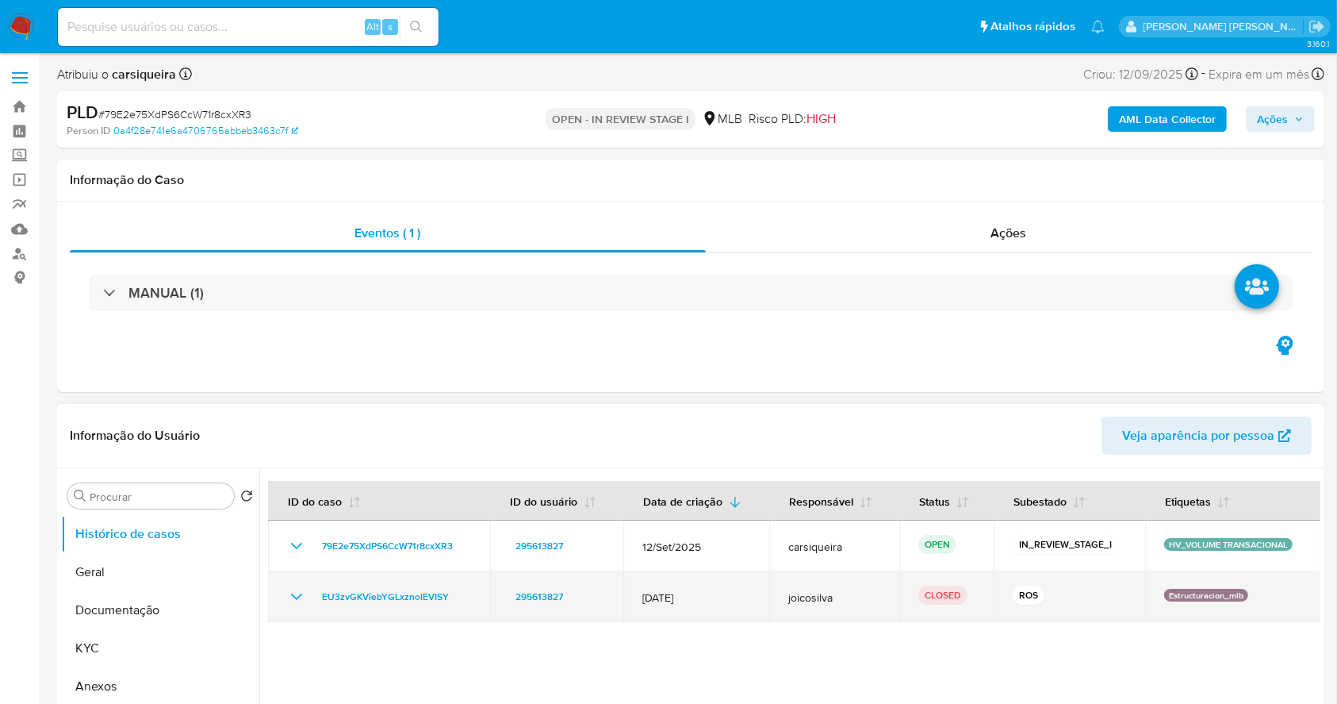
click at [297, 594] on icon "Mostrar/Ocultar" at bounding box center [296, 596] width 19 height 19
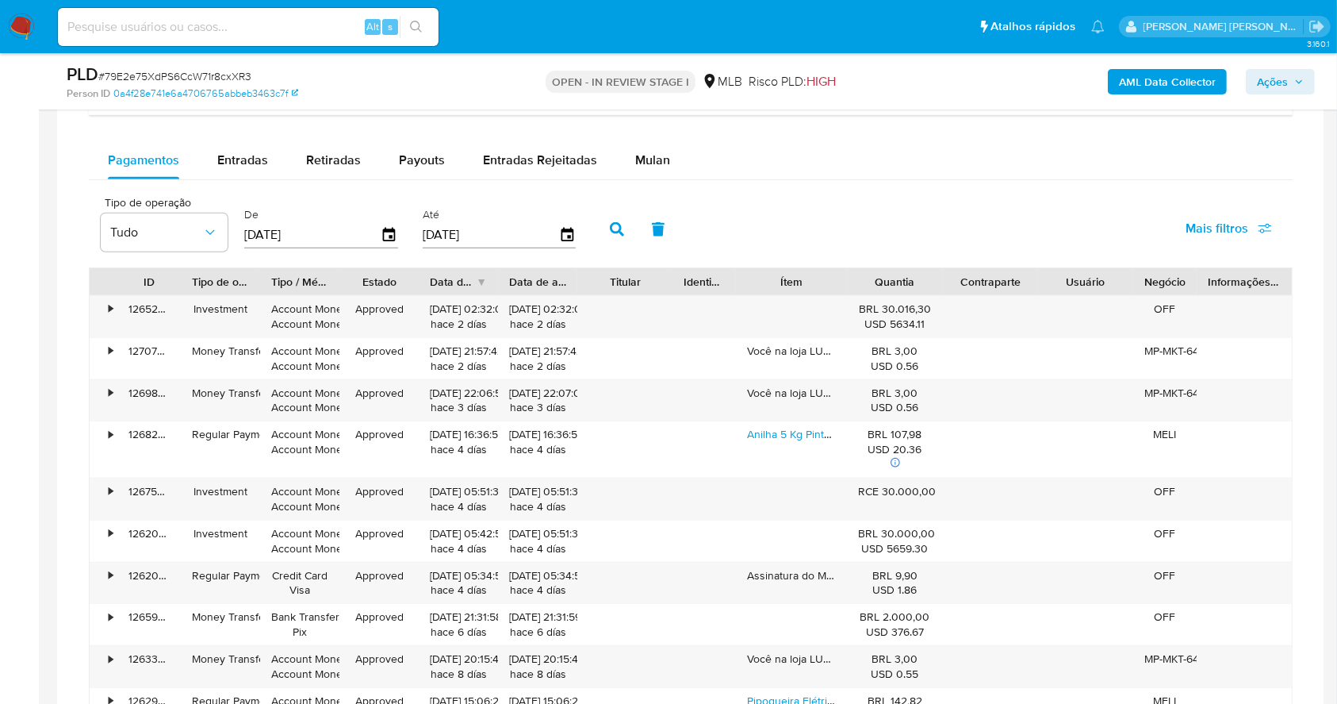
scroll to position [1314, 0]
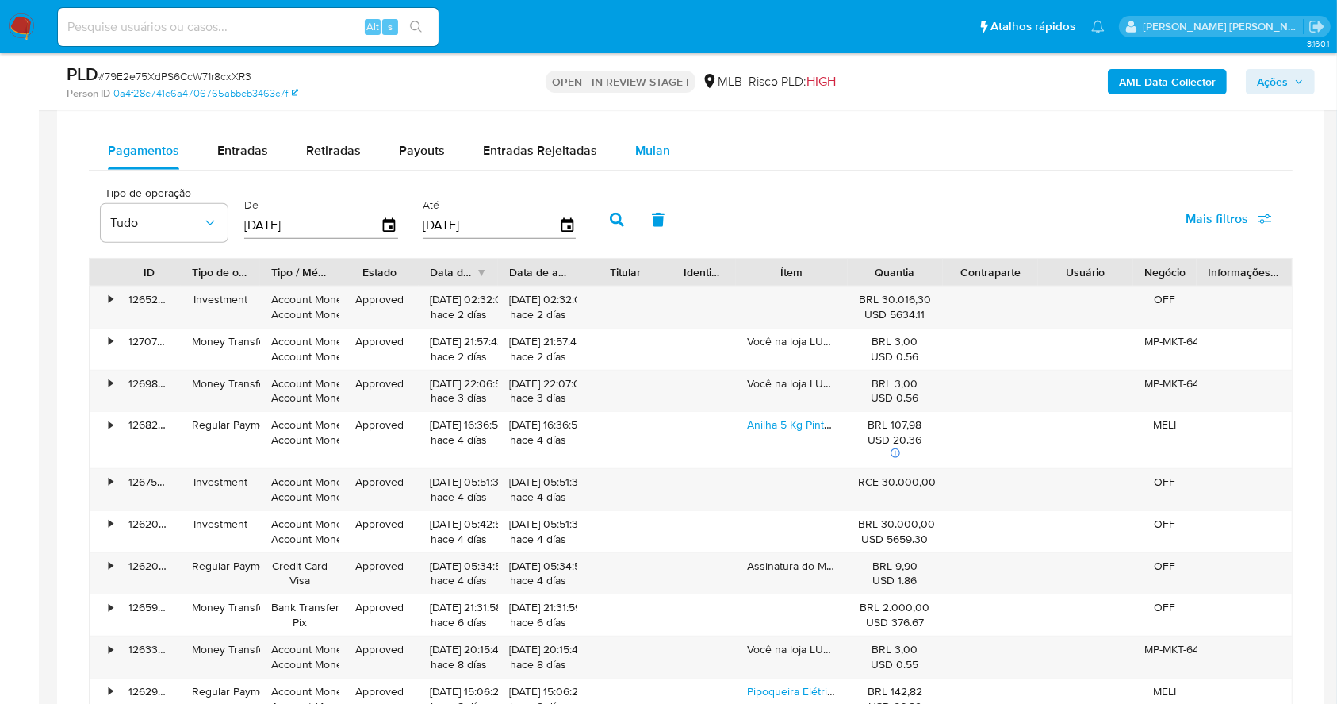
click at [657, 139] on div "Mulan" at bounding box center [652, 151] width 35 height 38
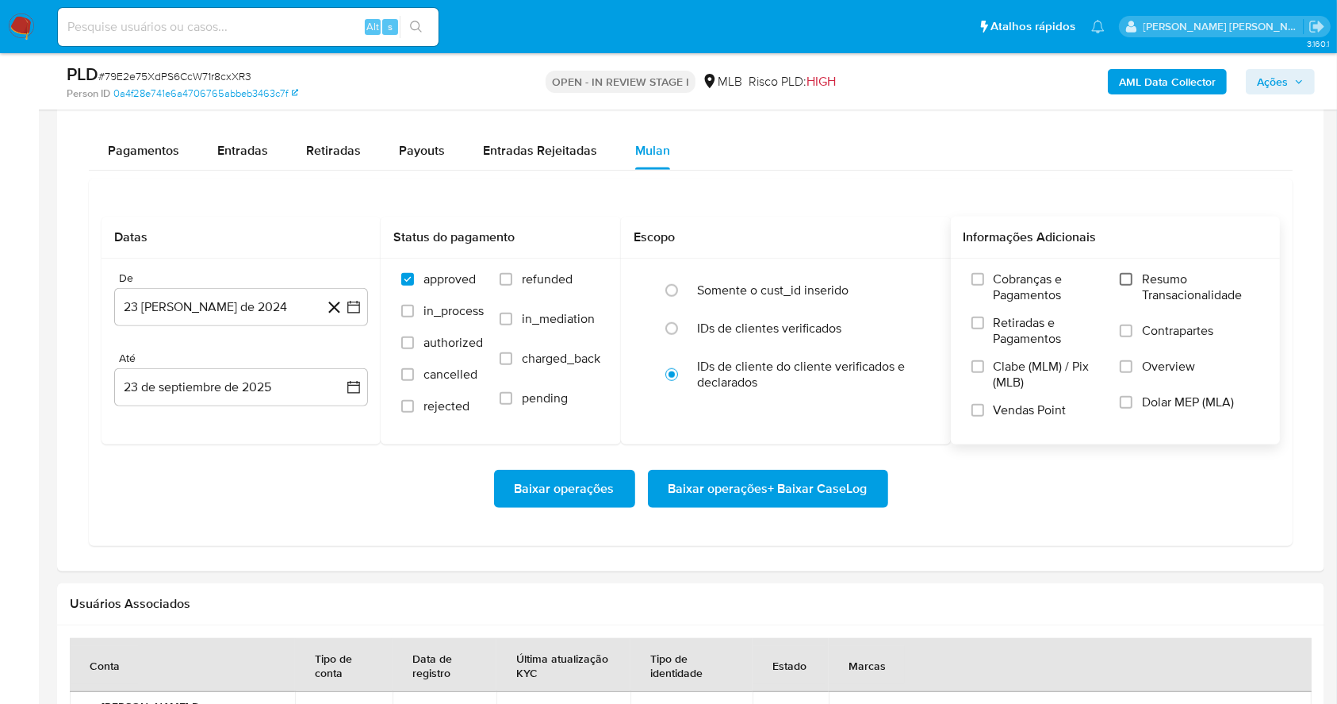
click at [1124, 278] on input "Resumo Transacionalidade" at bounding box center [1126, 279] width 13 height 13
click at [987, 404] on label "Vendas Point" at bounding box center [1038, 416] width 133 height 28
click at [984, 404] on input "Vendas Point" at bounding box center [978, 410] width 13 height 13
click at [351, 300] on icon "button" at bounding box center [354, 307] width 16 height 16
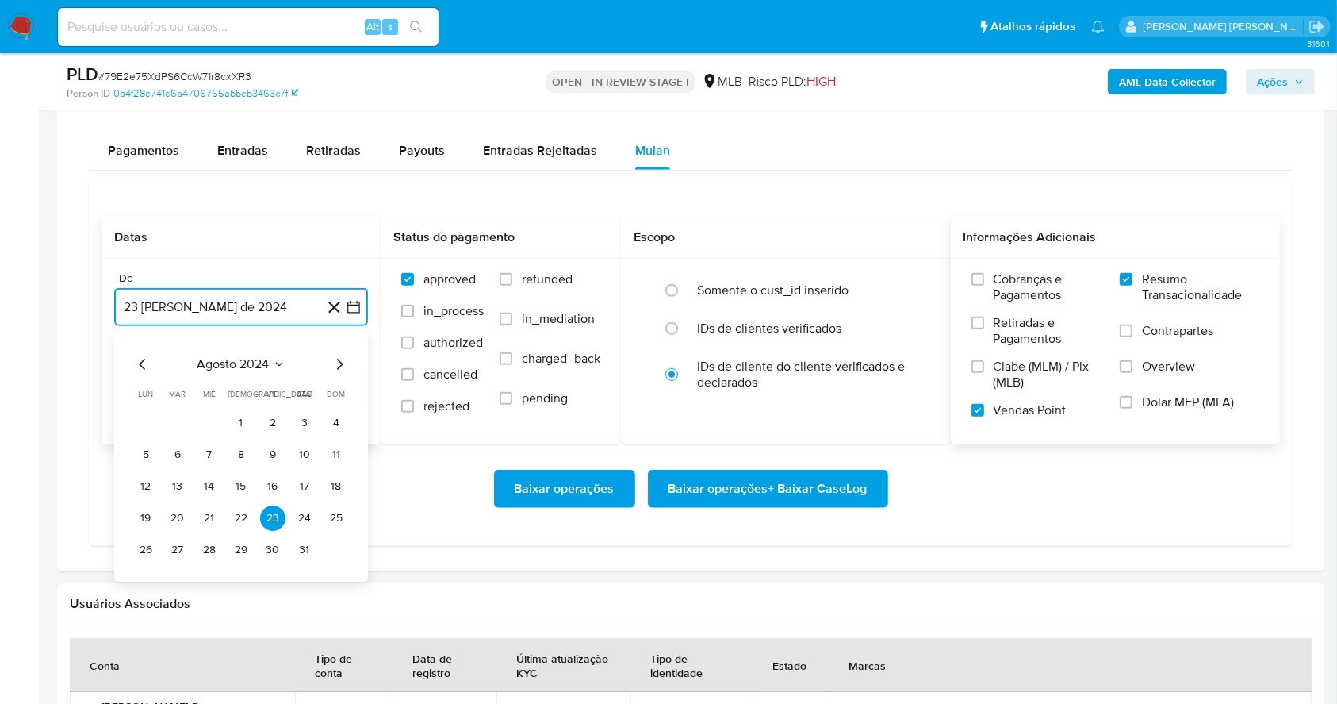
click at [336, 360] on icon "Mes siguiente" at bounding box center [339, 364] width 19 height 19
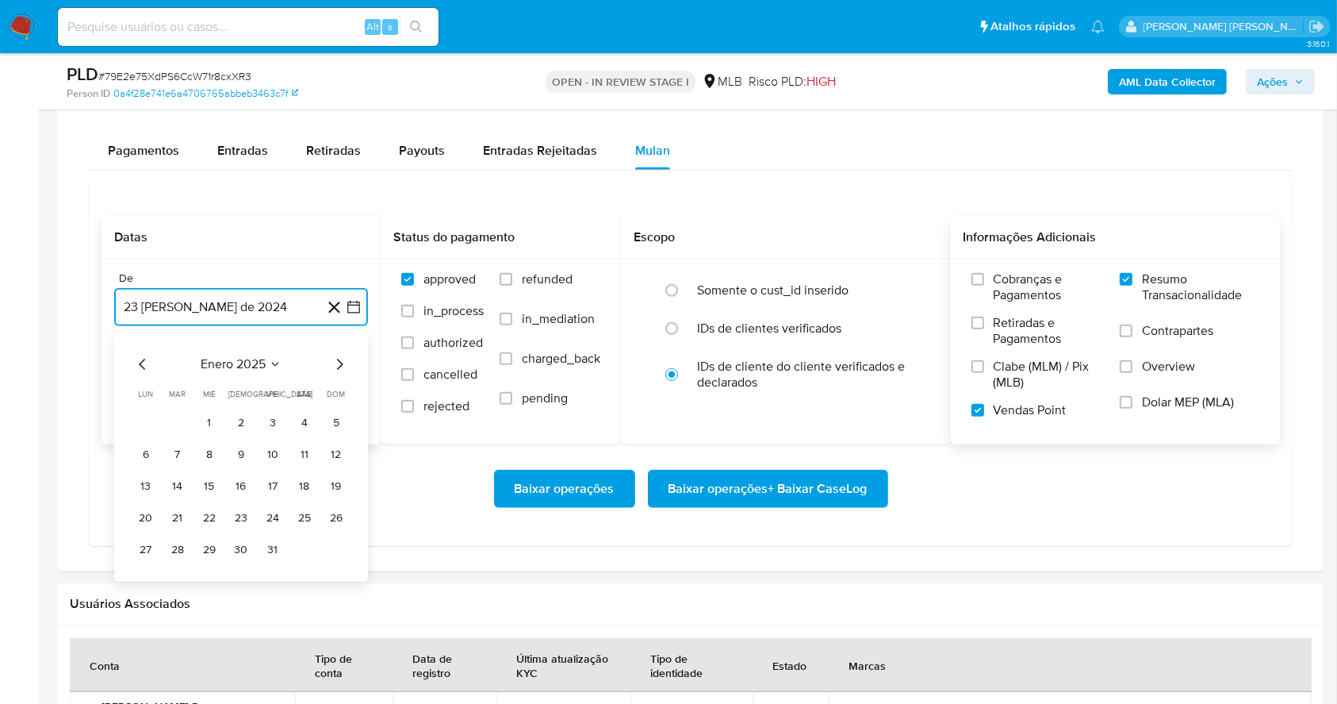
click at [336, 360] on icon "Mes siguiente" at bounding box center [339, 364] width 19 height 19
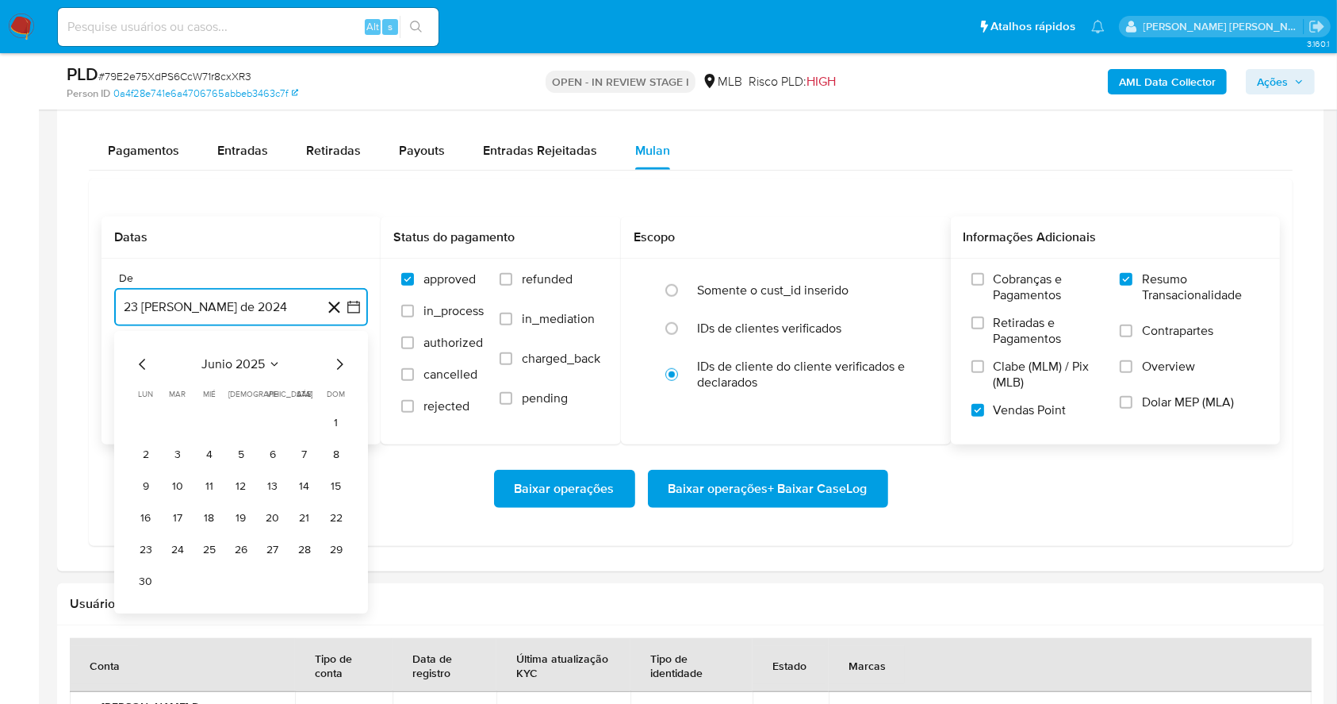
click at [336, 360] on icon "Mes siguiente" at bounding box center [339, 364] width 19 height 19
click at [282, 420] on button "1" at bounding box center [272, 422] width 25 height 25
click at [283, 397] on button "23 de septiembre de 2025" at bounding box center [241, 387] width 254 height 38
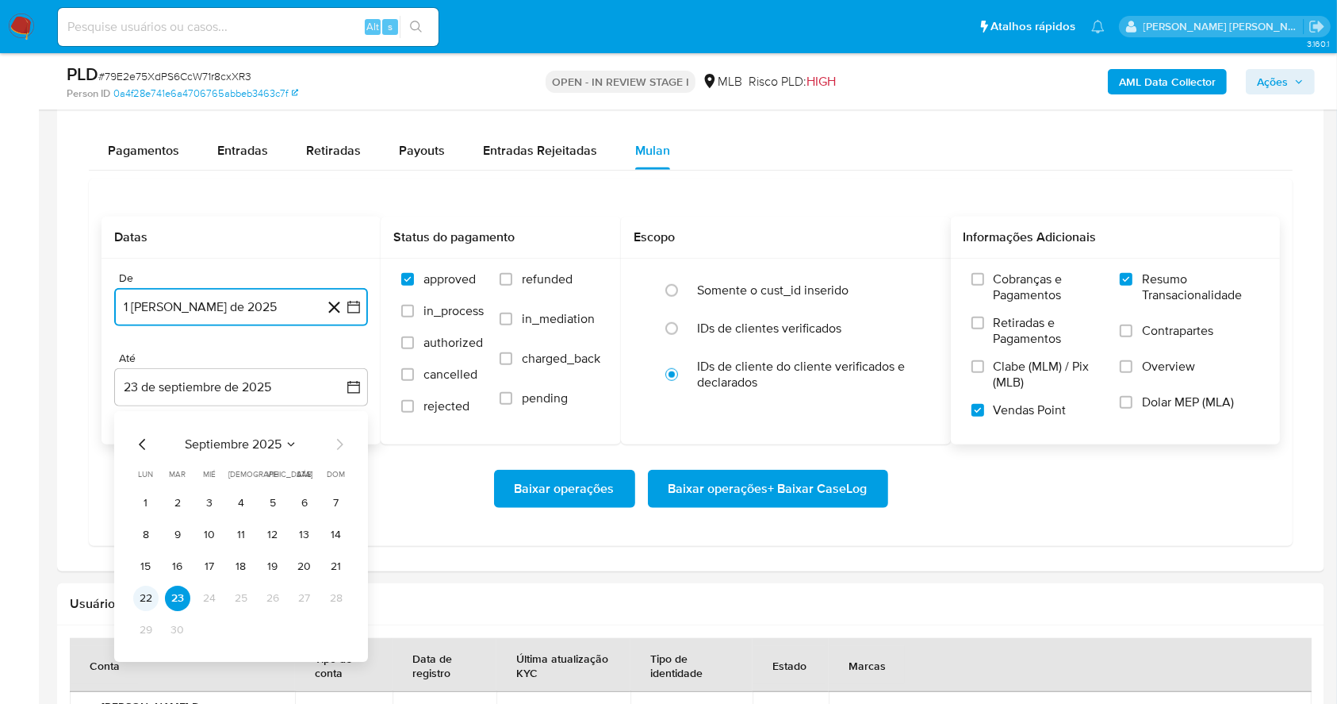
click at [141, 593] on button "22" at bounding box center [145, 597] width 25 height 25
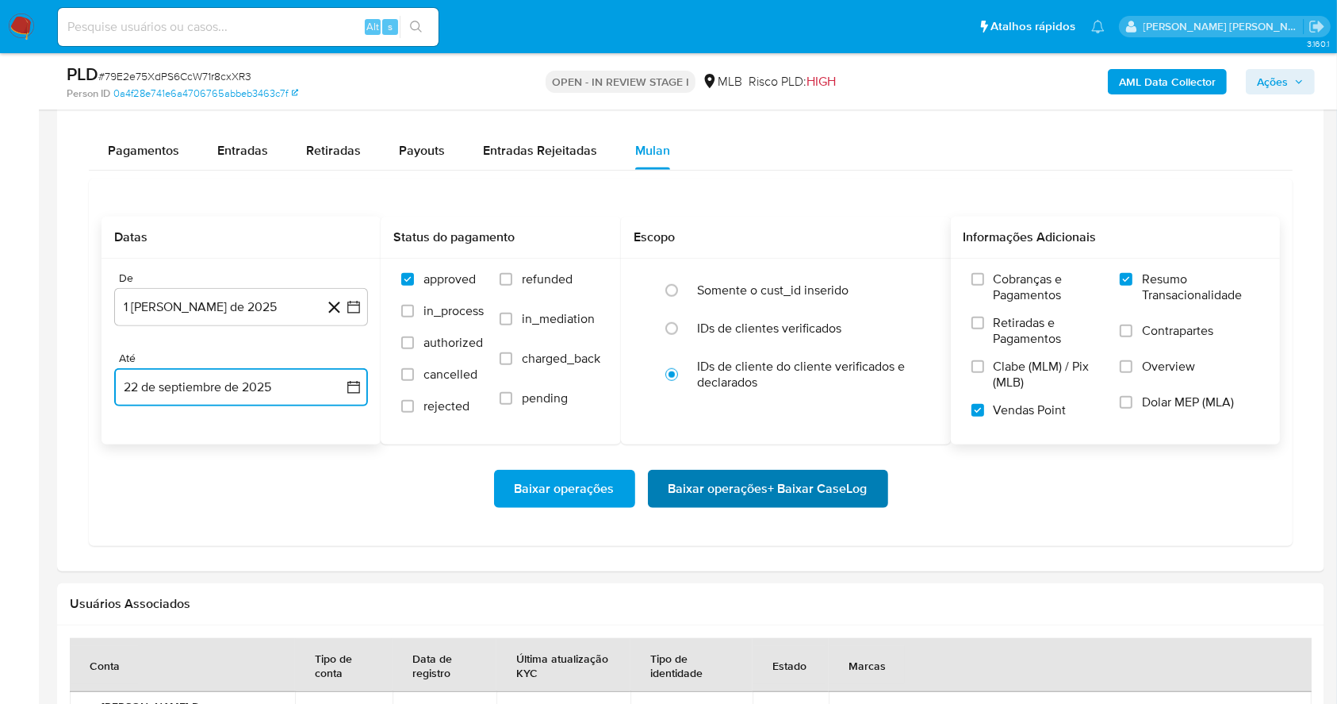
click at [769, 483] on span "Baixar operações + Baixar CaseLog" at bounding box center [768, 488] width 199 height 35
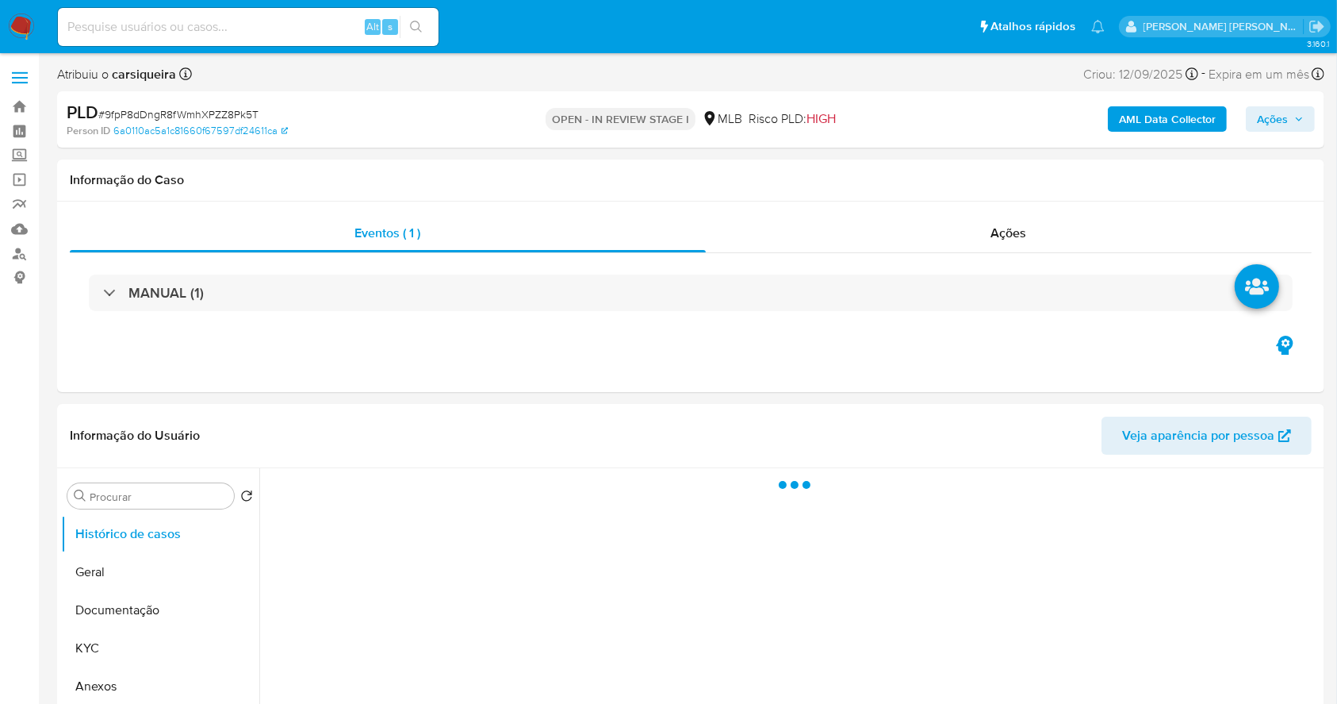
select select "10"
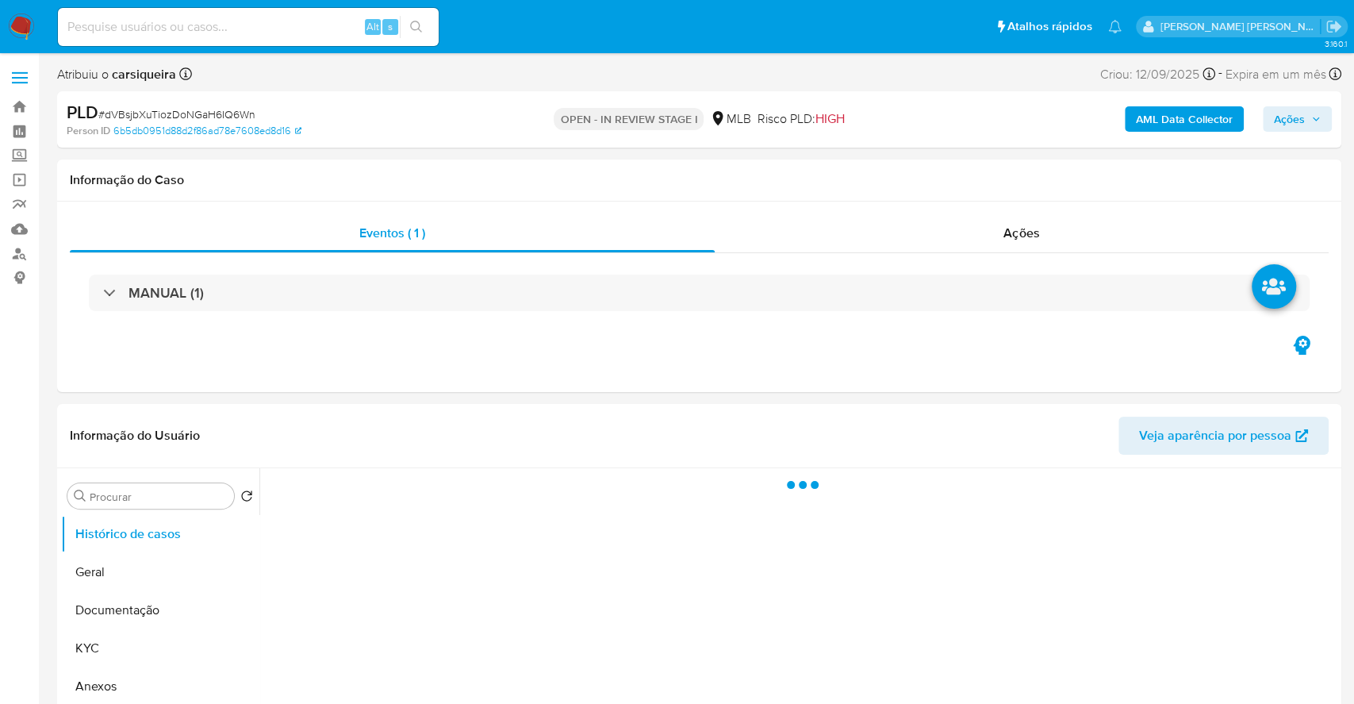
select select "10"
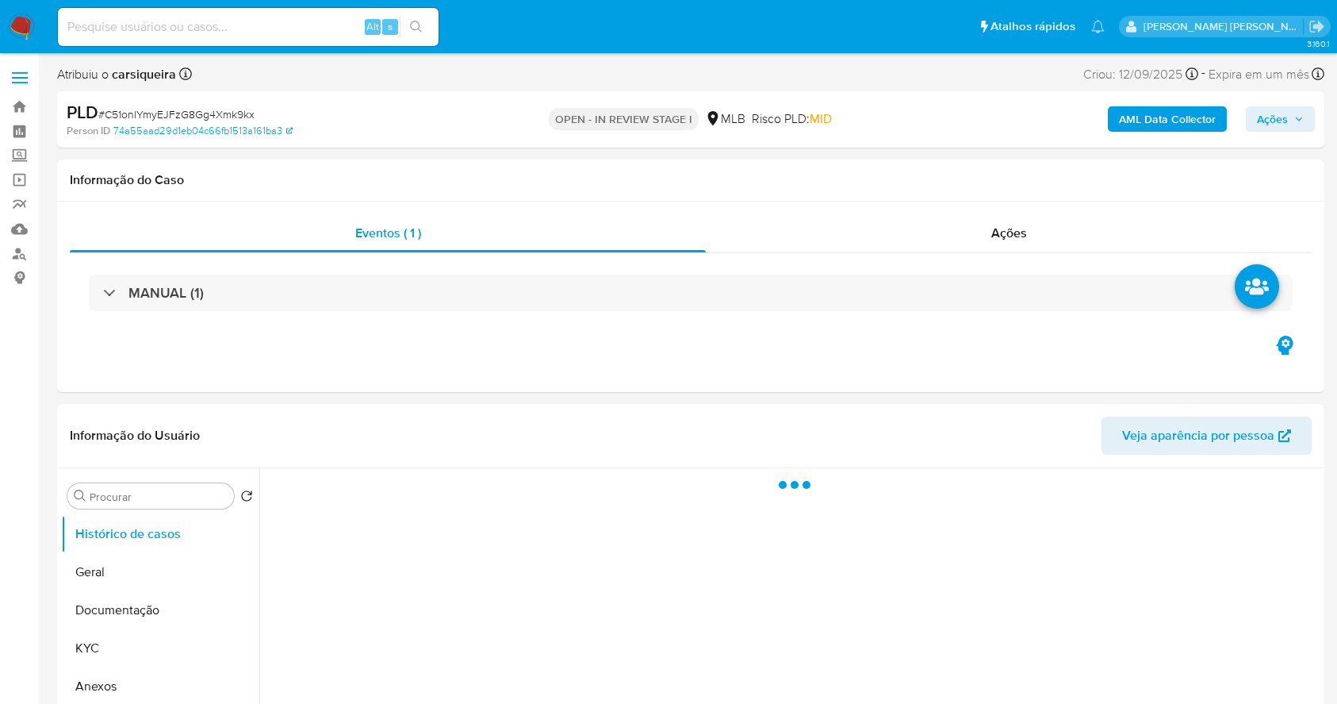
select select "10"
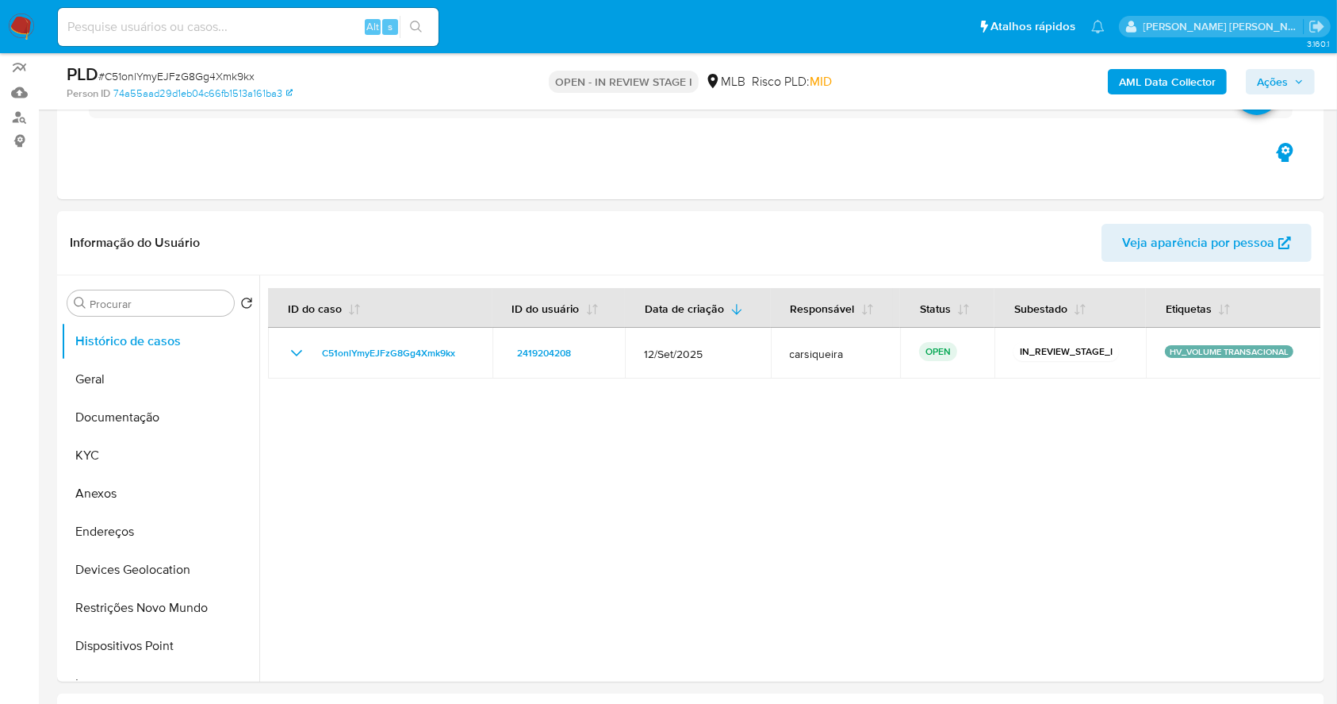
scroll to position [148, 0]
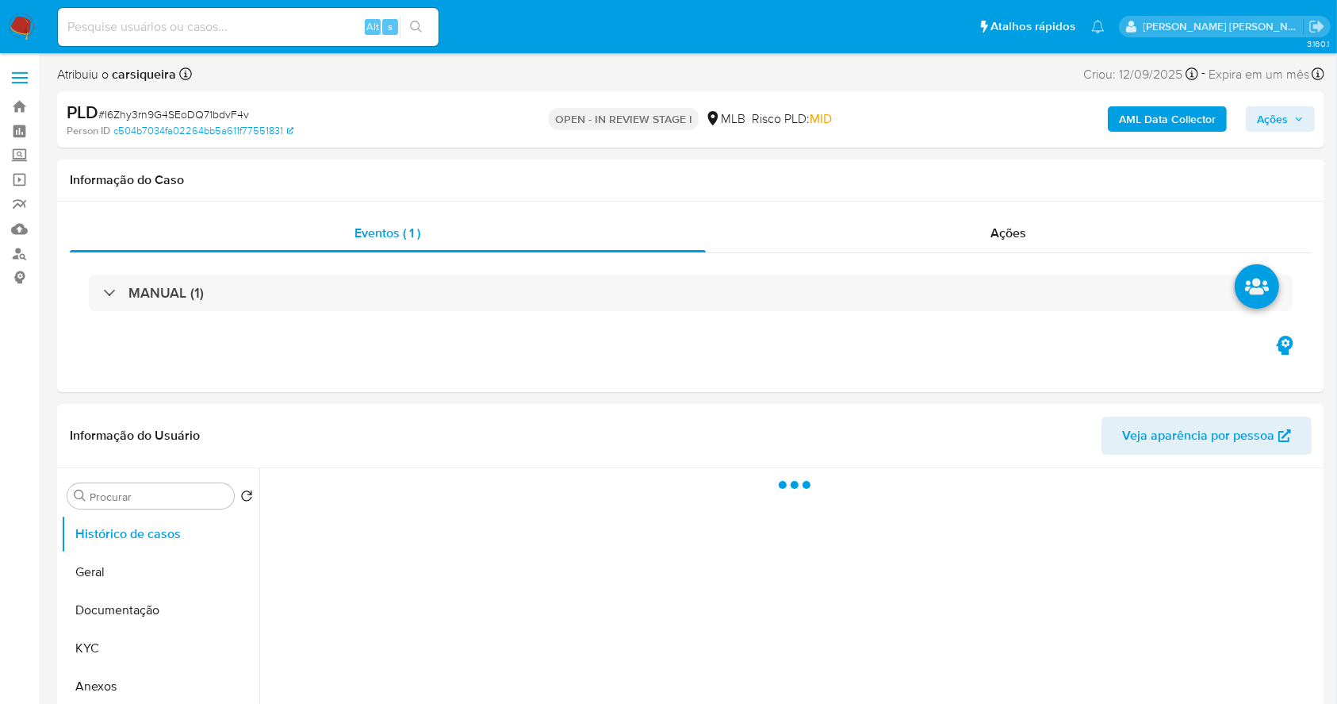
select select "10"
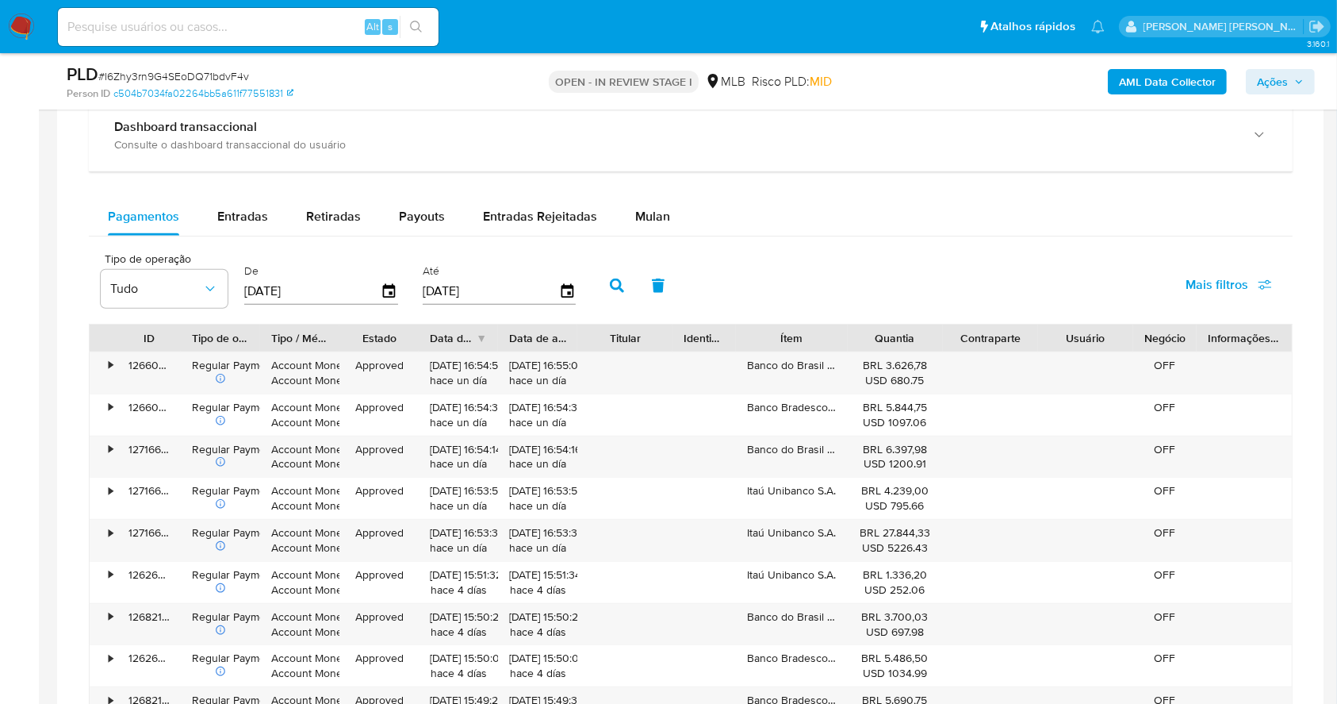
scroll to position [1254, 0]
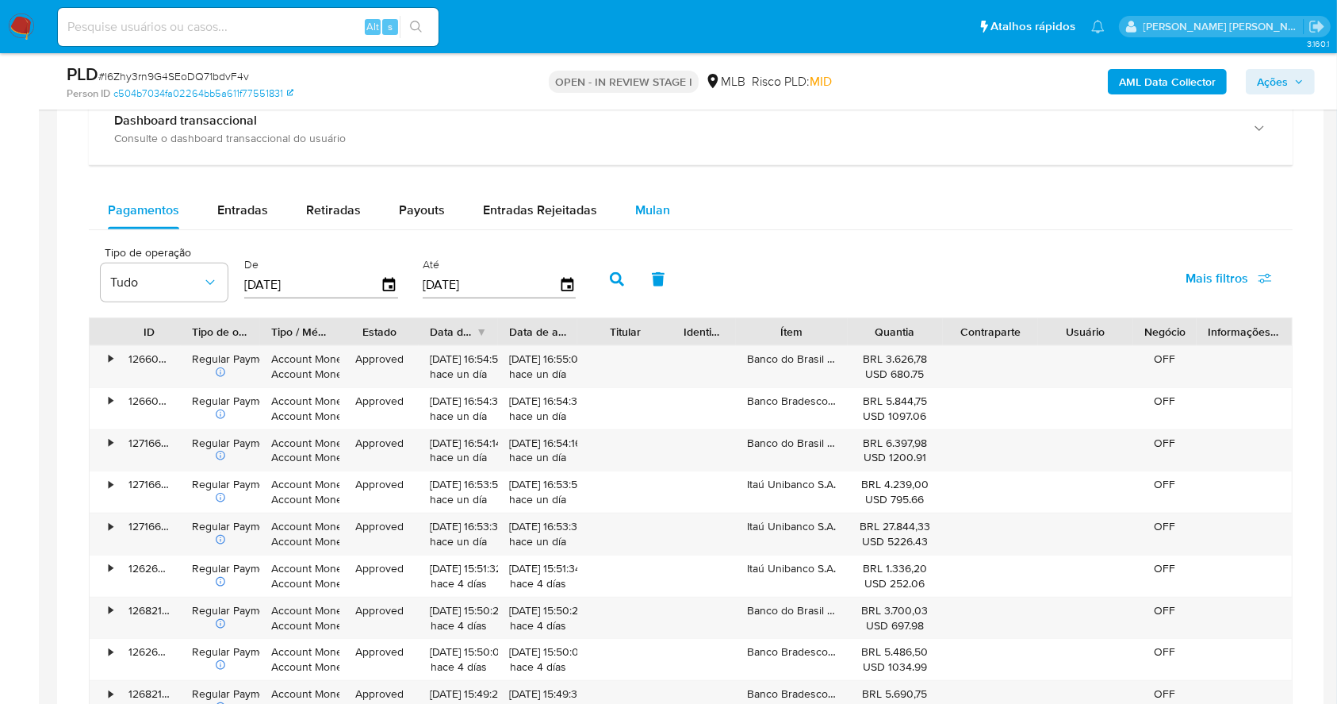
click at [652, 223] on div "Mulan" at bounding box center [652, 210] width 35 height 38
